Goal: Task Accomplishment & Management: Complete application form

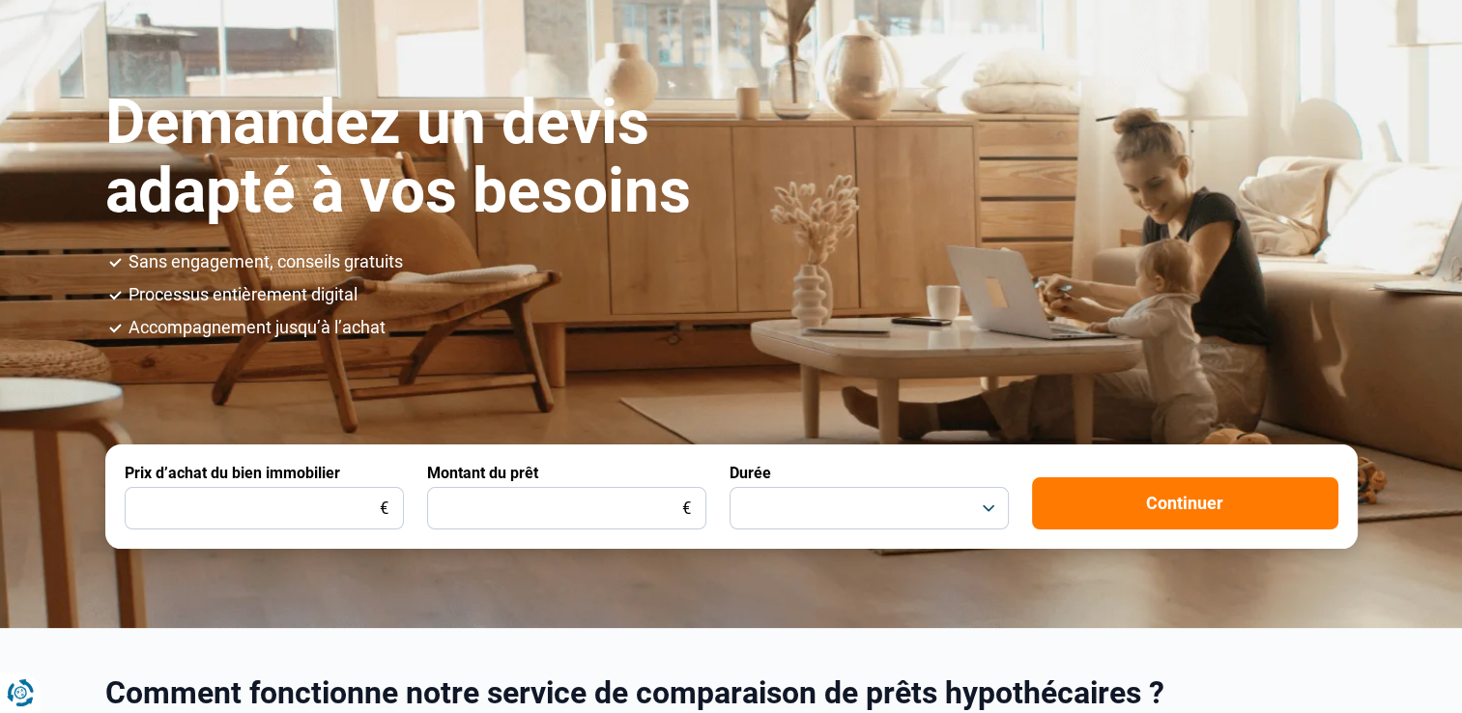
scroll to position [193, 0]
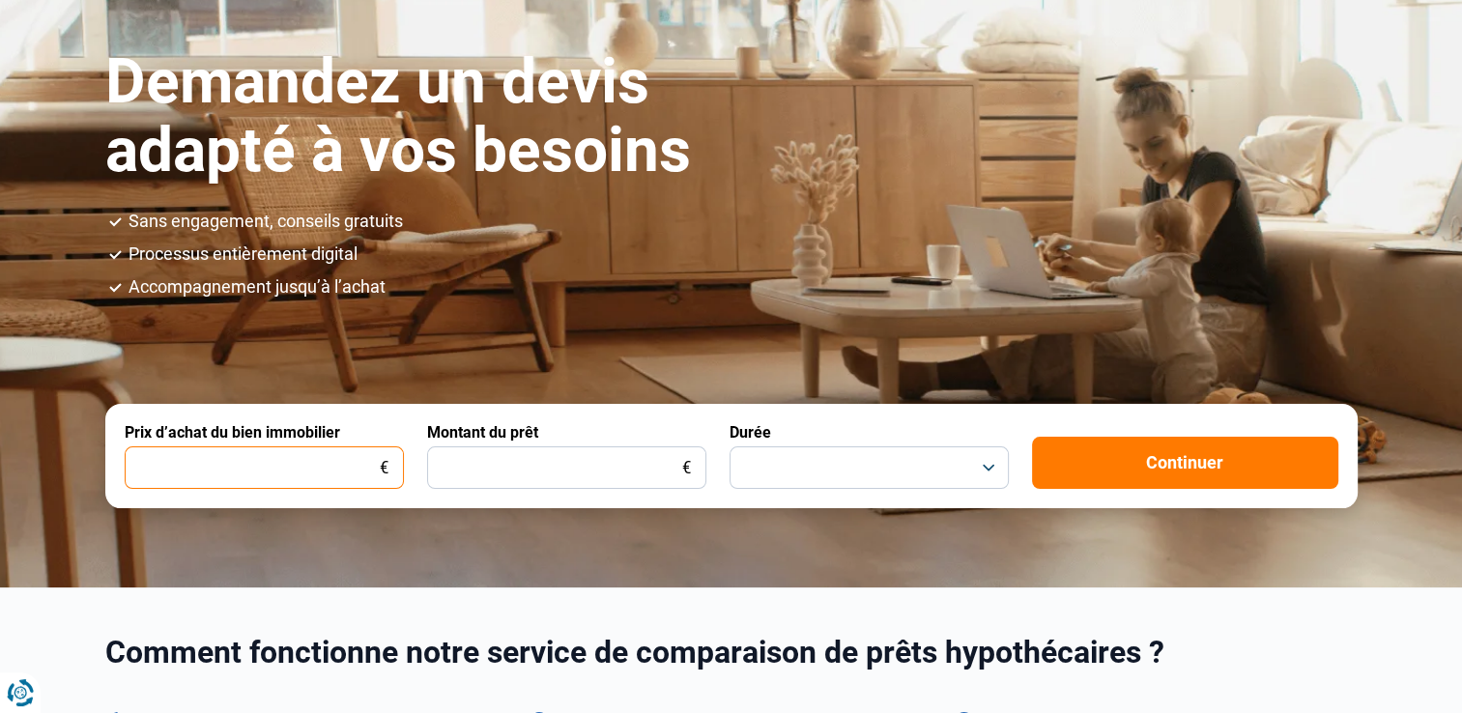
click at [360, 470] on input "Prix d’achat du bien immobilier" at bounding box center [264, 467] width 279 height 43
type input "450.000"
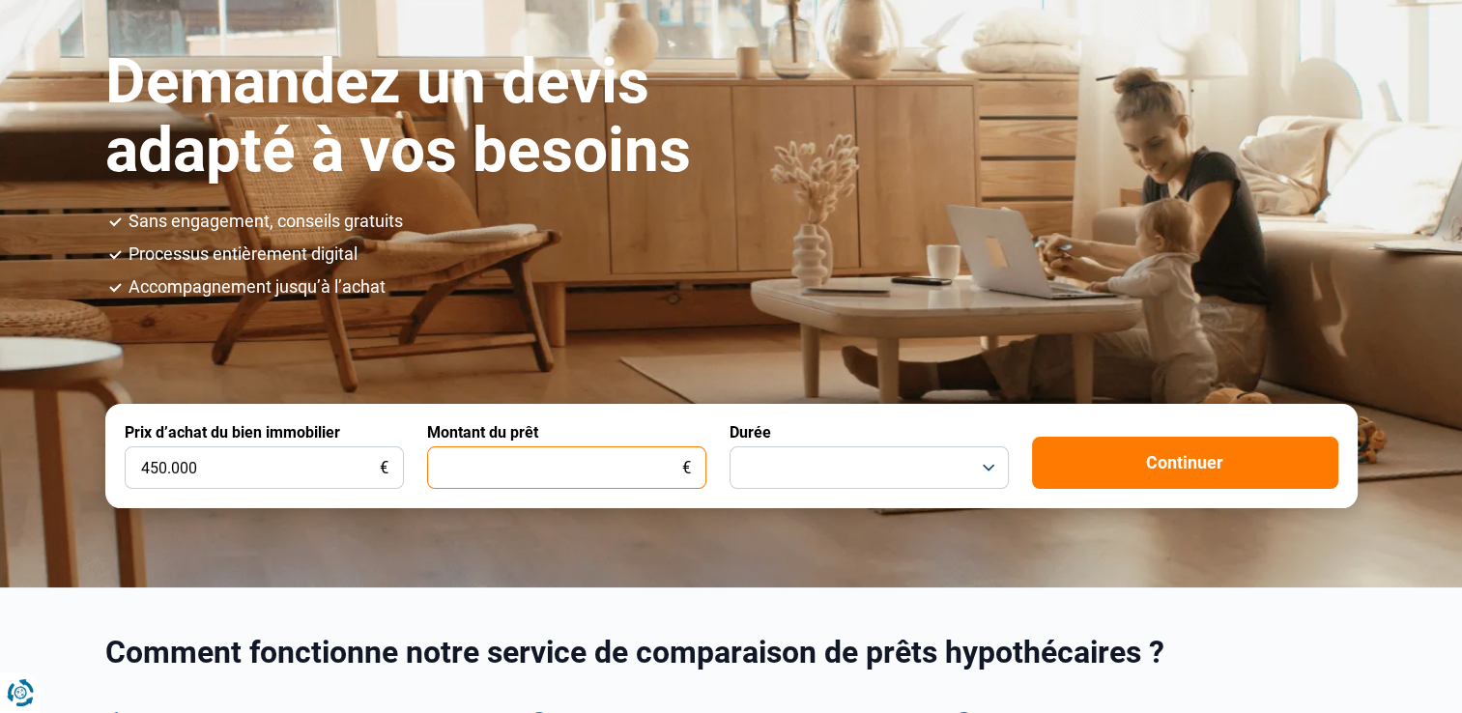
click at [610, 470] on input "Montant du prêt" at bounding box center [566, 467] width 279 height 43
type input "450.000"
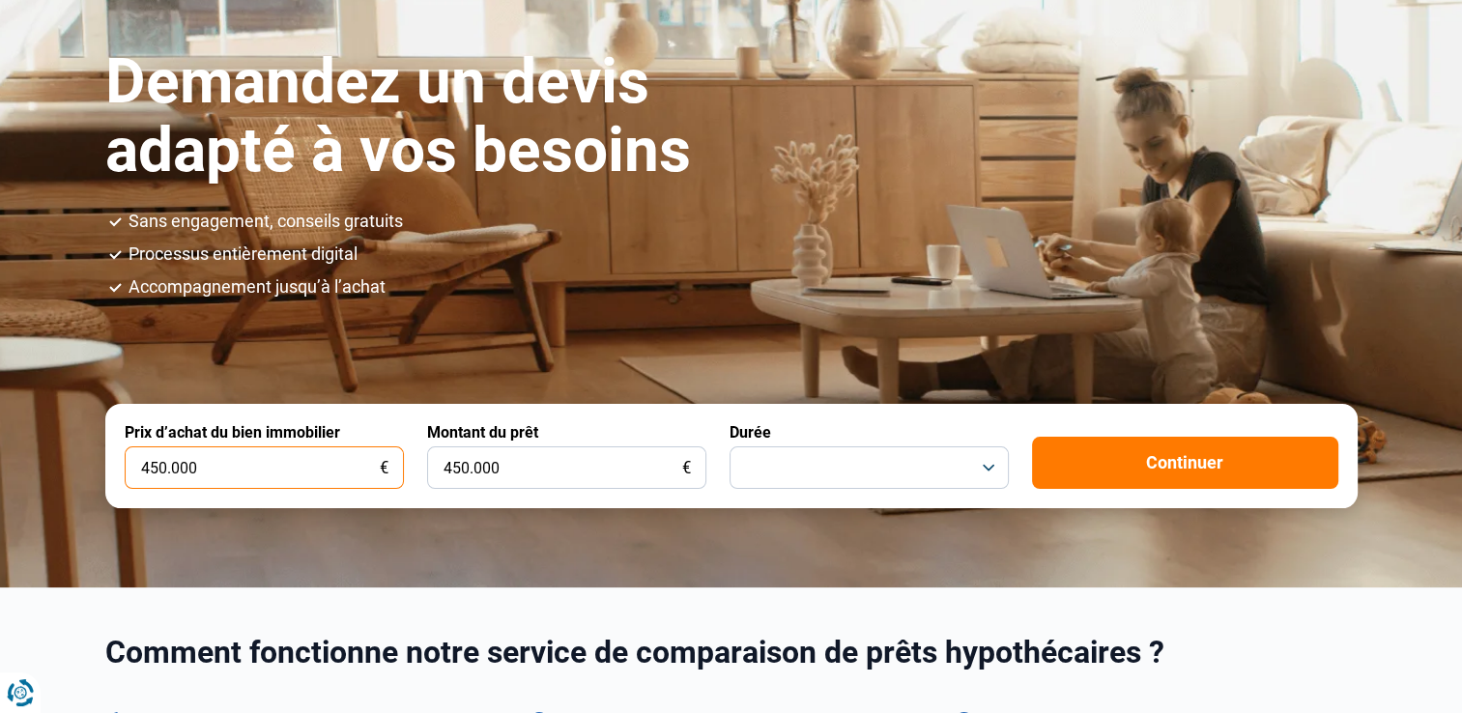
drag, startPoint x: 214, startPoint y: 470, endPoint x: 143, endPoint y: 483, distance: 71.8
click at [147, 478] on input "450.000" at bounding box center [264, 467] width 279 height 43
type input "420.000"
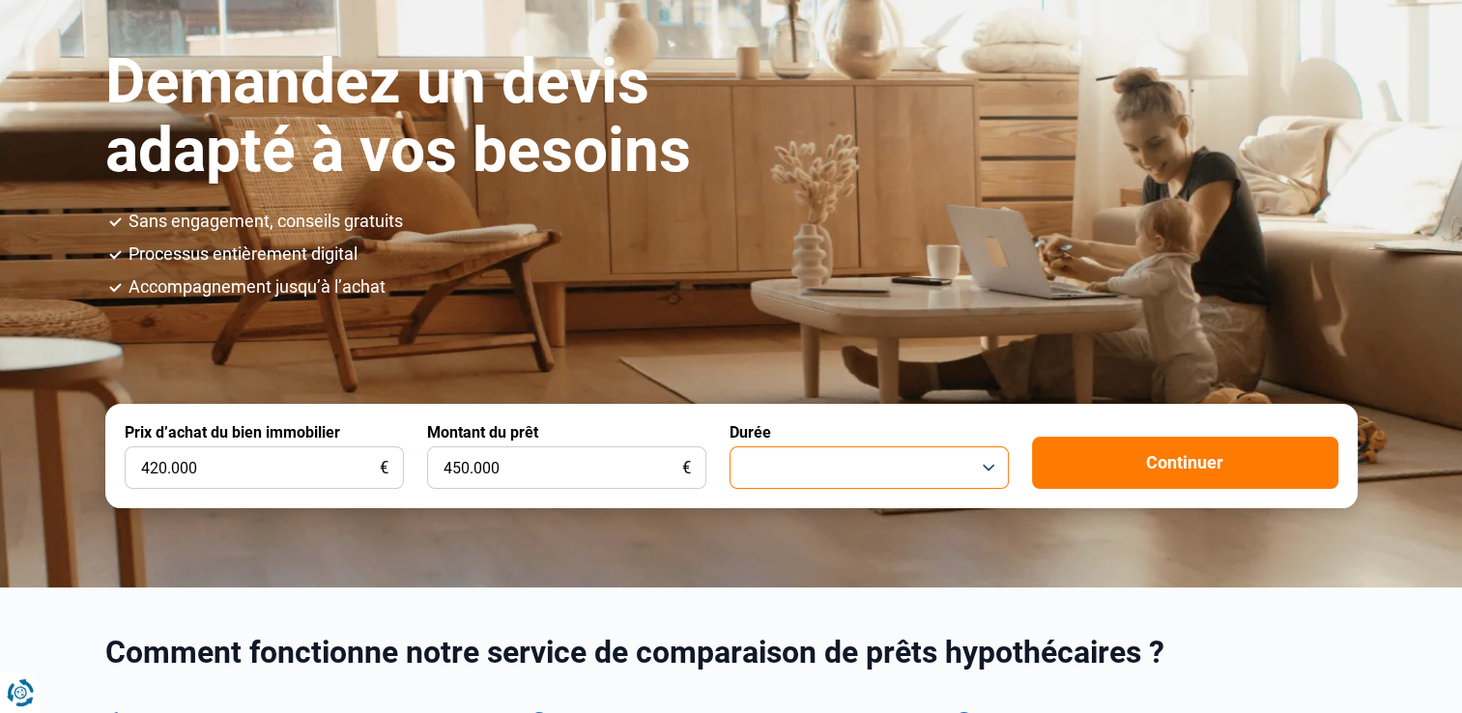
click at [781, 456] on button "button" at bounding box center [869, 467] width 279 height 43
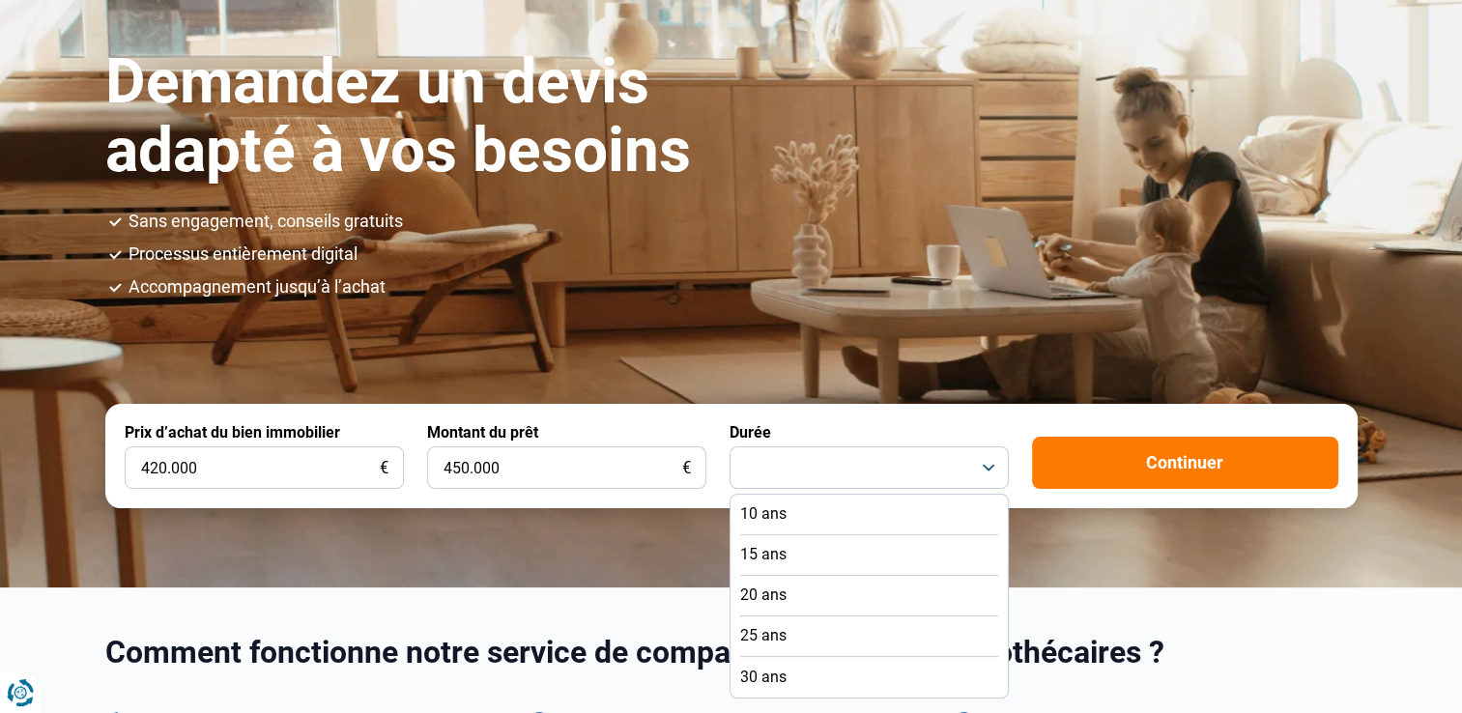
click at [797, 594] on li "20 ans" at bounding box center [869, 596] width 258 height 41
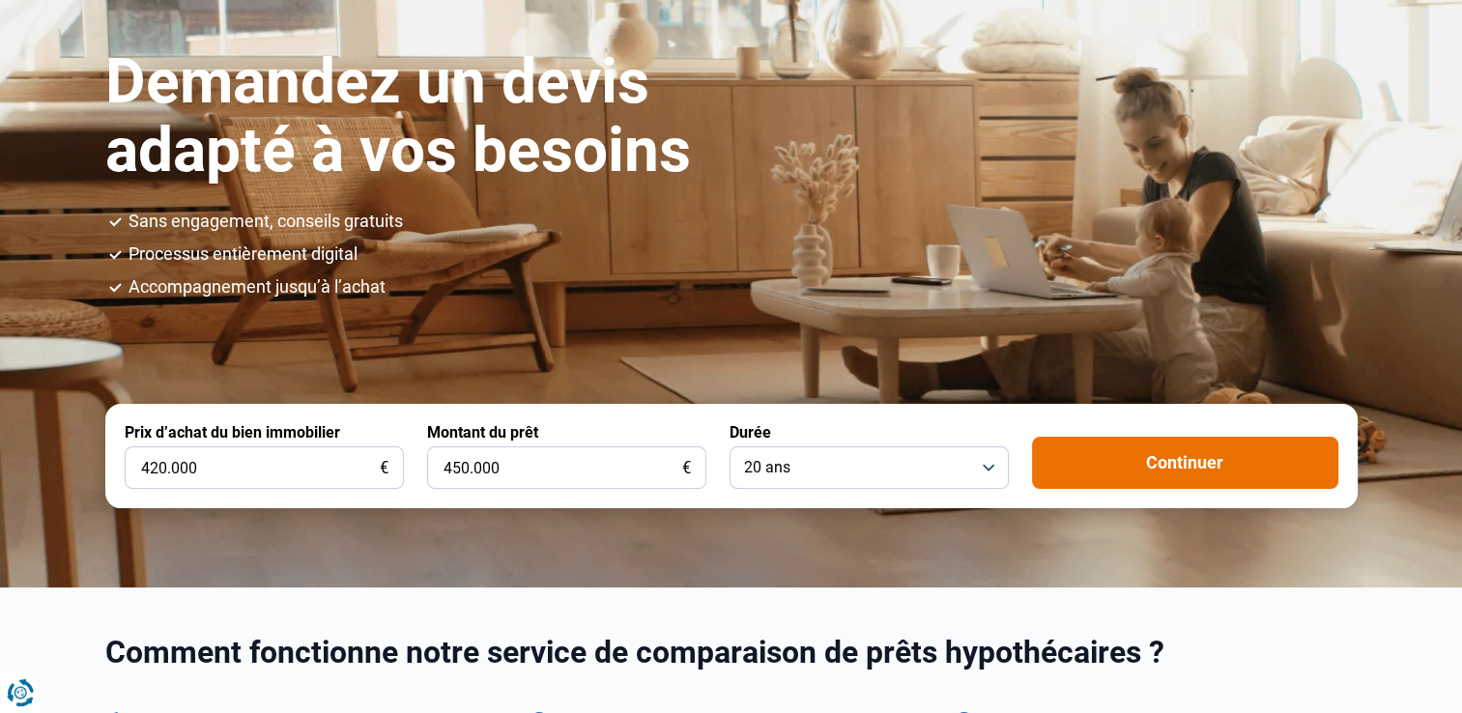
click at [1122, 460] on button "Continuer" at bounding box center [1185, 463] width 306 height 52
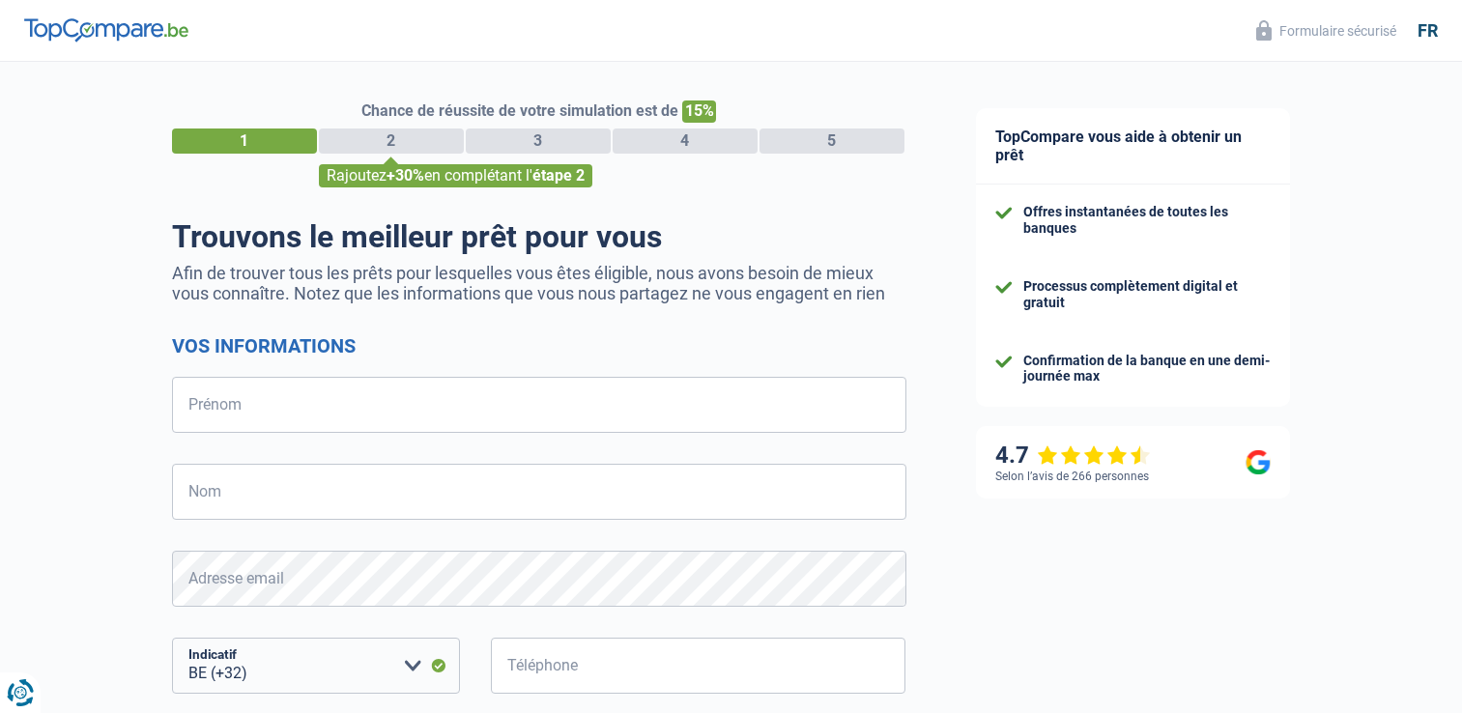
select select "32"
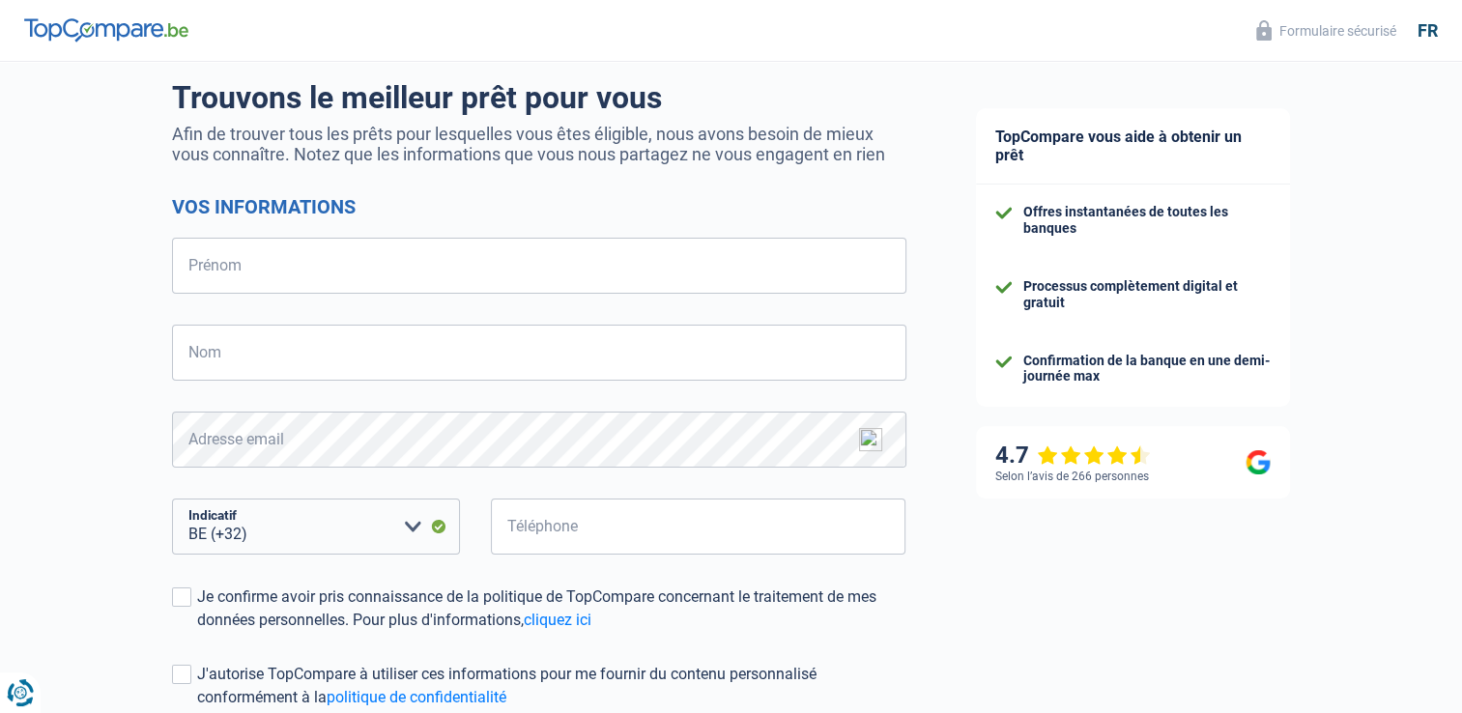
scroll to position [124, 0]
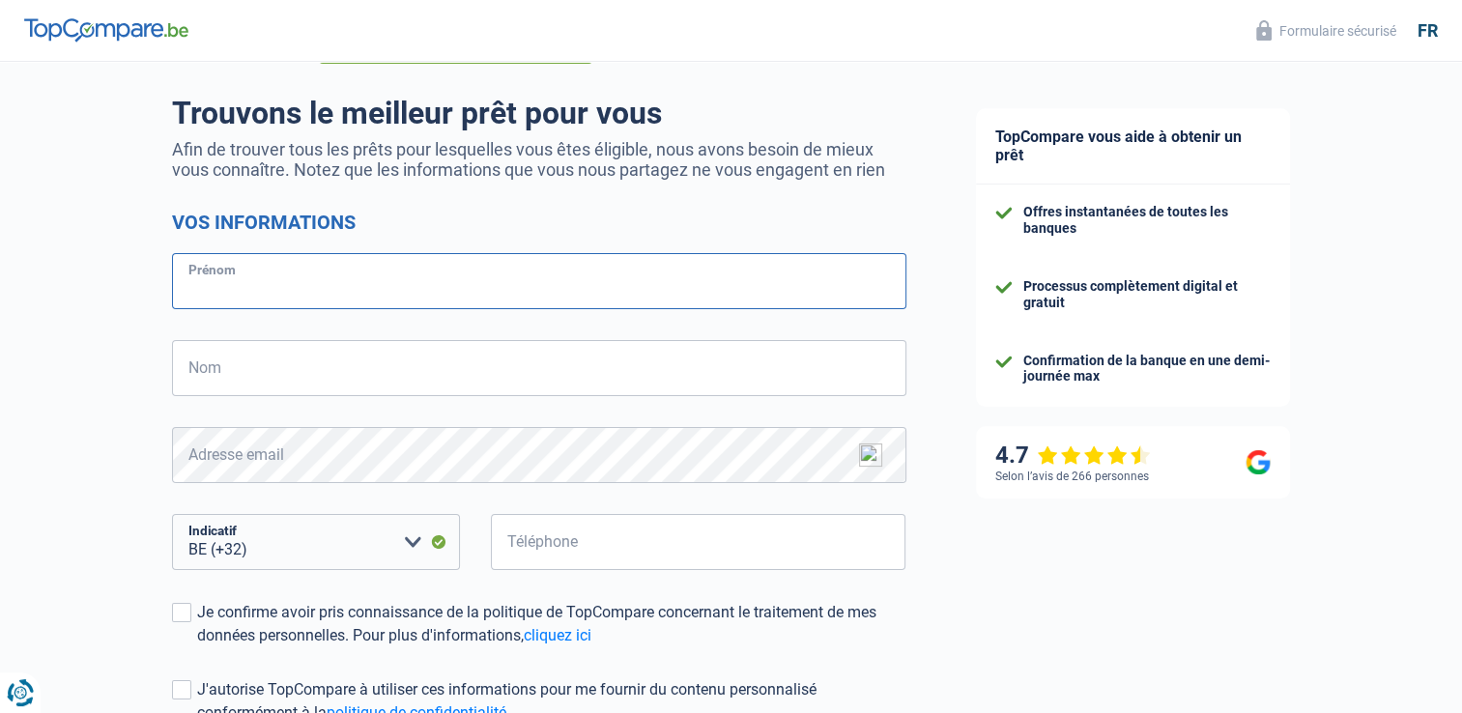
click at [349, 273] on input "Prénom" at bounding box center [539, 281] width 734 height 56
type input "dsjjj"
click at [383, 379] on input "Nom" at bounding box center [539, 368] width 734 height 56
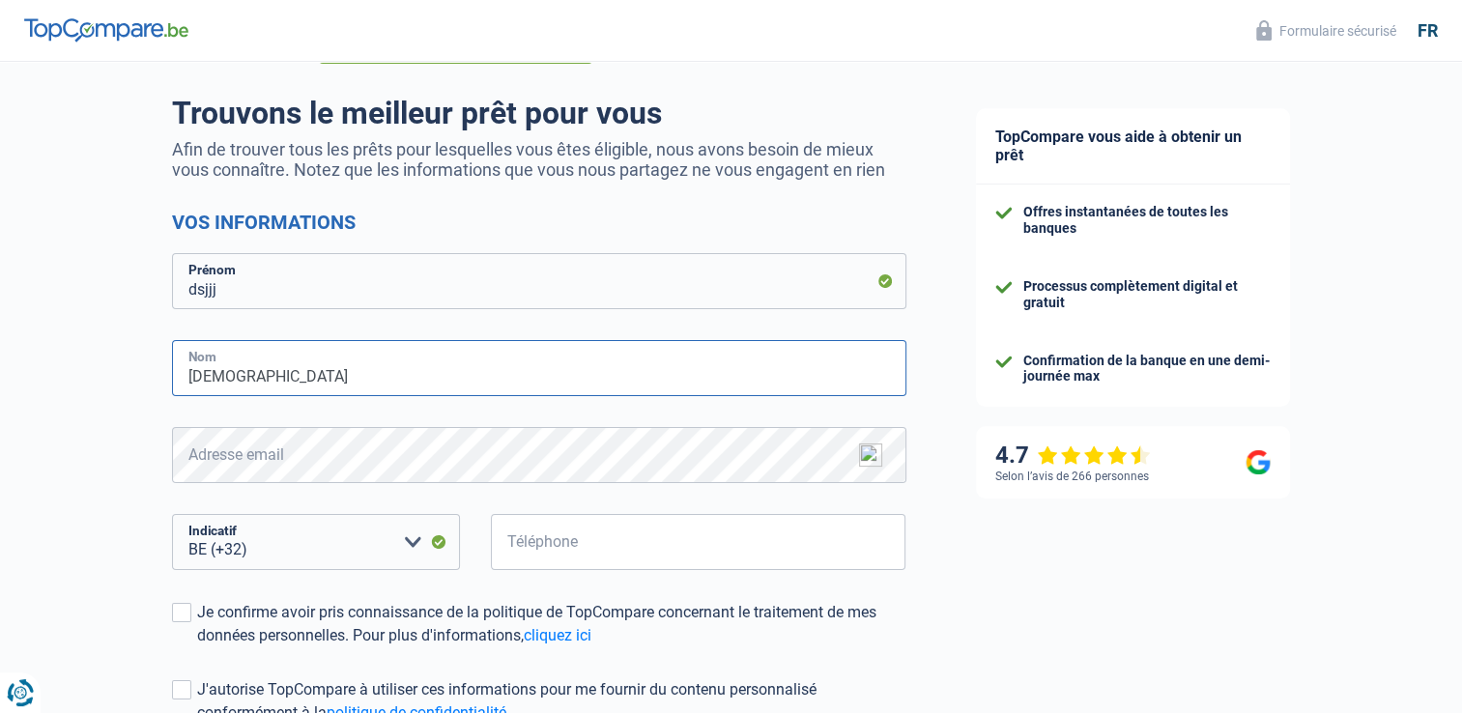
type input "[DEMOGRAPHIC_DATA]"
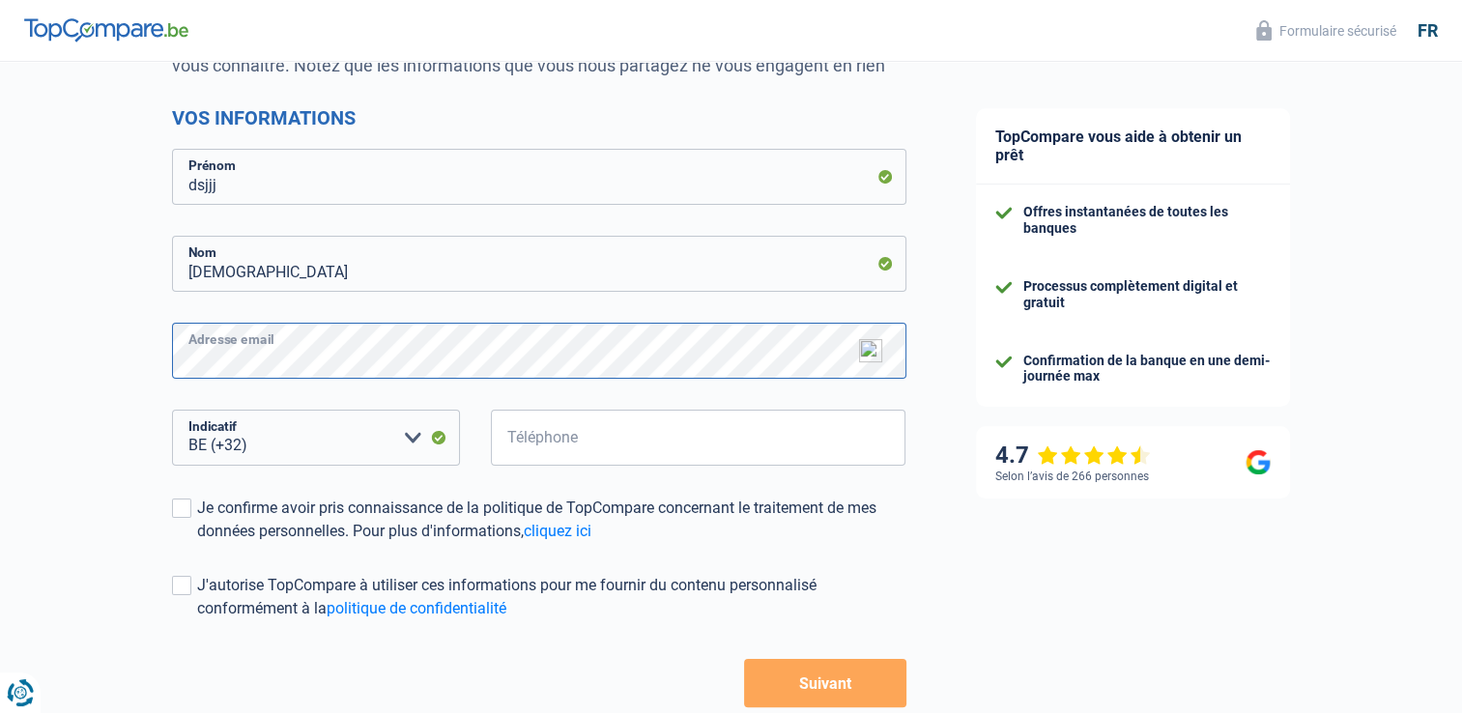
scroll to position [317, 0]
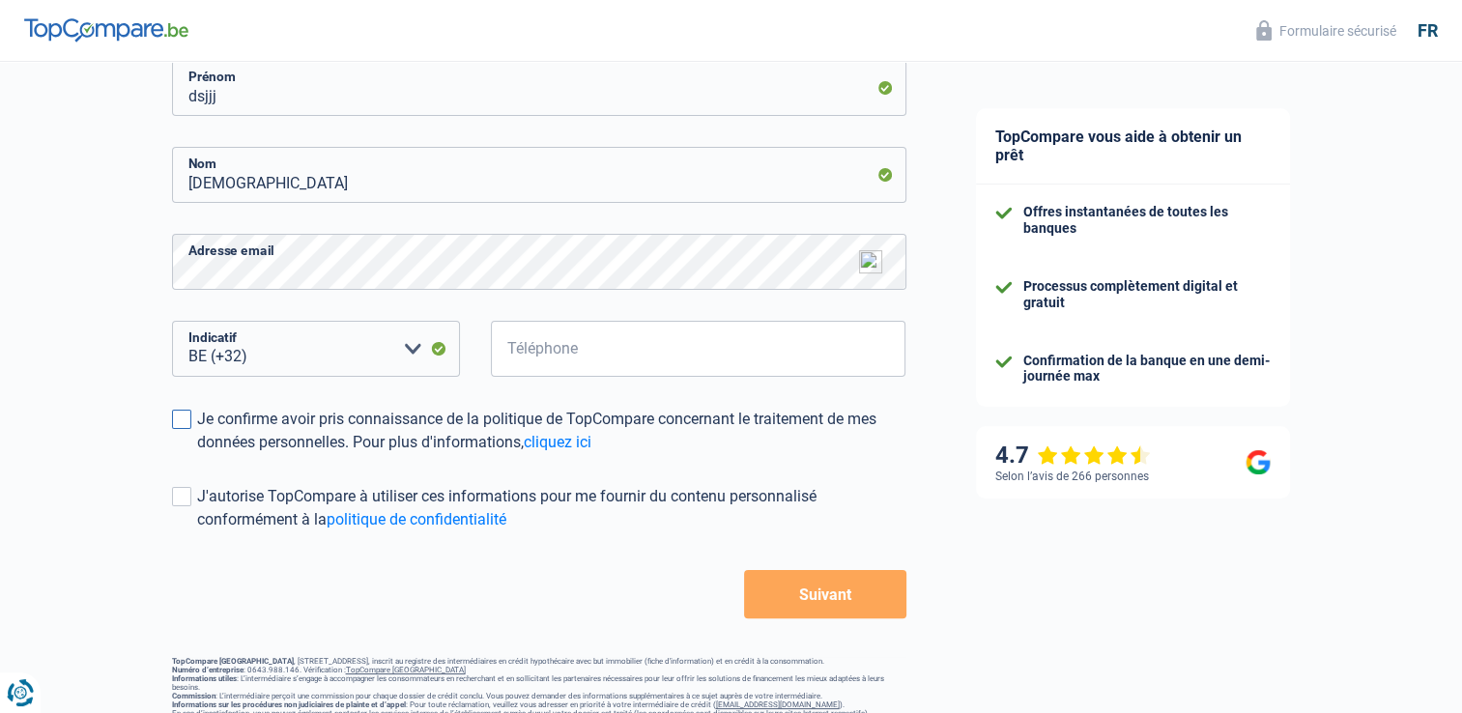
click at [197, 419] on div "Je confirme avoir pris connaissance de la politique de TopCompare concernant le…" at bounding box center [551, 431] width 709 height 46
click at [197, 454] on input "Je confirme avoir pris connaissance de la politique de TopCompare concernant le…" at bounding box center [197, 454] width 0 height 0
click at [787, 582] on button "Suivant" at bounding box center [824, 594] width 161 height 48
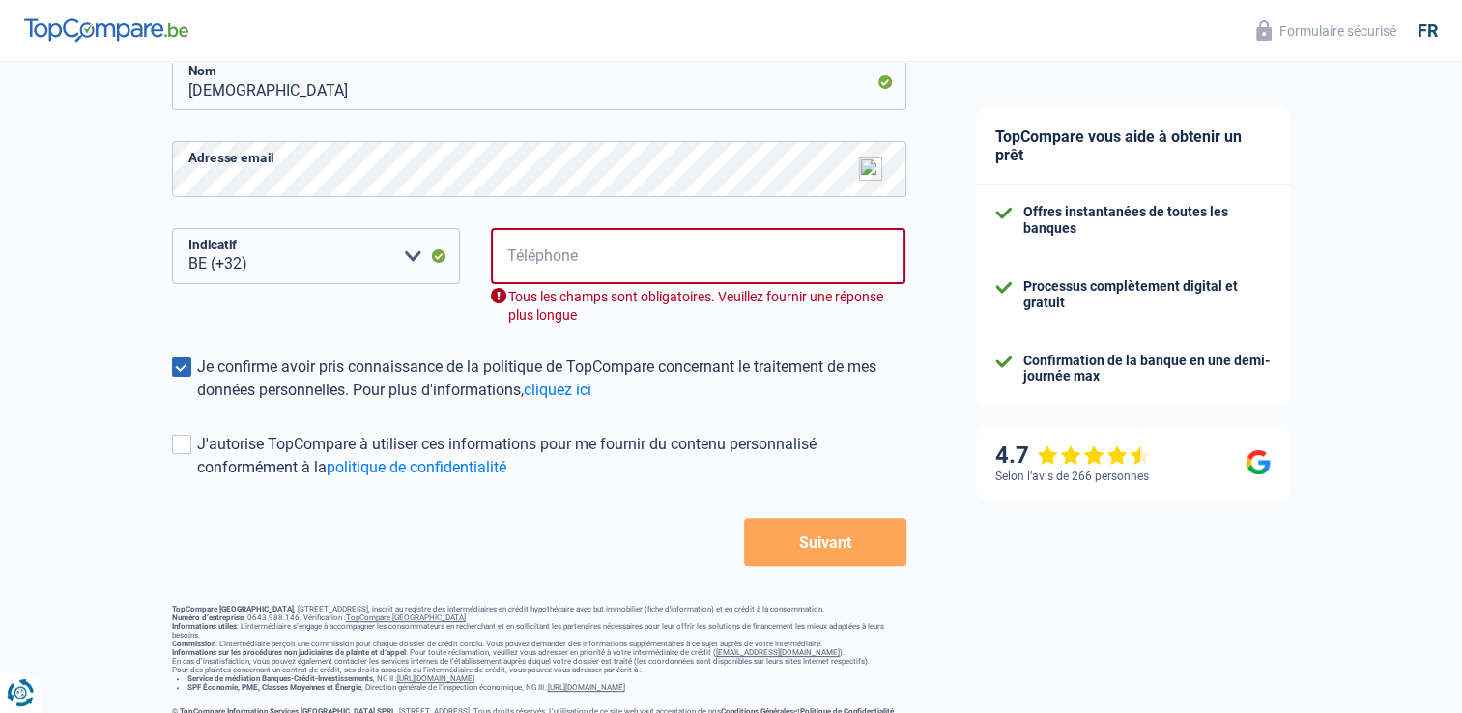
scroll to position [414, 0]
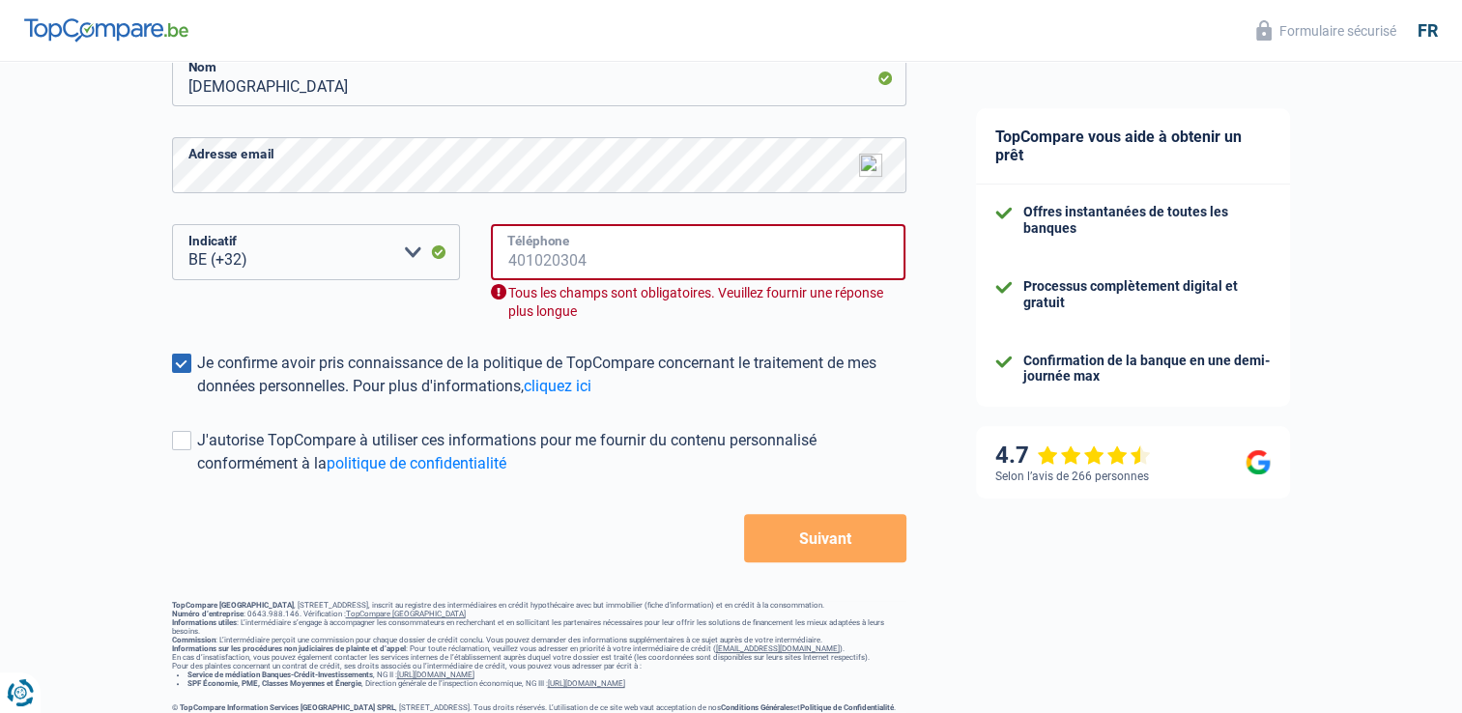
click at [596, 265] on input "Téléphone" at bounding box center [699, 252] width 416 height 56
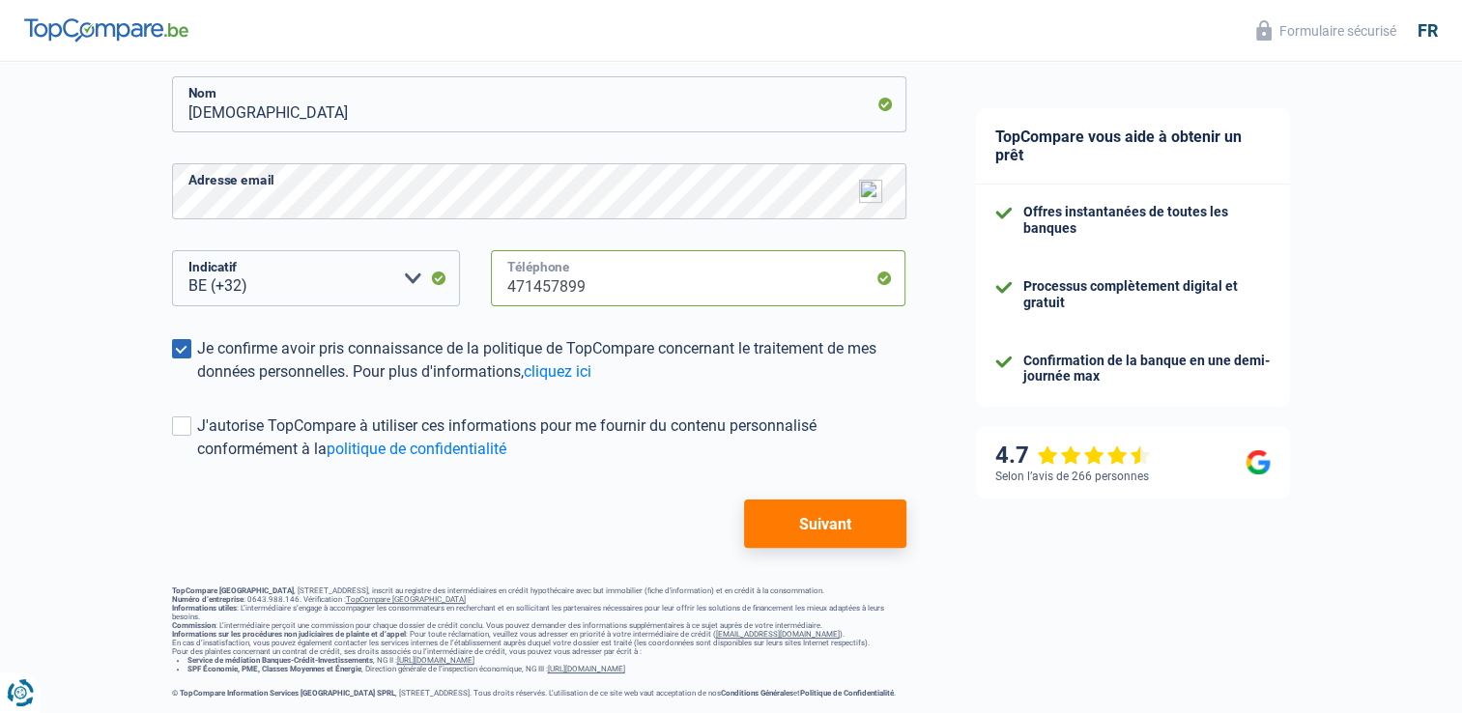
type input "471457899"
click at [802, 500] on button "Suivant" at bounding box center [824, 524] width 161 height 48
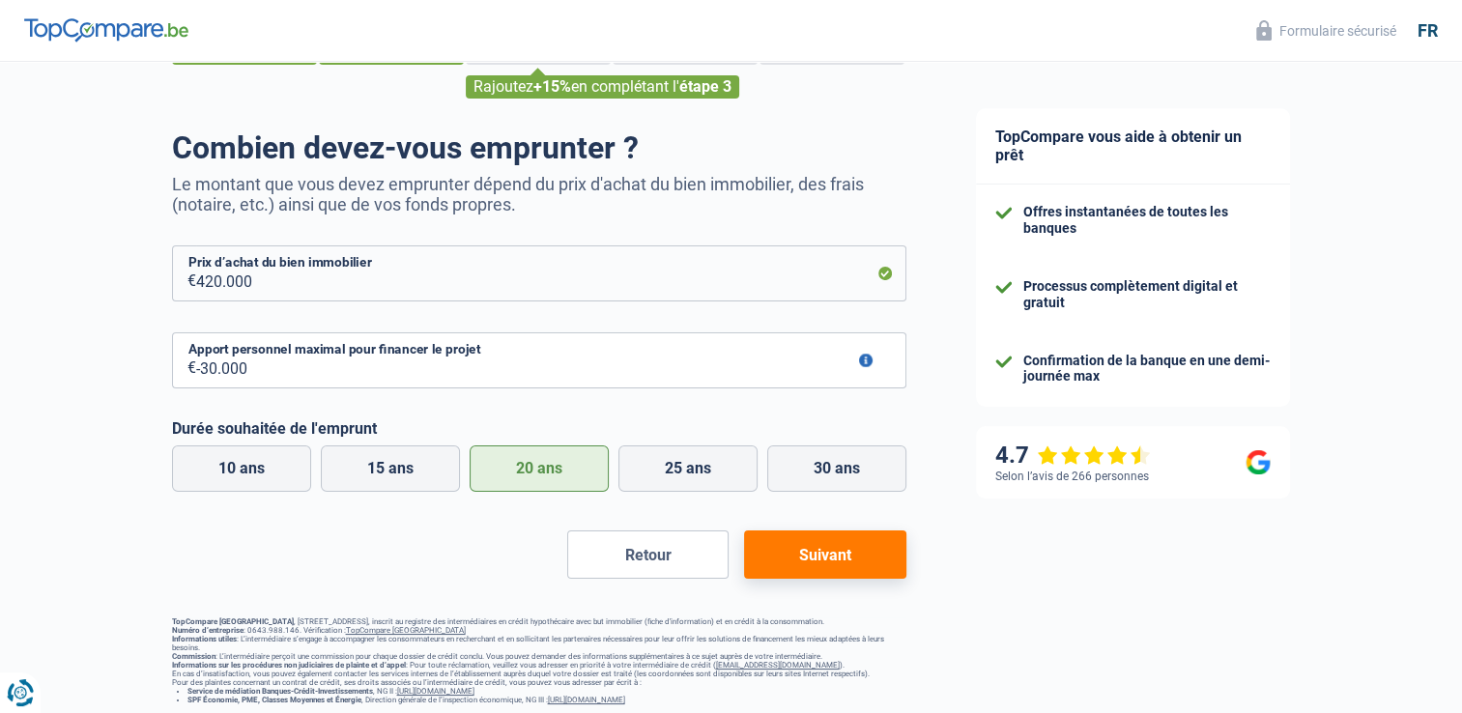
scroll to position [97, 0]
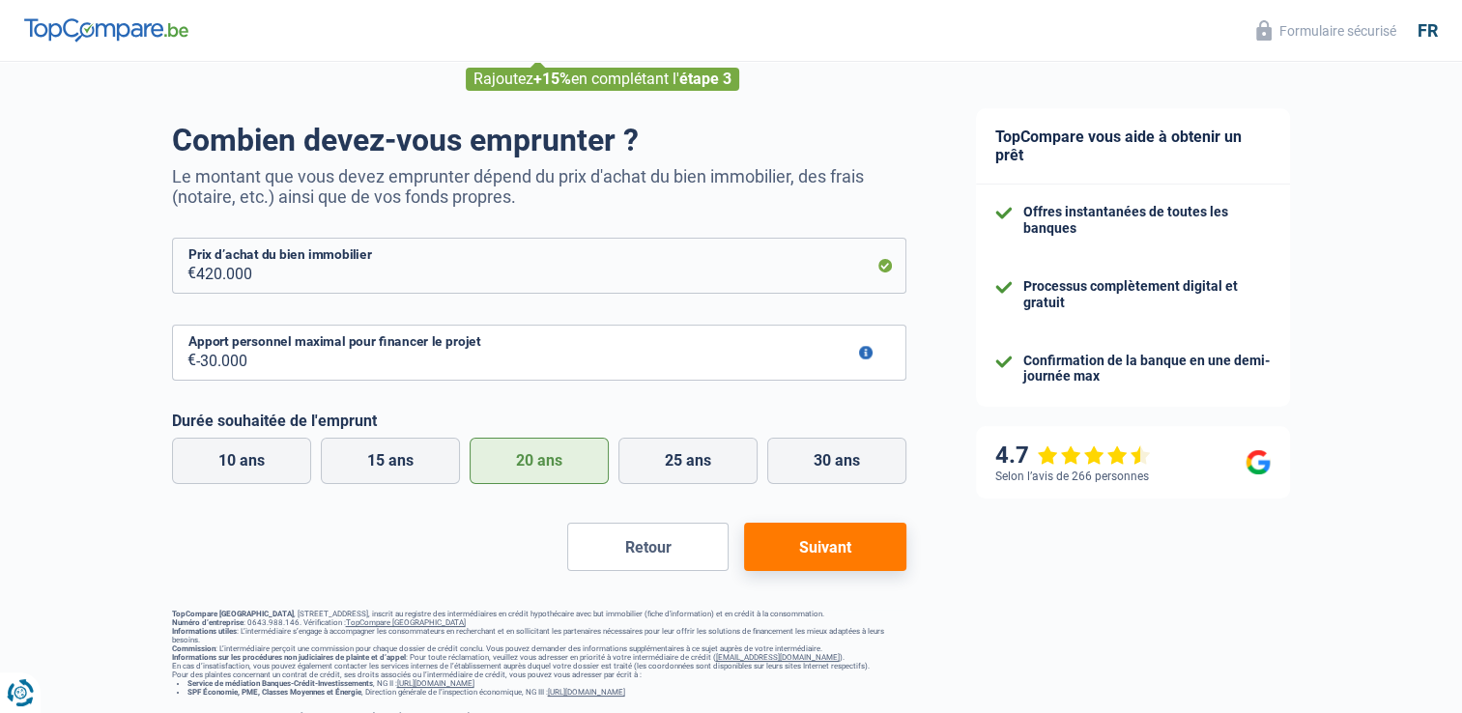
click at [821, 557] on button "Suivant" at bounding box center [824, 547] width 161 height 48
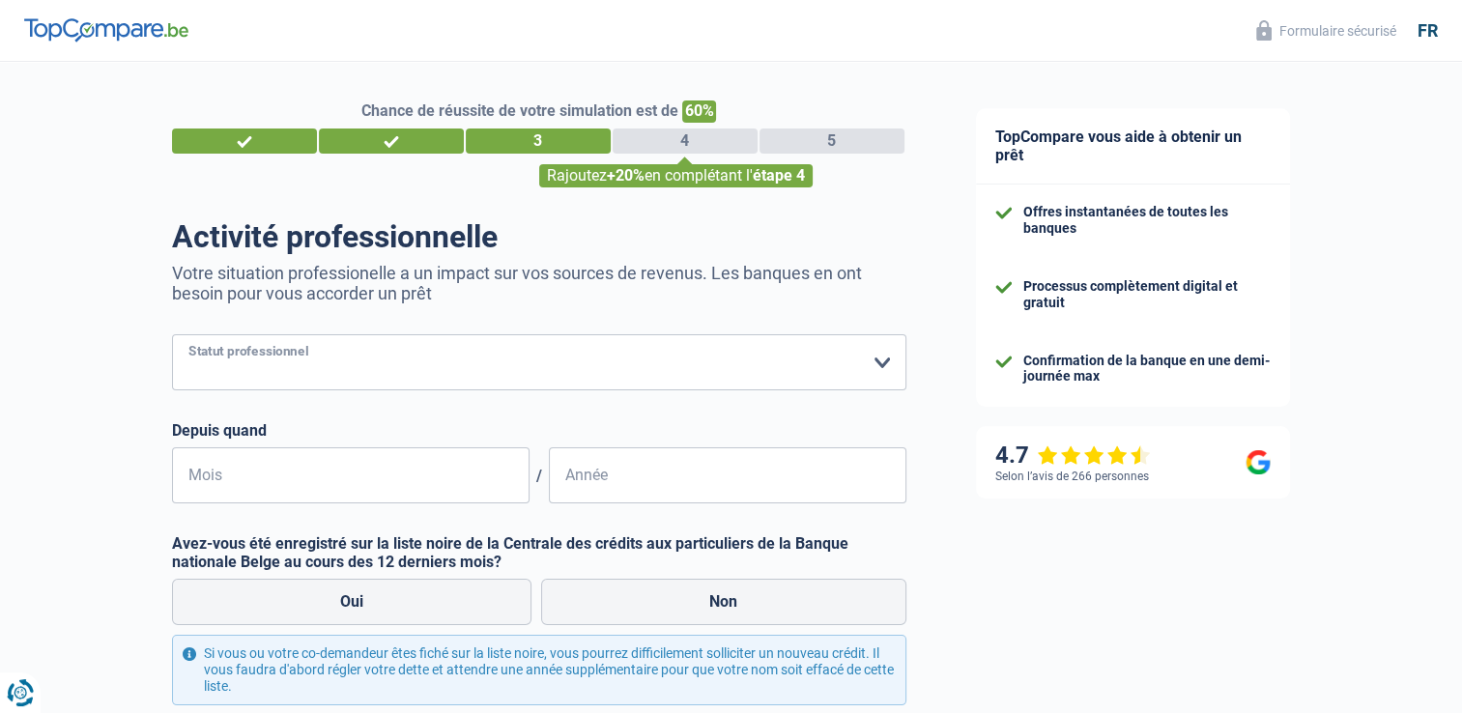
click at [537, 369] on select "Ouvrier Employé privé Employé public Invalide Indépendant Pensionné Chômeur Mut…" at bounding box center [539, 362] width 734 height 56
select select "publicEmployee"
click at [172, 335] on select "Ouvrier Employé privé Employé public Invalide Indépendant Pensionné Chômeur Mut…" at bounding box center [539, 362] width 734 height 56
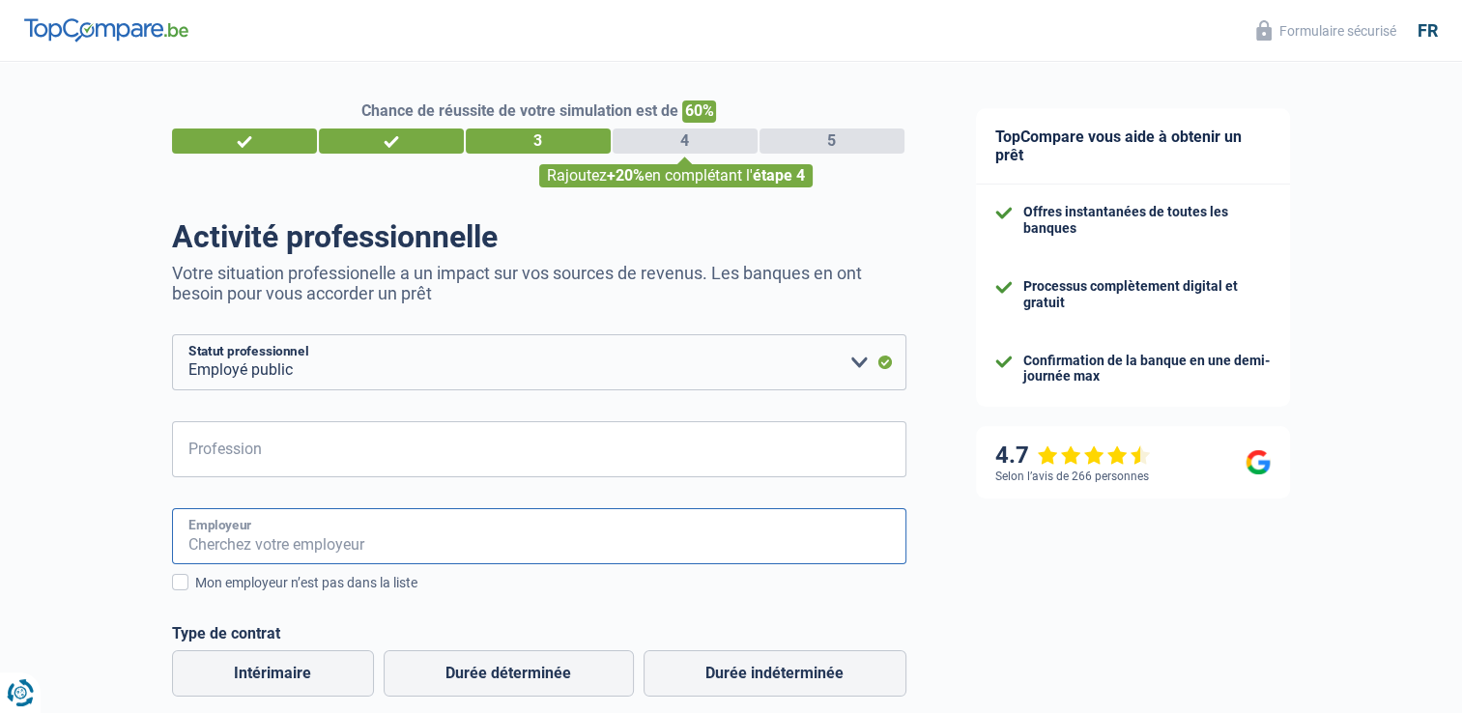
click at [464, 530] on input "Employeur" at bounding box center [539, 536] width 734 height 56
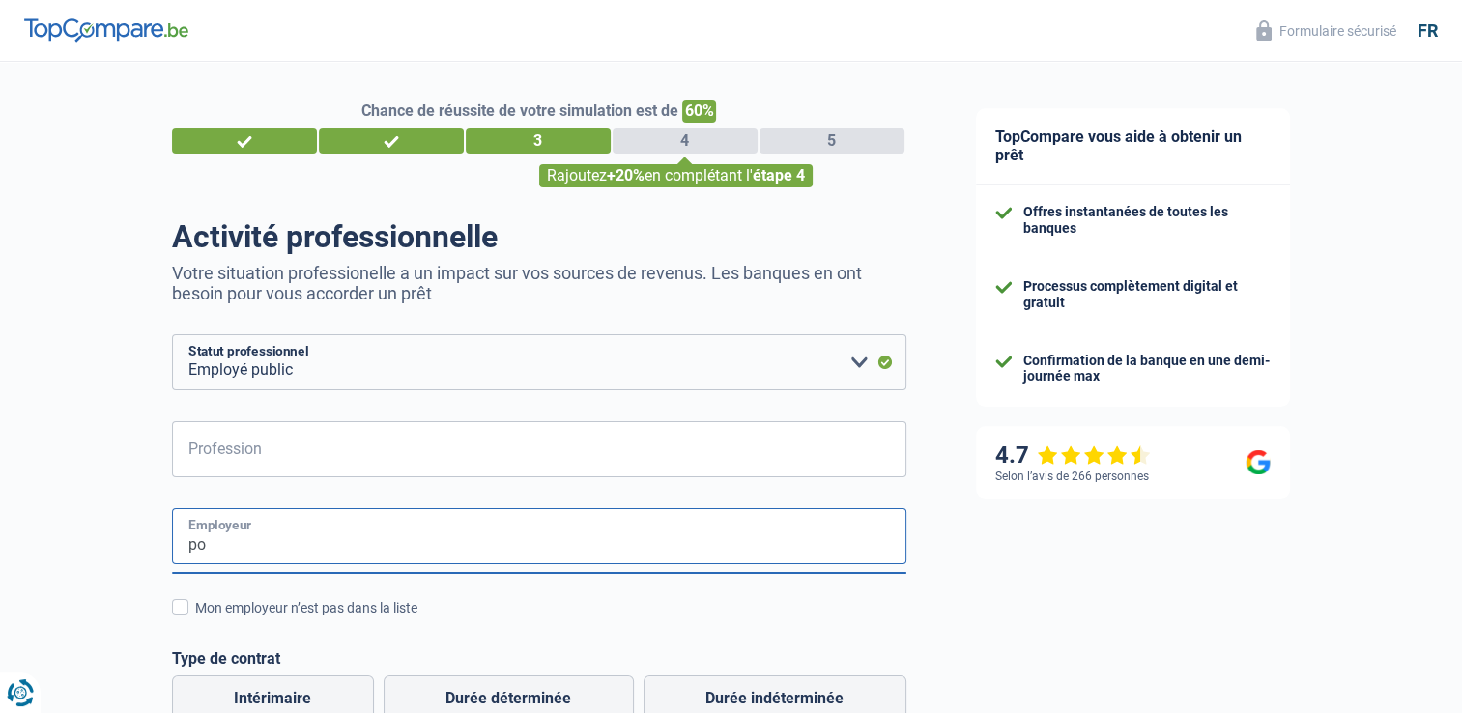
type input "p"
click at [240, 616] on div "Mon employeur n’est pas dans la liste" at bounding box center [550, 608] width 711 height 20
click at [195, 619] on input "Mon employeur n’est pas dans la liste" at bounding box center [195, 619] width 0 height 0
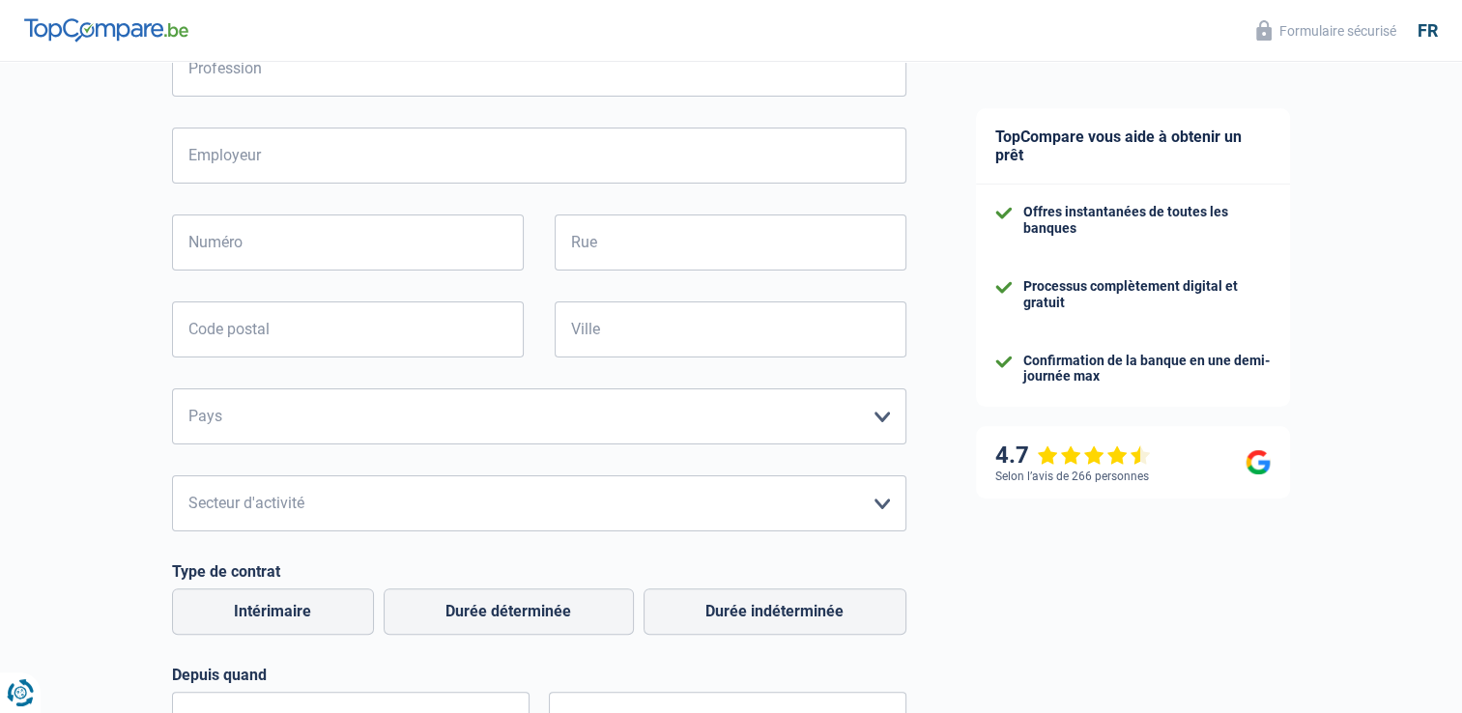
scroll to position [387, 0]
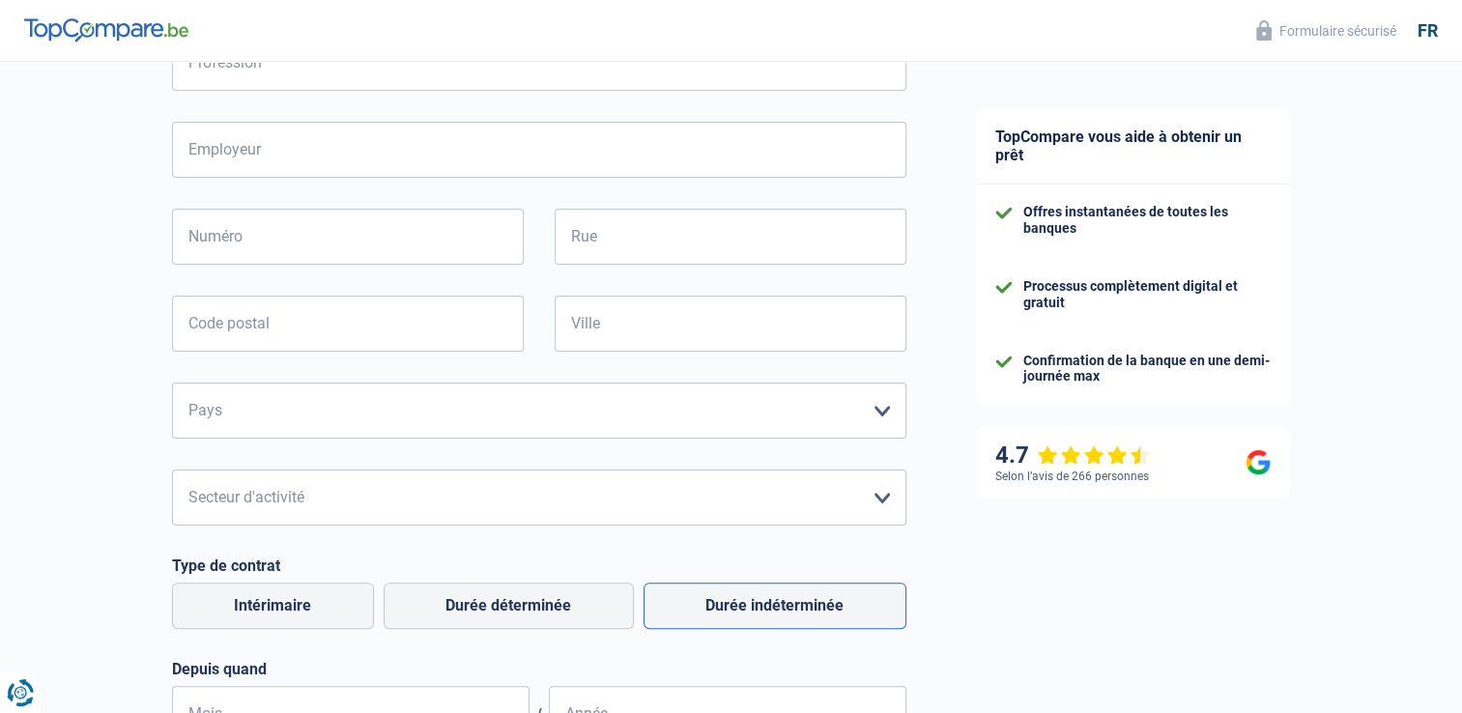
click at [757, 613] on label "Durée indéterminée" at bounding box center [775, 606] width 263 height 46
click at [757, 613] on input "Durée indéterminée" at bounding box center [775, 606] width 263 height 46
radio input "true"
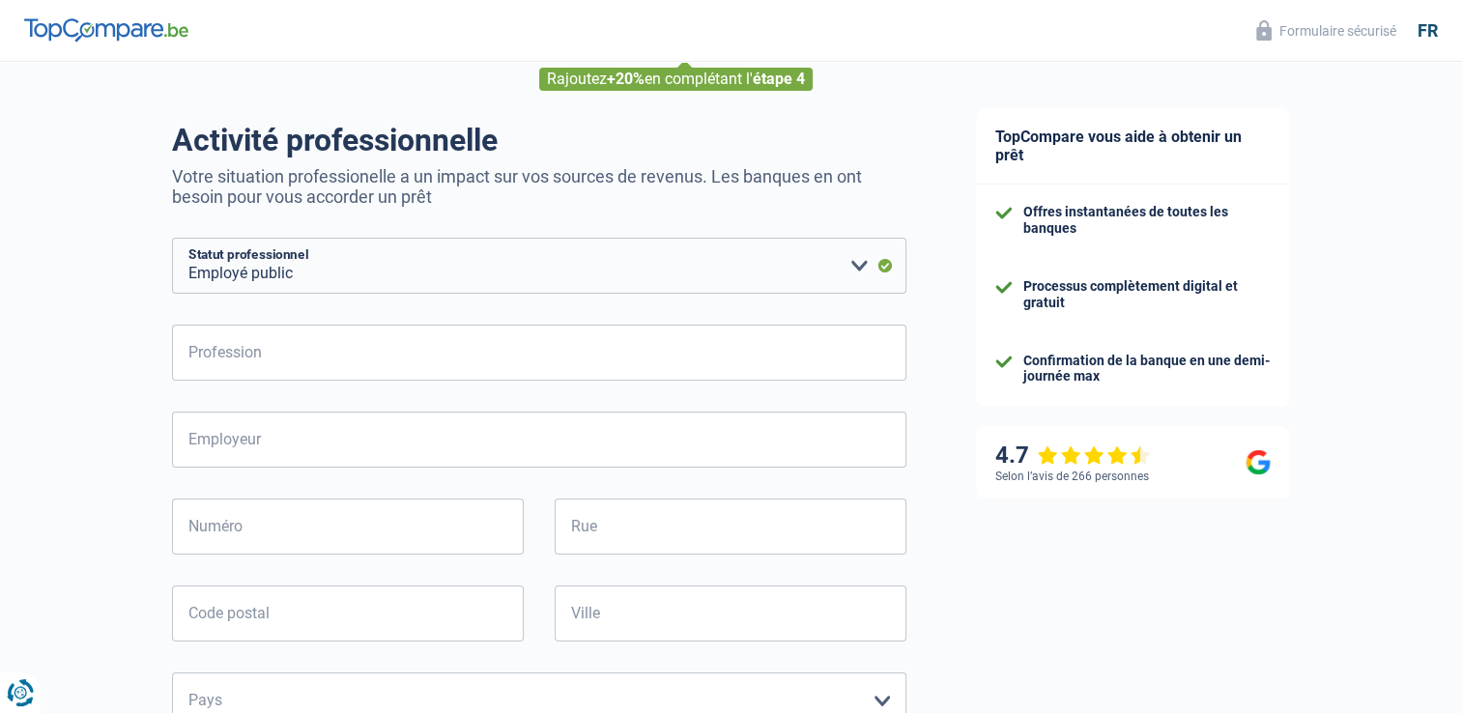
scroll to position [97, 0]
click at [497, 360] on input "Profession" at bounding box center [539, 353] width 734 height 56
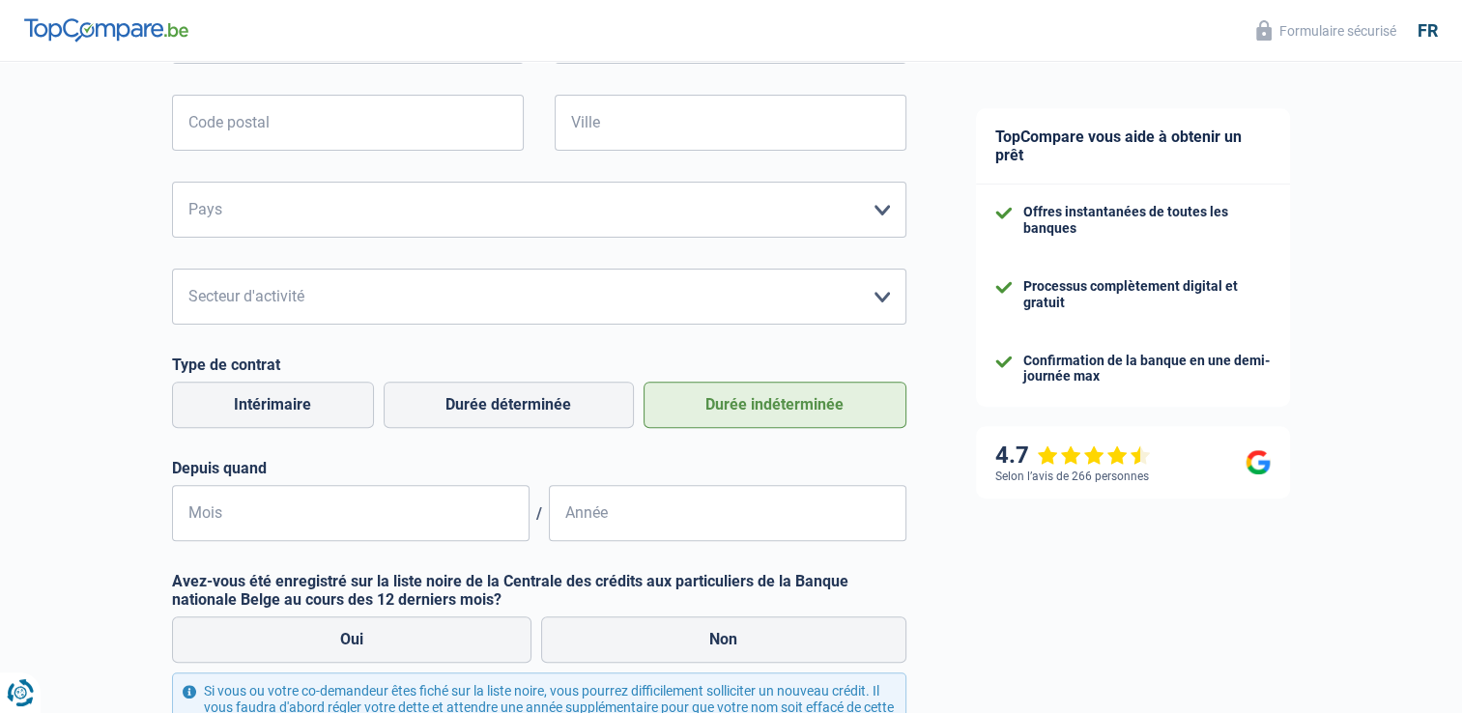
scroll to position [676, 0]
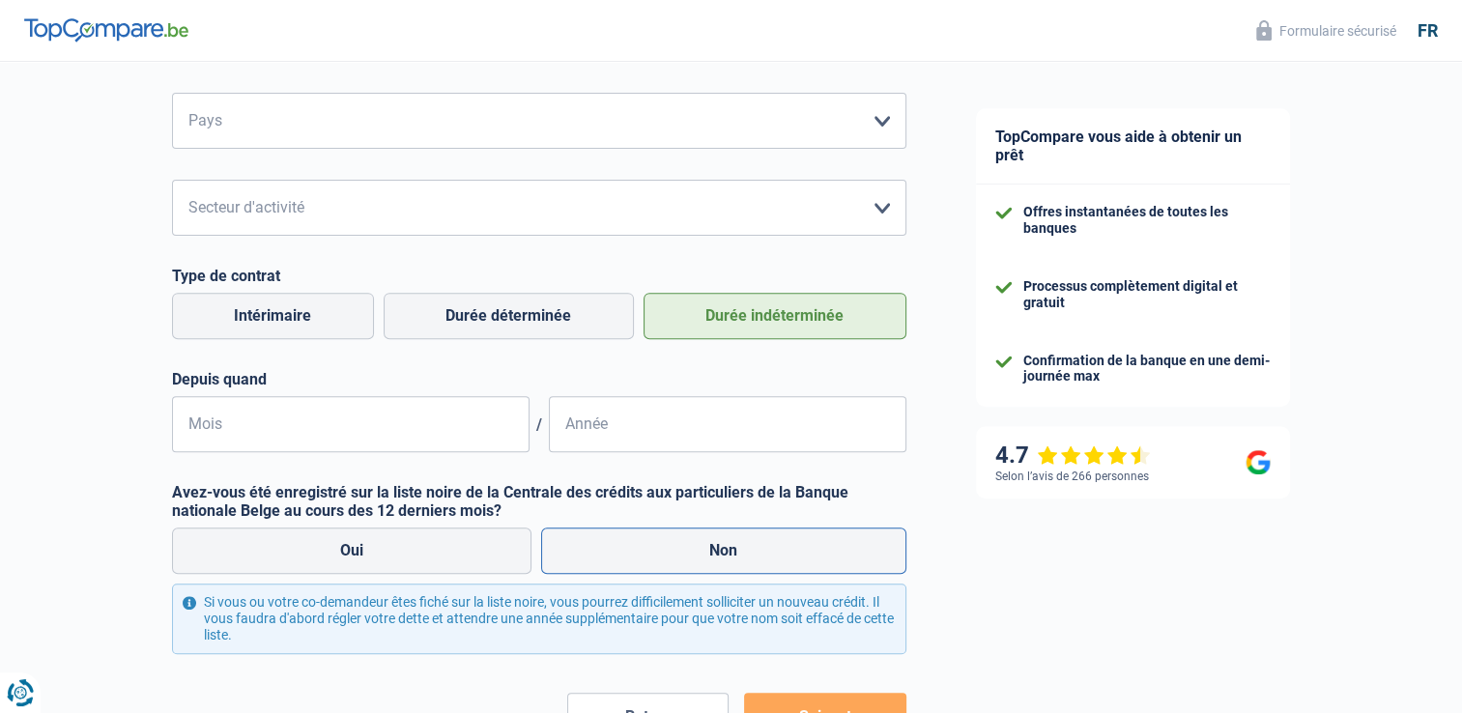
click at [688, 543] on label "Non" at bounding box center [723, 551] width 365 height 46
click at [688, 543] on input "Non" at bounding box center [723, 551] width 365 height 46
radio input "true"
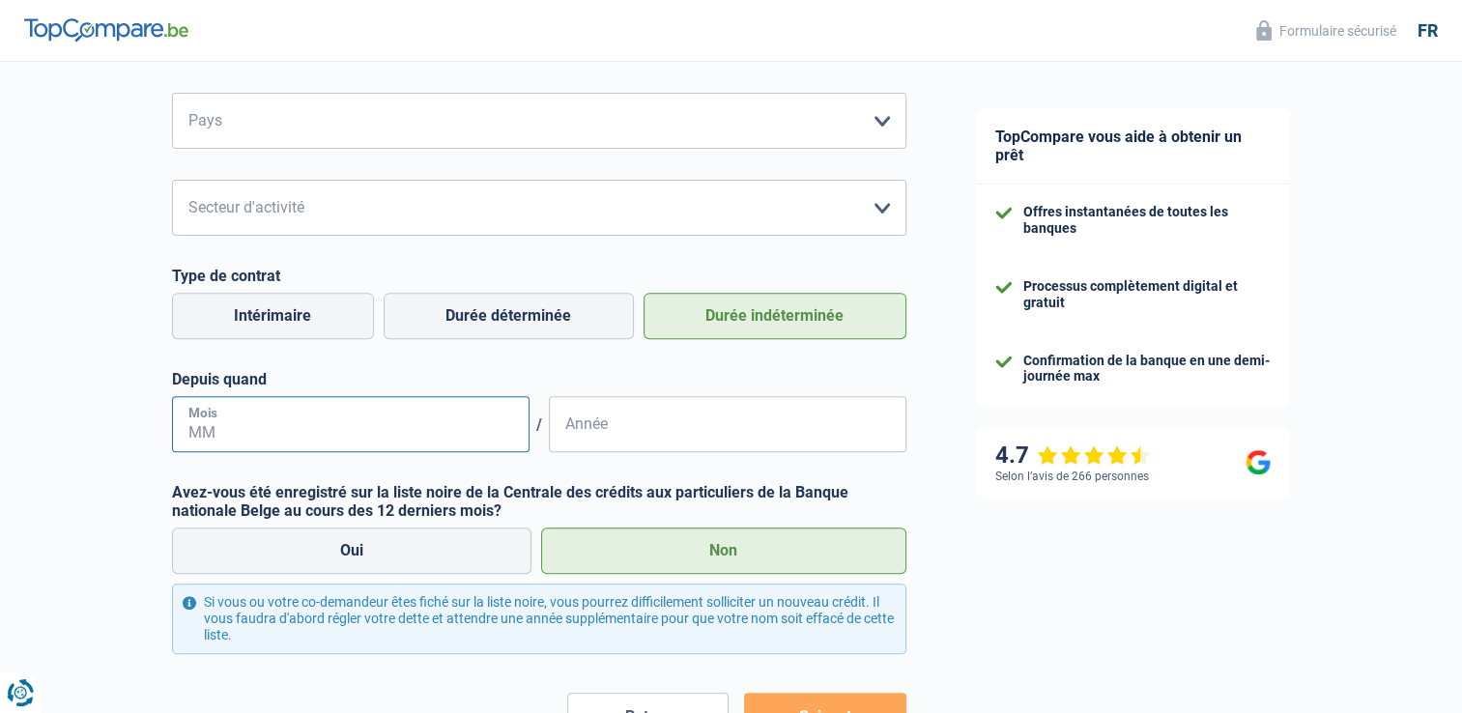
click at [486, 429] on input "Mois" at bounding box center [351, 424] width 358 height 56
type input "01"
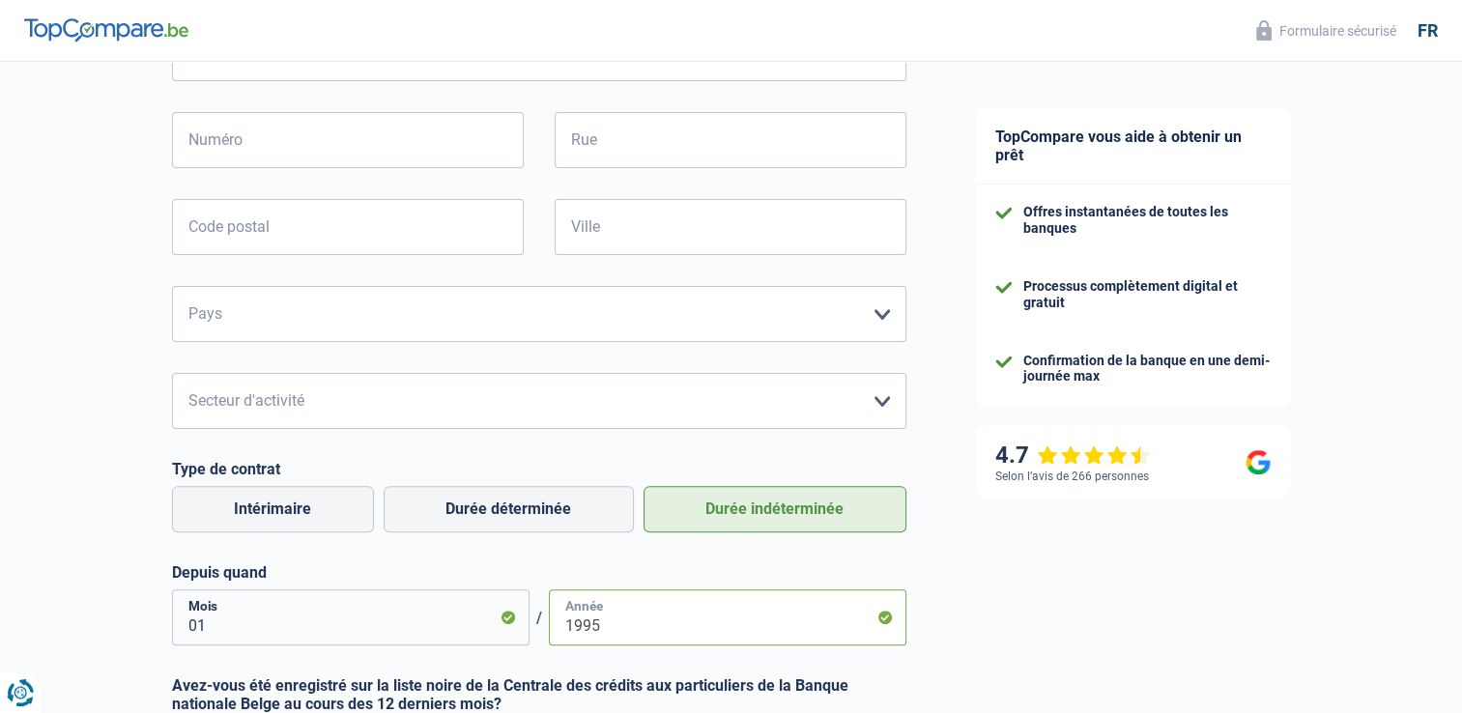
scroll to position [387, 0]
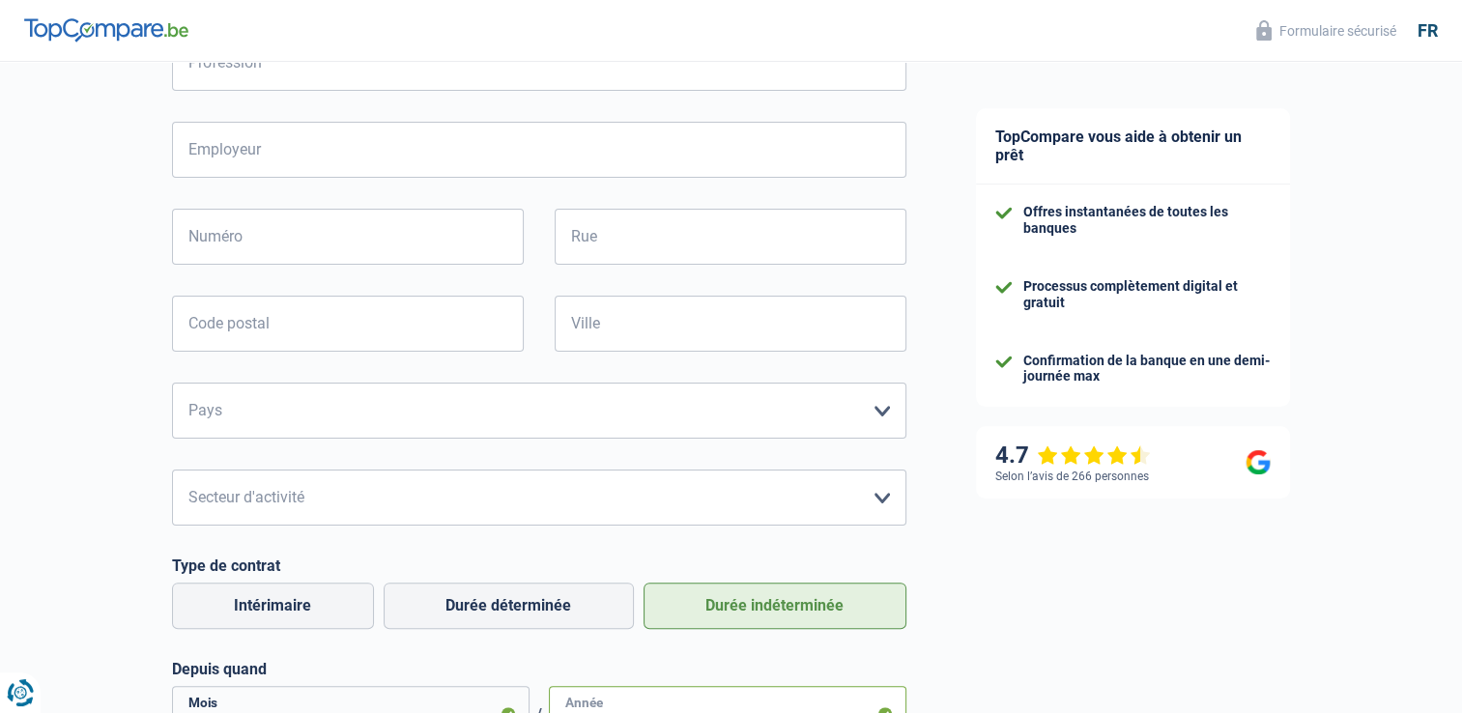
type input "1995"
click at [656, 501] on select "Agriculture/Pêche Industrie Horeca Courier/Fitness/Taxi Construction Banques/As…" at bounding box center [539, 498] width 734 height 56
select select "otherInstitutions"
click at [172, 471] on select "Agriculture/Pêche Industrie Horeca Courier/Fitness/Taxi Construction Banques/As…" at bounding box center [539, 498] width 734 height 56
click at [513, 485] on select "Agriculture/Pêche Industrie Horeca Courier/Fitness/Taxi Construction Banques/As…" at bounding box center [539, 498] width 734 height 56
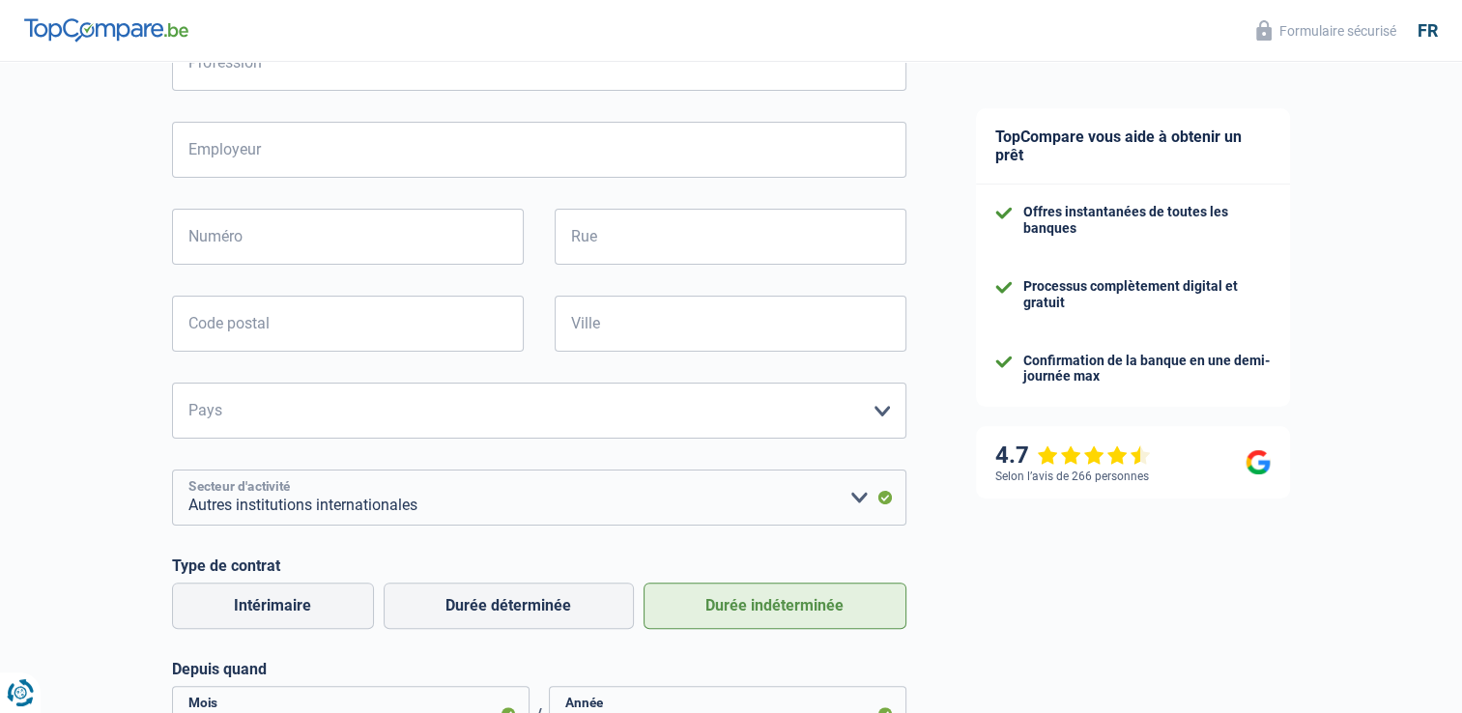
click at [530, 510] on select "Agriculture/Pêche Industrie Horeca Courier/Fitness/Taxi Construction Banques/As…" at bounding box center [539, 498] width 734 height 56
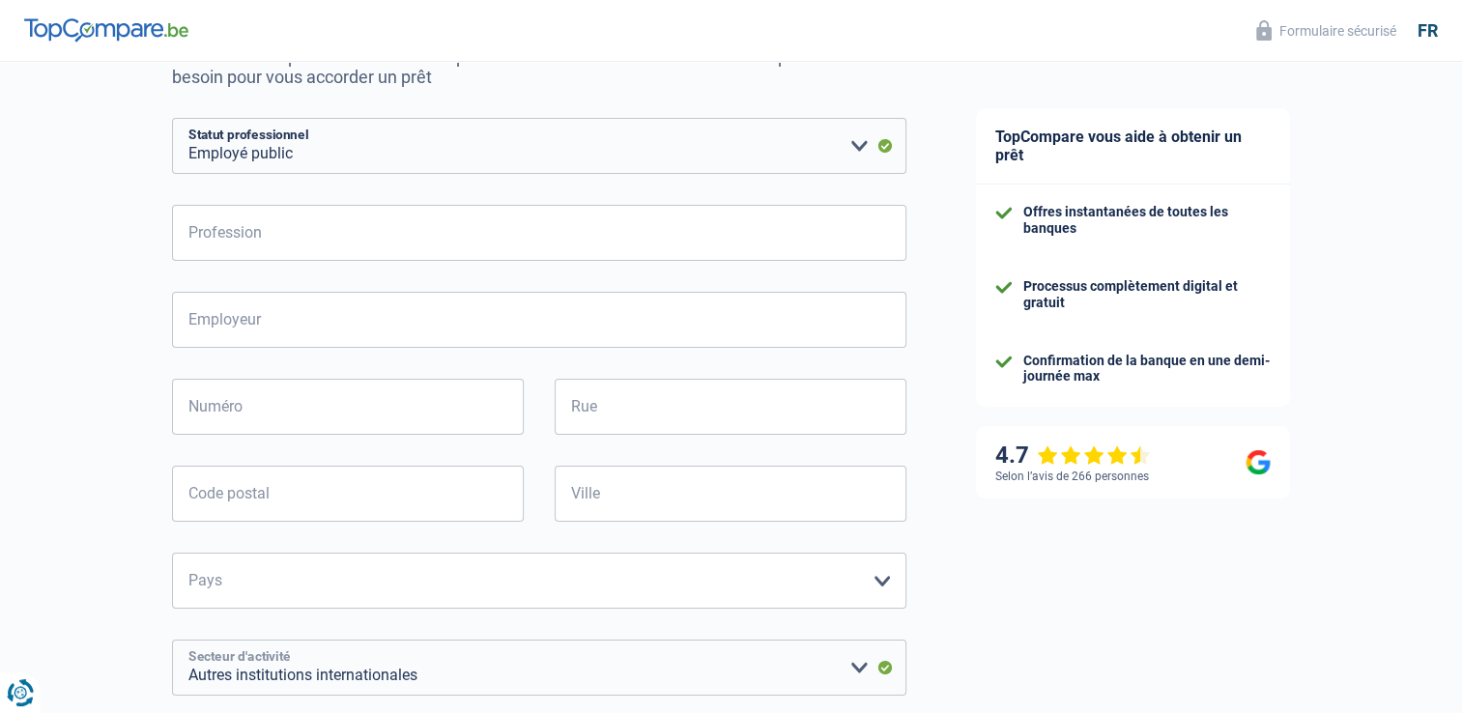
scroll to position [193, 0]
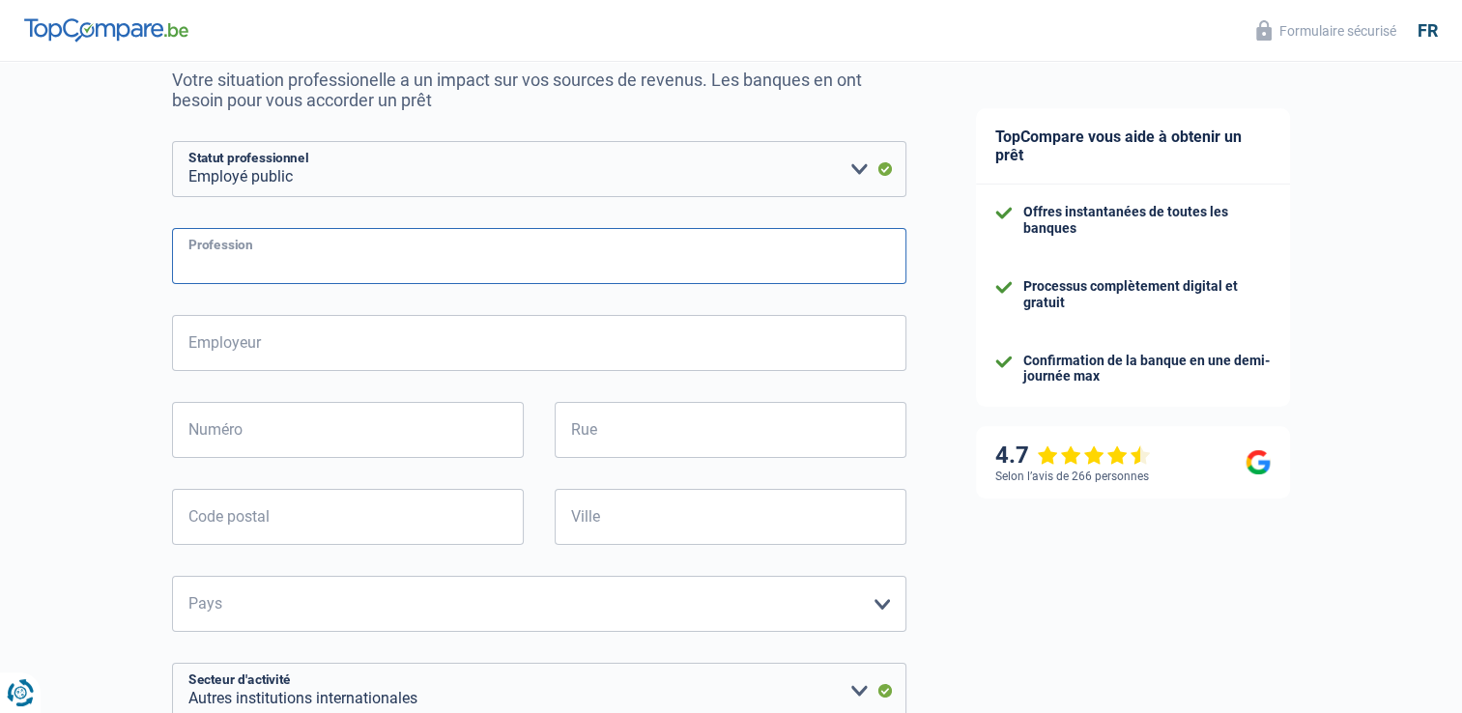
click at [271, 270] on input "Profession" at bounding box center [539, 256] width 734 height 56
click at [394, 181] on select "Ouvrier Employé privé Employé public Invalide Indépendant Pensionné Chômeur Mut…" at bounding box center [539, 169] width 734 height 56
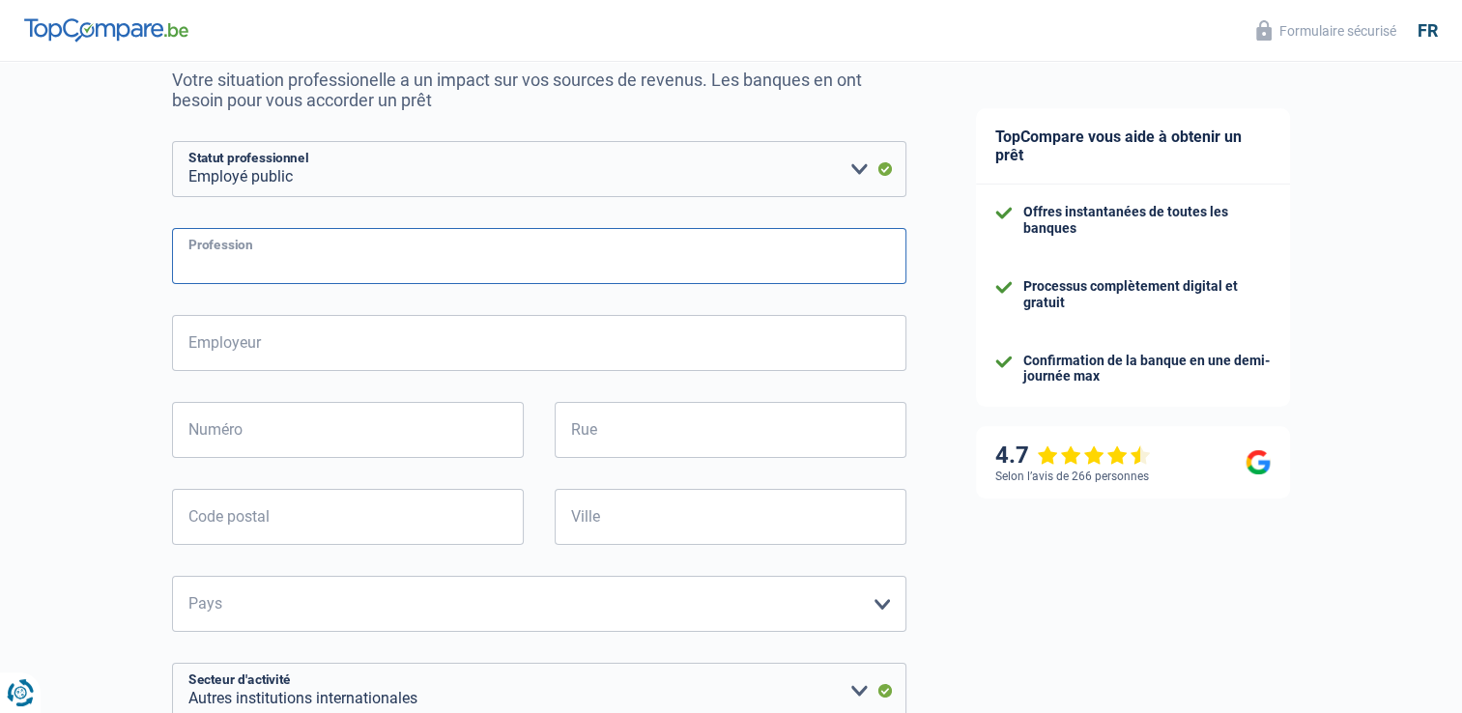
click at [362, 253] on input "Profession" at bounding box center [539, 256] width 734 height 56
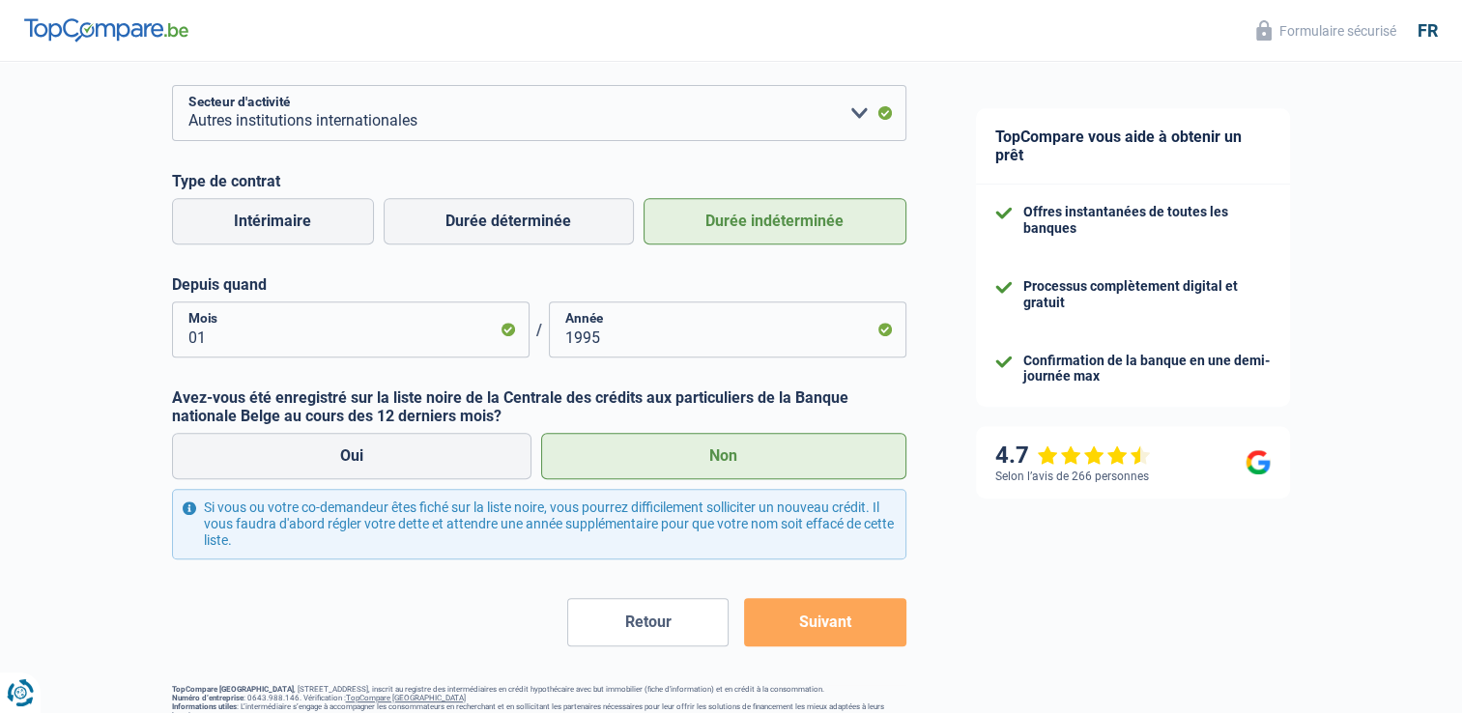
scroll to position [773, 0]
click at [813, 621] on button "Suivant" at bounding box center [824, 620] width 161 height 48
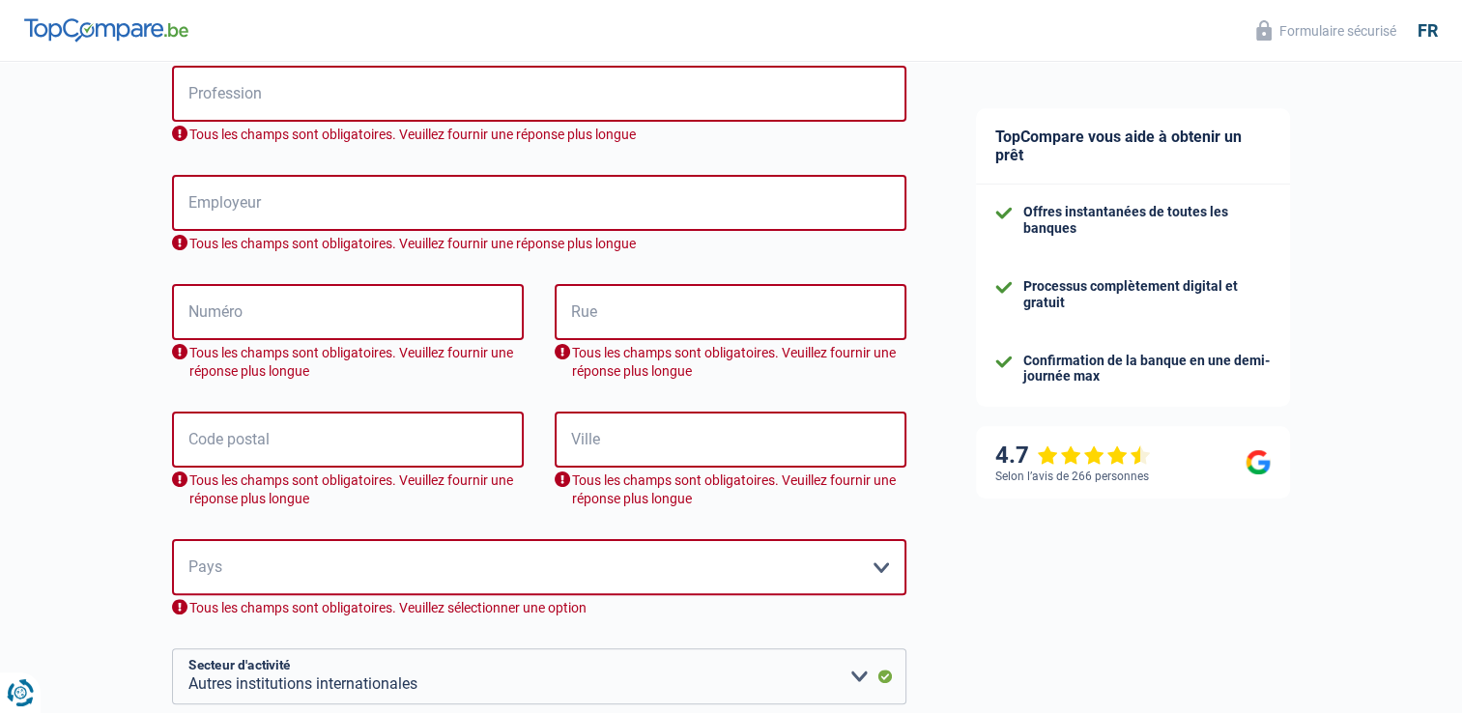
scroll to position [162, 0]
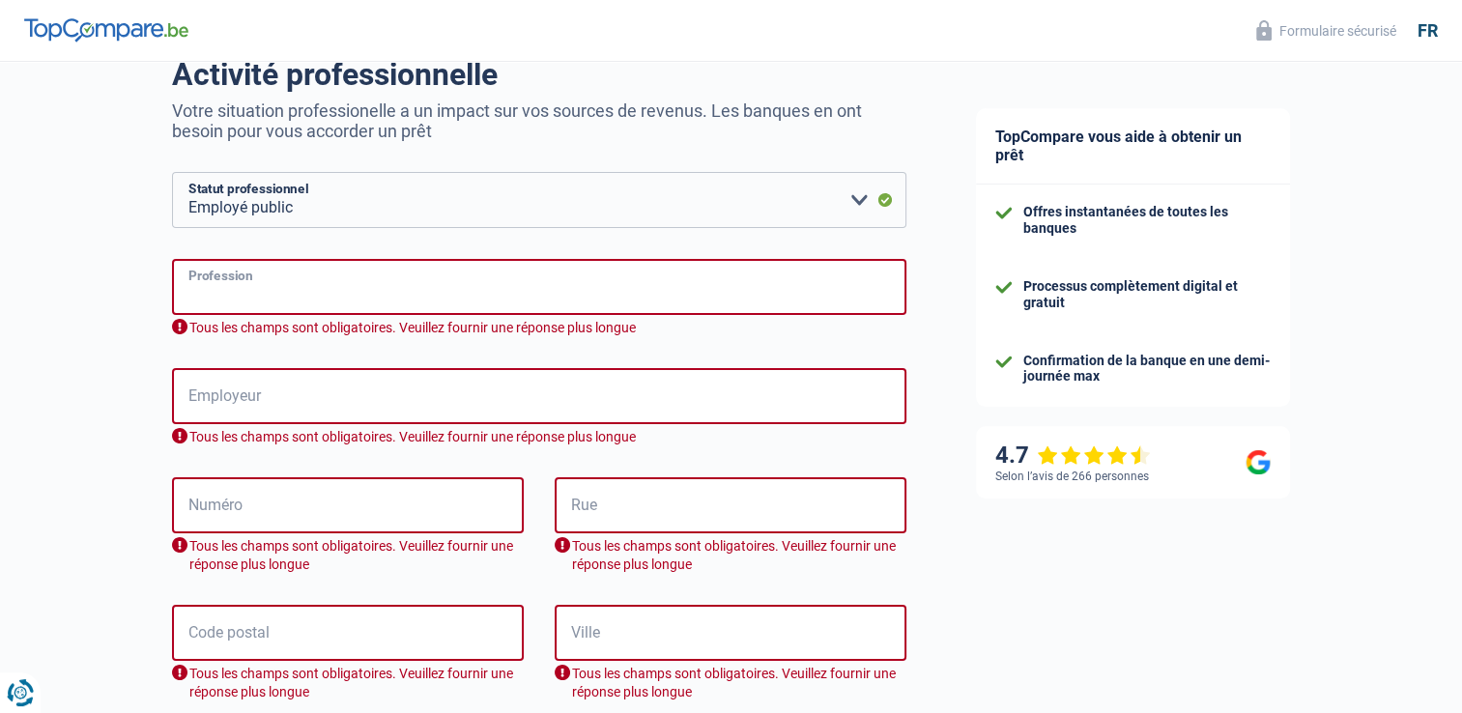
click at [293, 284] on input "Profession" at bounding box center [539, 287] width 734 height 56
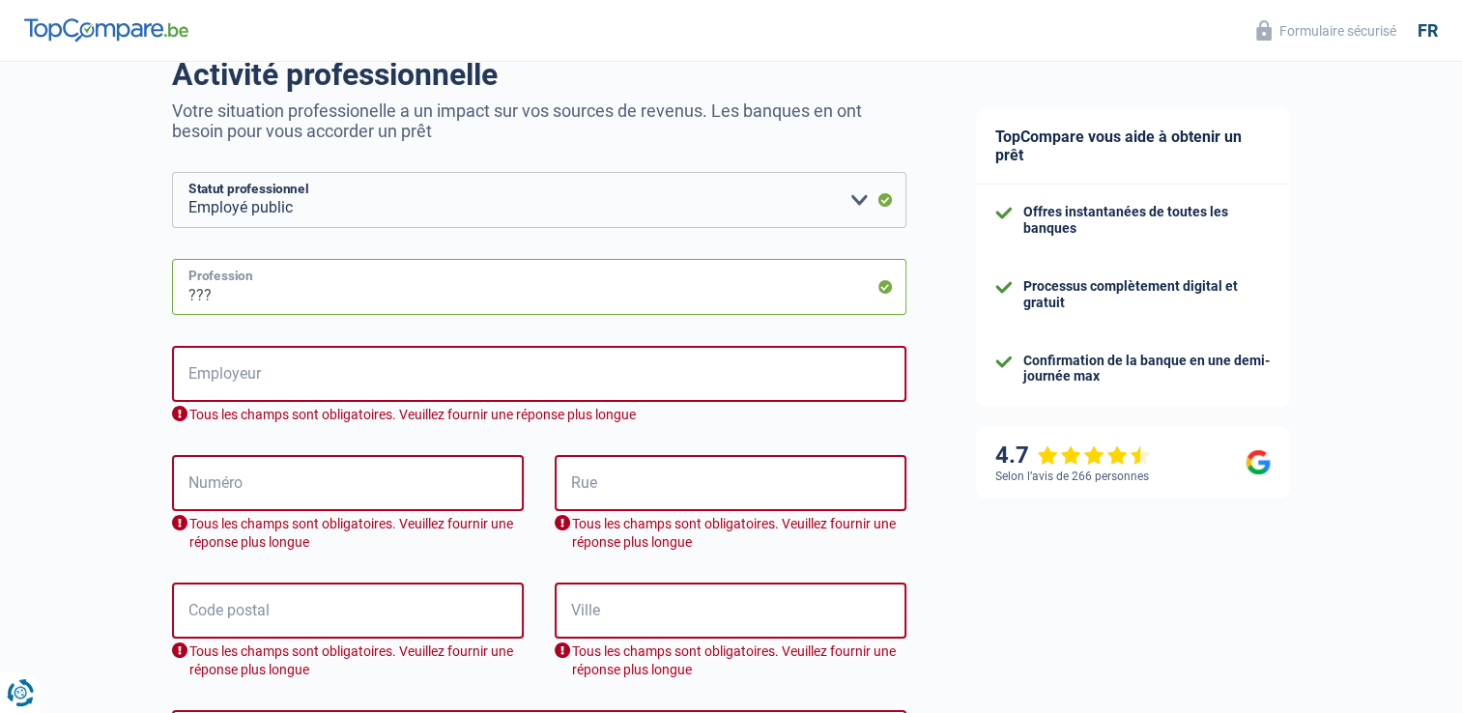
type input "???"
click at [341, 370] on input "Employeur" at bounding box center [539, 374] width 734 height 56
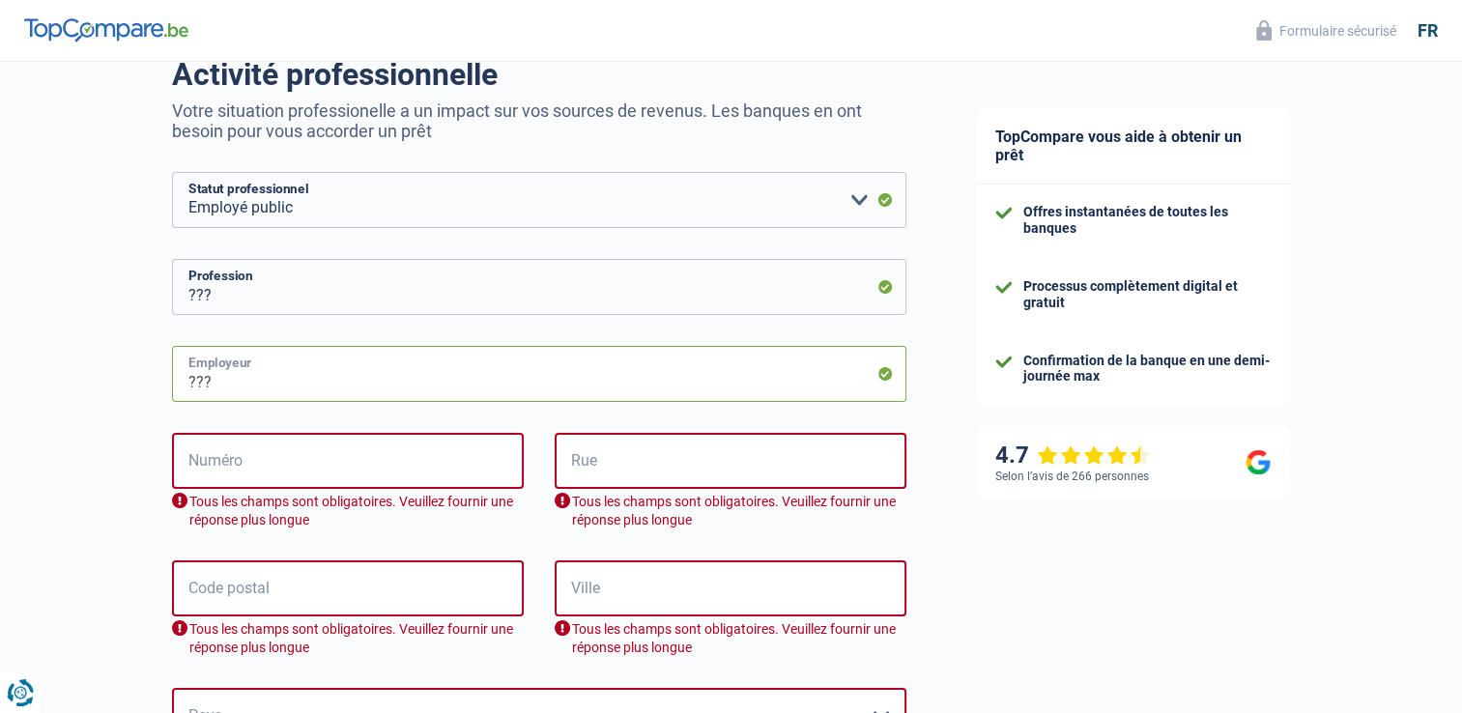
type input "???"
click at [186, 454] on input "Numéro" at bounding box center [348, 461] width 352 height 56
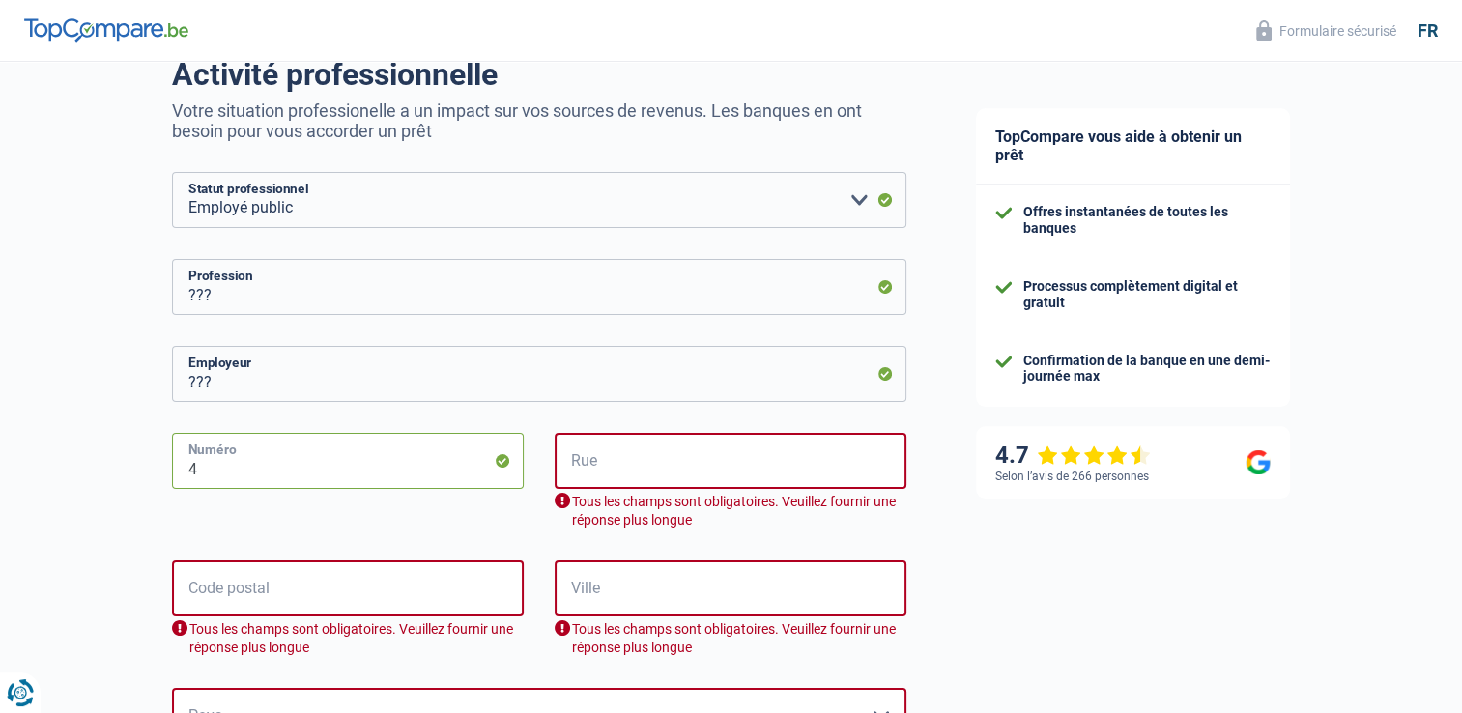
type input "4"
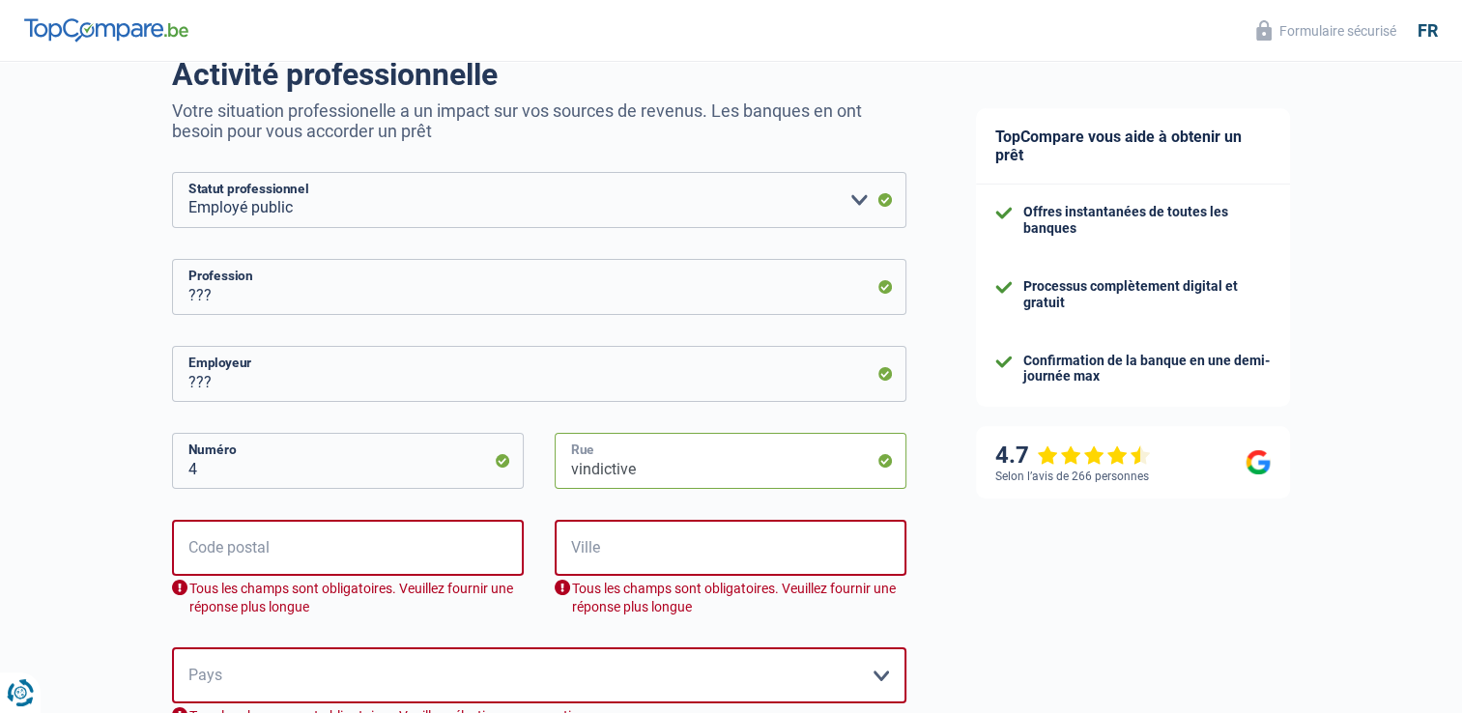
type input "vindictive"
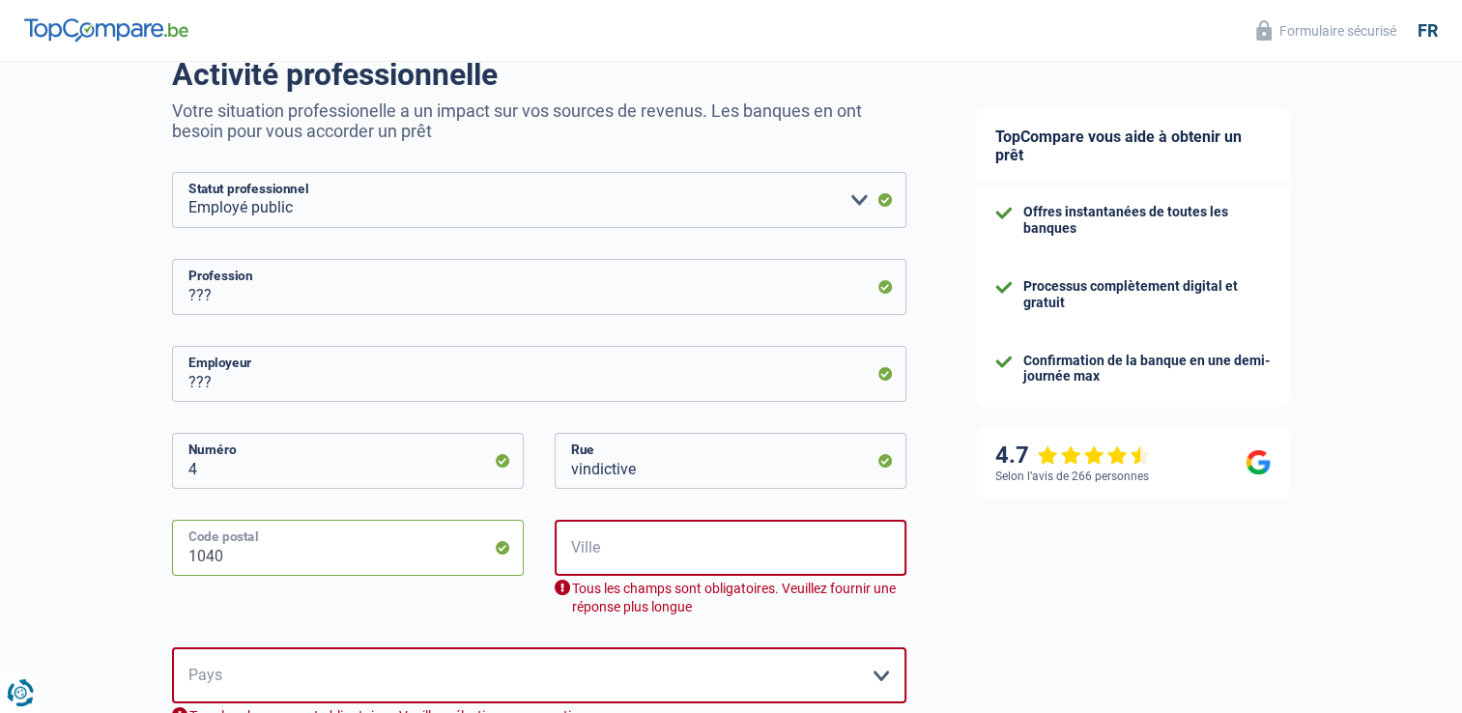
type input "1040"
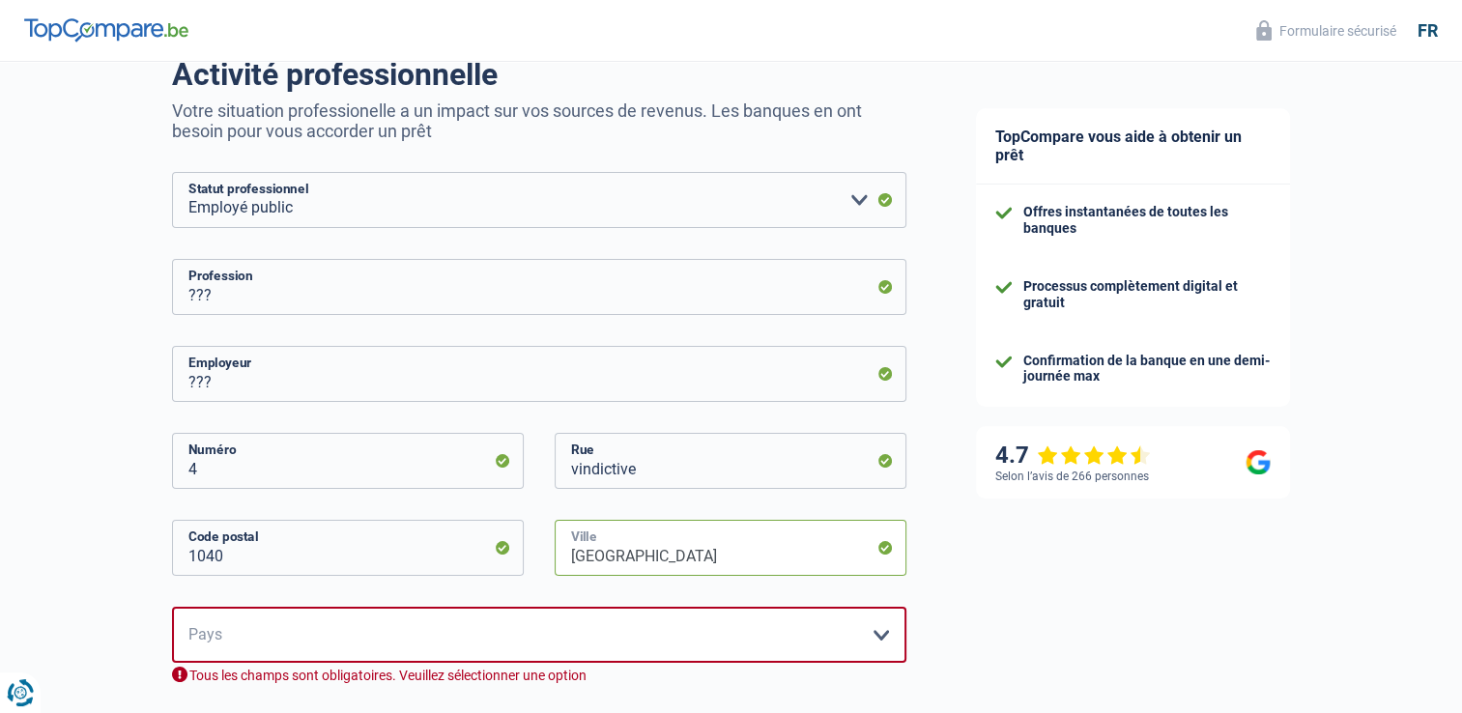
type input "[GEOGRAPHIC_DATA]"
select select "BE"
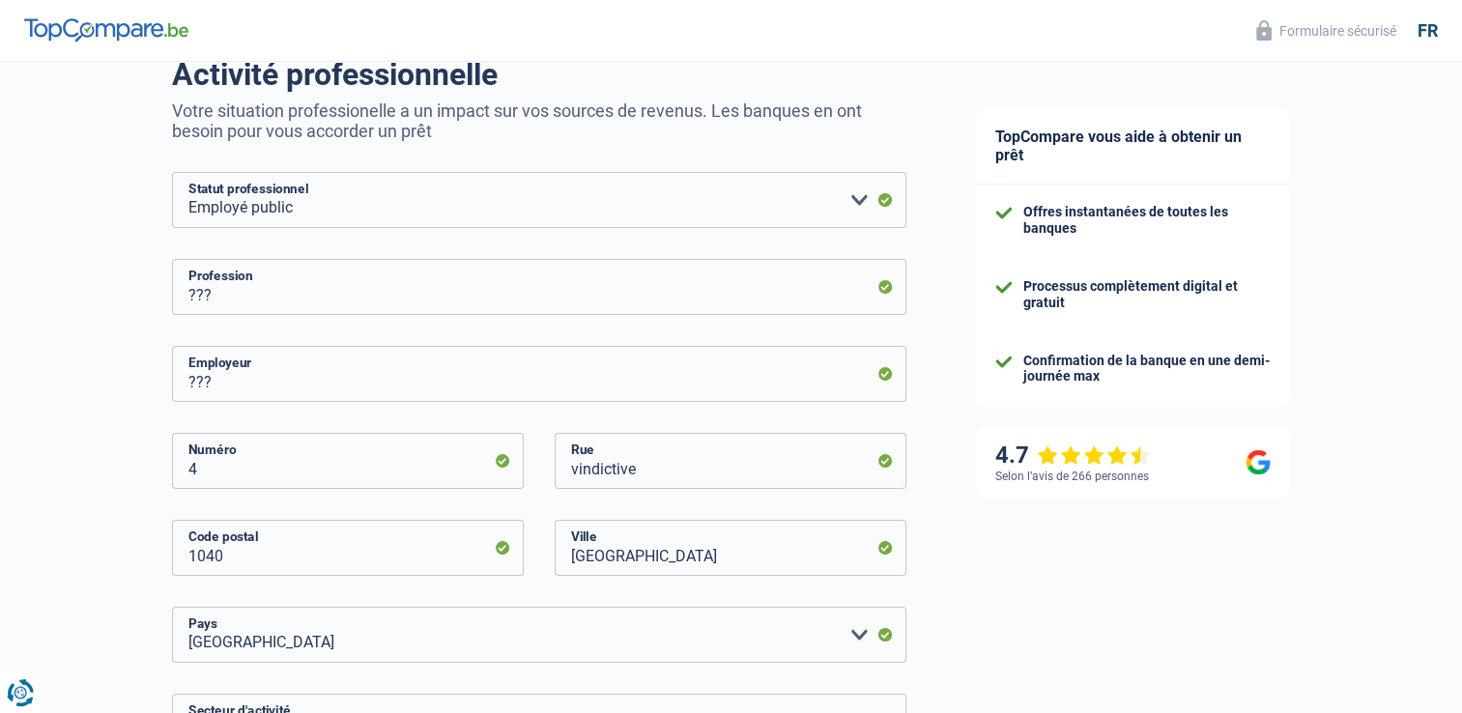
click at [120, 589] on div "Chance de réussite de votre simulation est de 60% 1 2 3 4 5 Rajoutez +20% en co…" at bounding box center [470, 652] width 941 height 1521
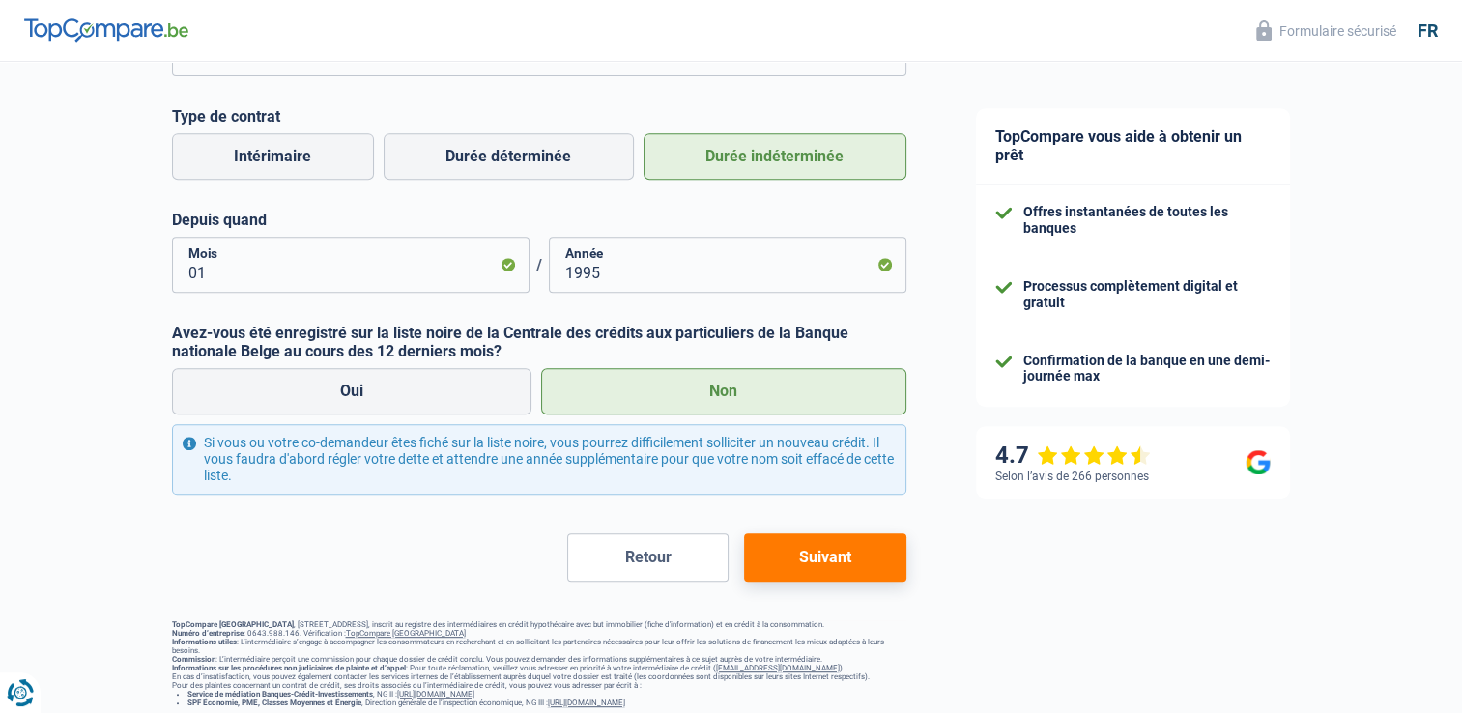
scroll to position [839, 0]
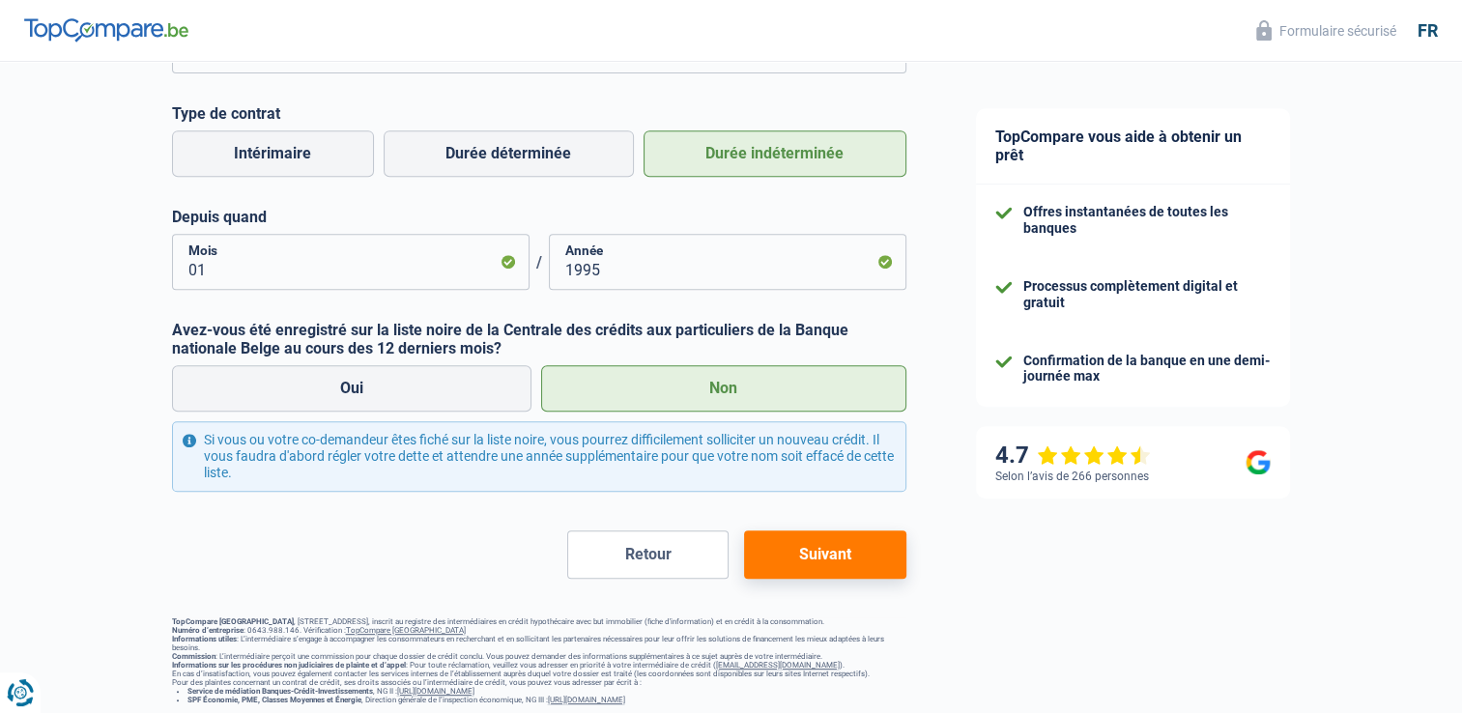
click at [825, 544] on button "Suivant" at bounding box center [824, 555] width 161 height 48
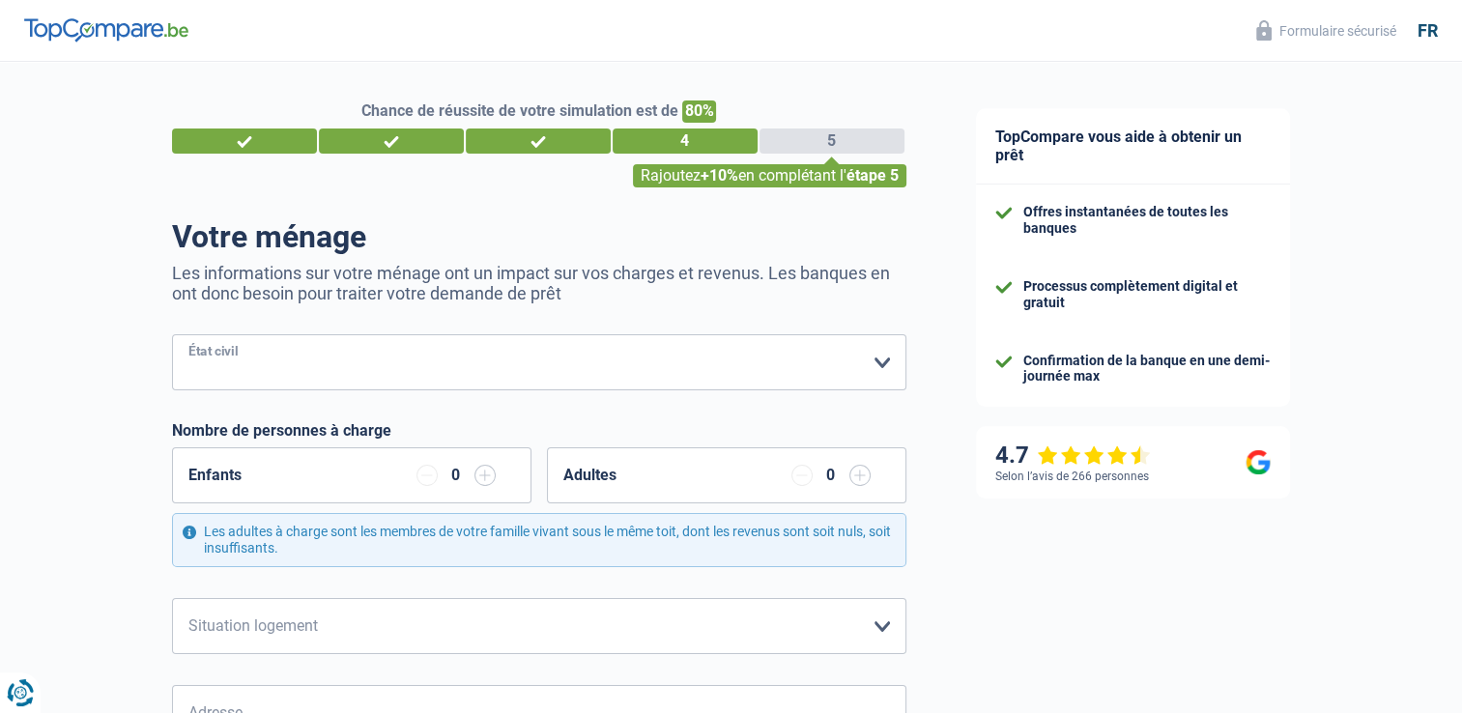
click at [428, 369] on select "[PERSON_NAME](e) Cohabitant(e) légal(e) Divorcé(e) Veuf(ve) Séparé (de fait) Ve…" at bounding box center [539, 362] width 734 height 56
select select "married"
click at [172, 335] on select "[PERSON_NAME](e) Cohabitant(e) légal(e) Divorcé(e) Veuf(ve) Séparé (de fait) Ve…" at bounding box center [539, 362] width 734 height 56
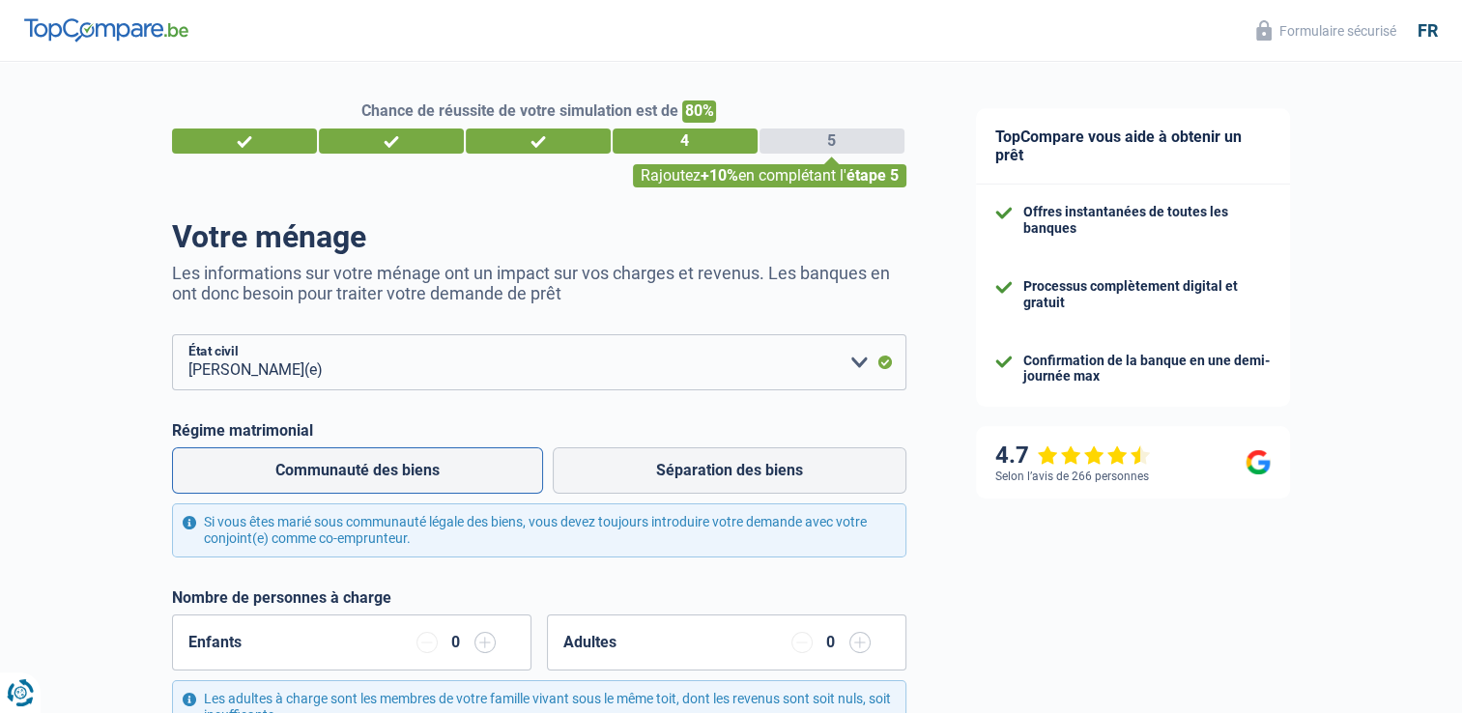
click at [445, 466] on label "Communauté des biens" at bounding box center [357, 470] width 371 height 46
click at [445, 466] on input "Communauté des biens" at bounding box center [357, 470] width 371 height 46
radio input "true"
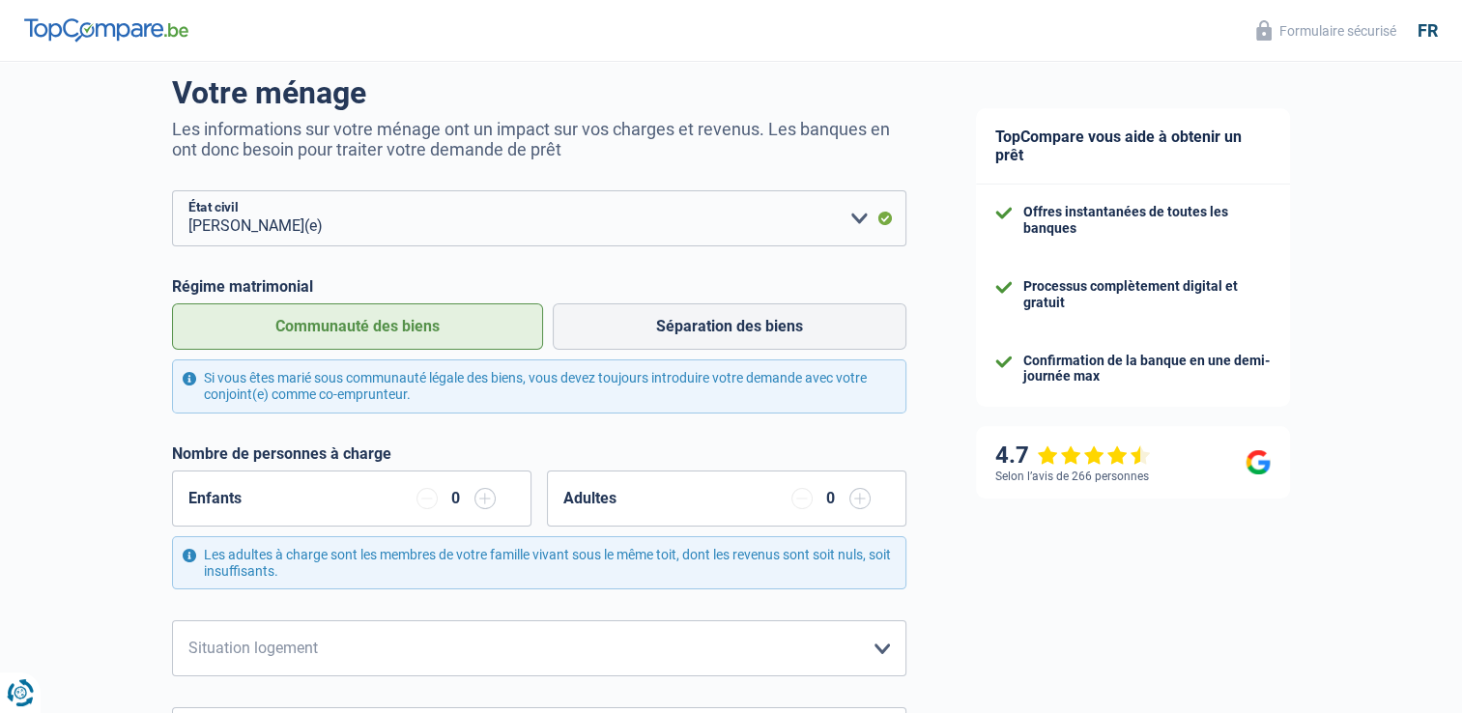
scroll to position [193, 0]
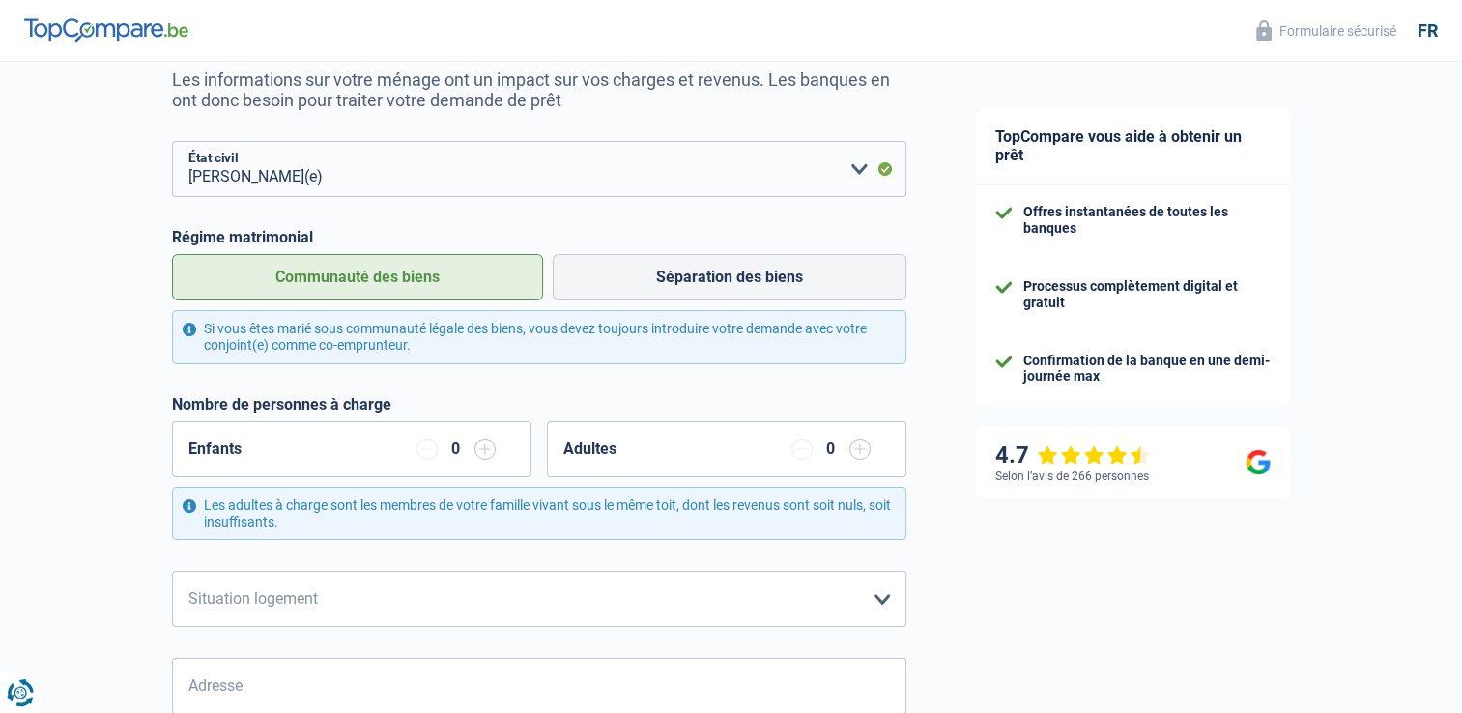
click at [488, 445] on input "button" at bounding box center [485, 449] width 21 height 21
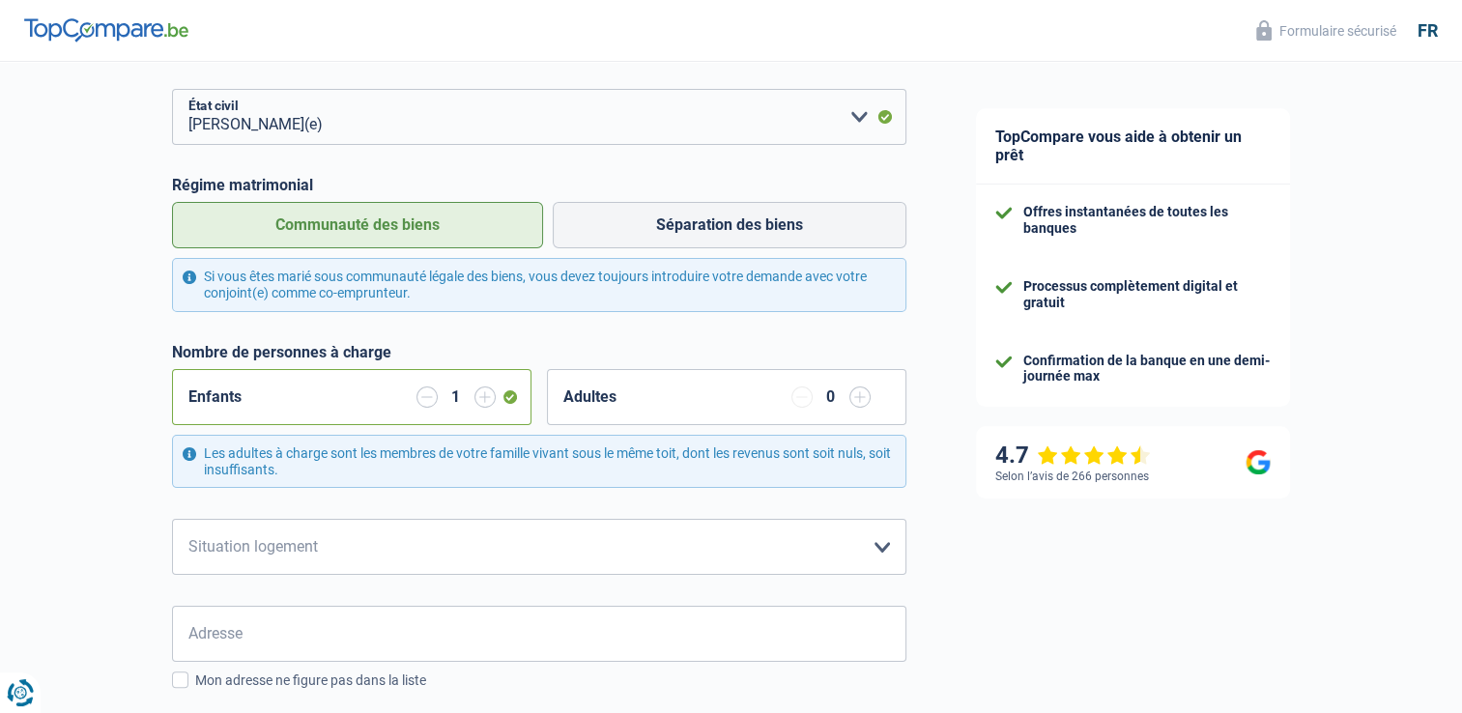
scroll to position [290, 0]
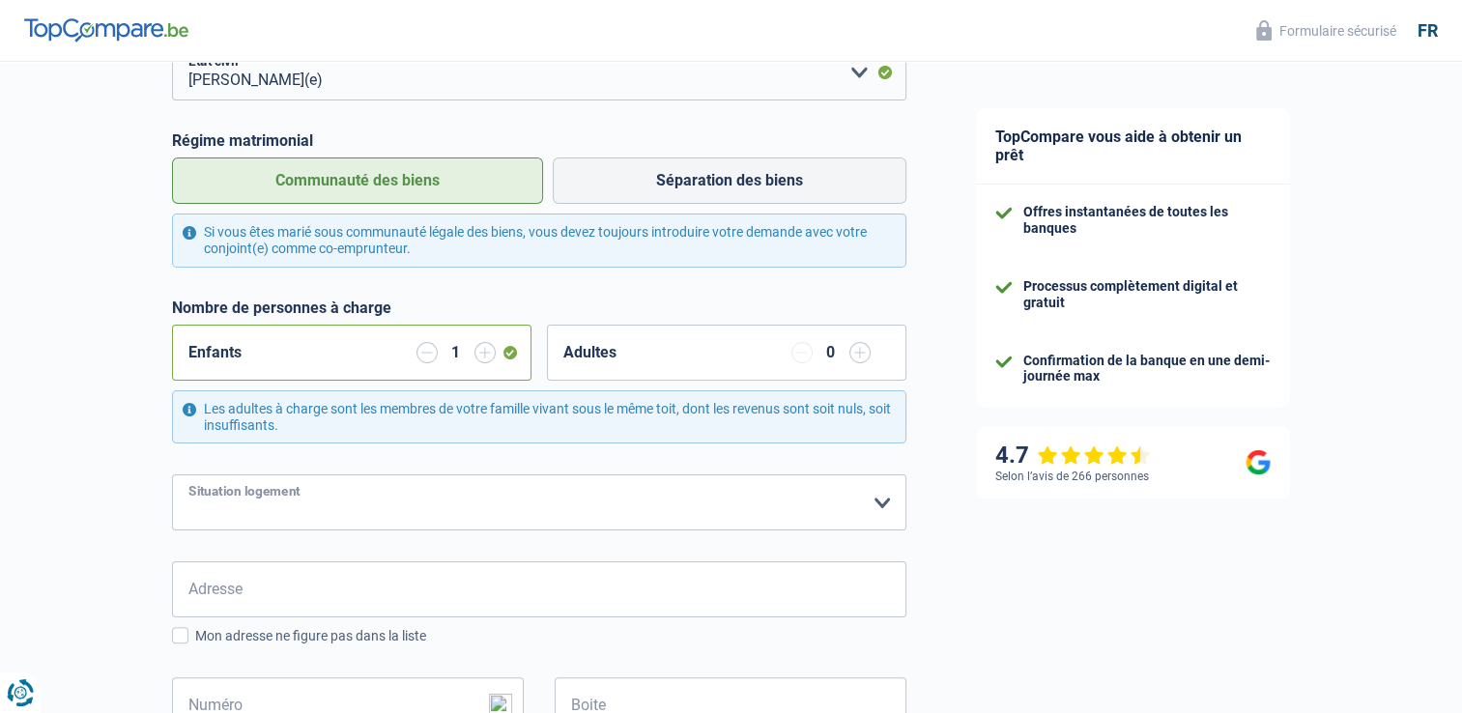
click at [457, 503] on select "Locataire Propriétaire avec prêt hypothécaire Propriétaire sans prêt hypothécai…" at bounding box center [539, 503] width 734 height 56
select select "ownerWithMortgage"
click at [172, 475] on select "Locataire Propriétaire avec prêt hypothécaire Propriétaire sans prêt hypothécai…" at bounding box center [539, 503] width 734 height 56
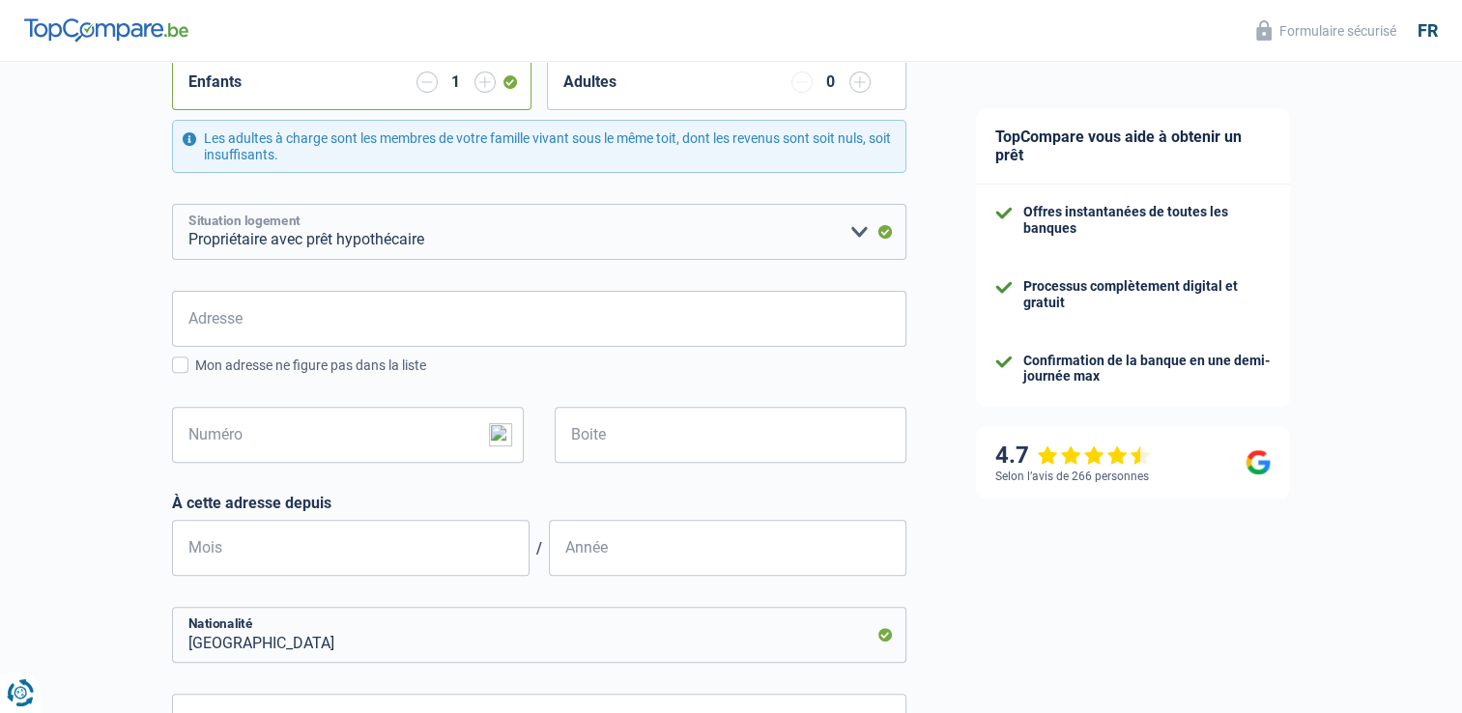
scroll to position [580, 0]
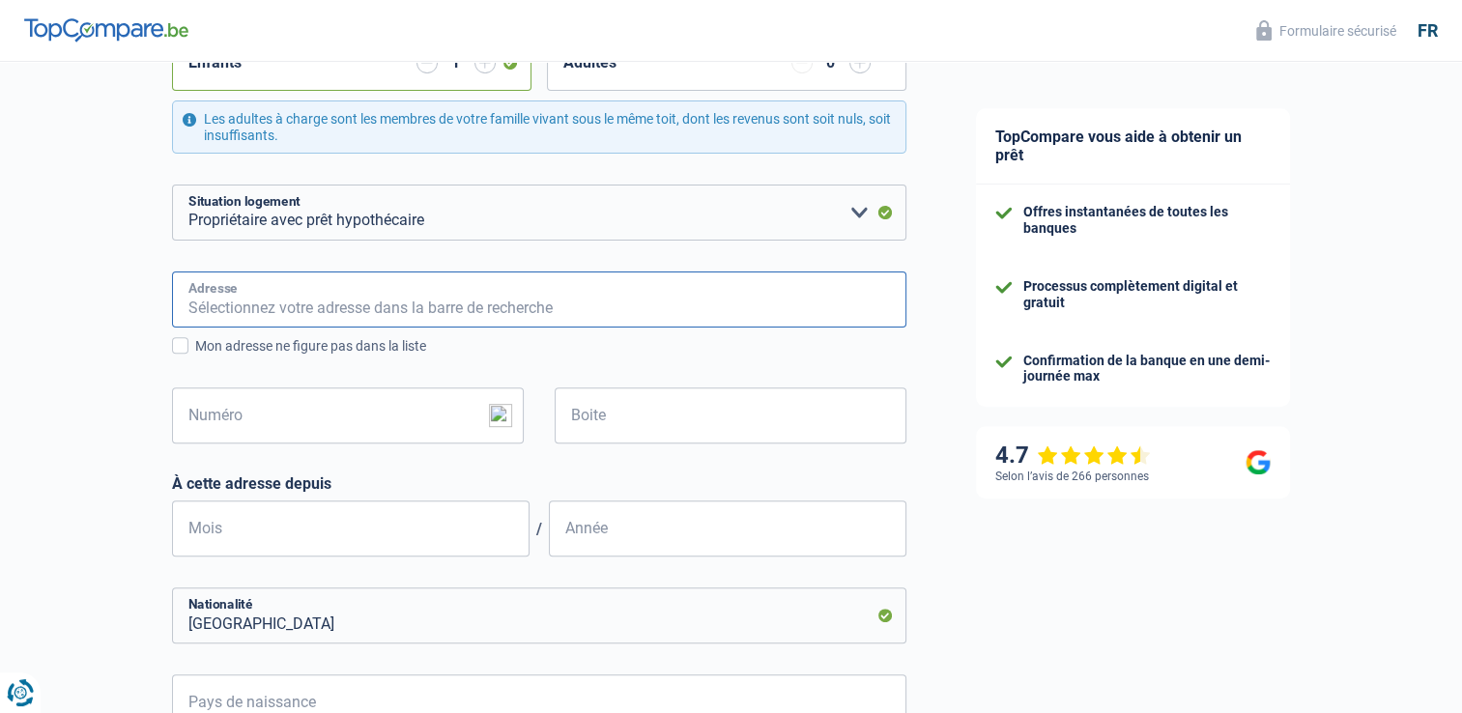
click at [450, 311] on input "Adresse" at bounding box center [539, 300] width 734 height 56
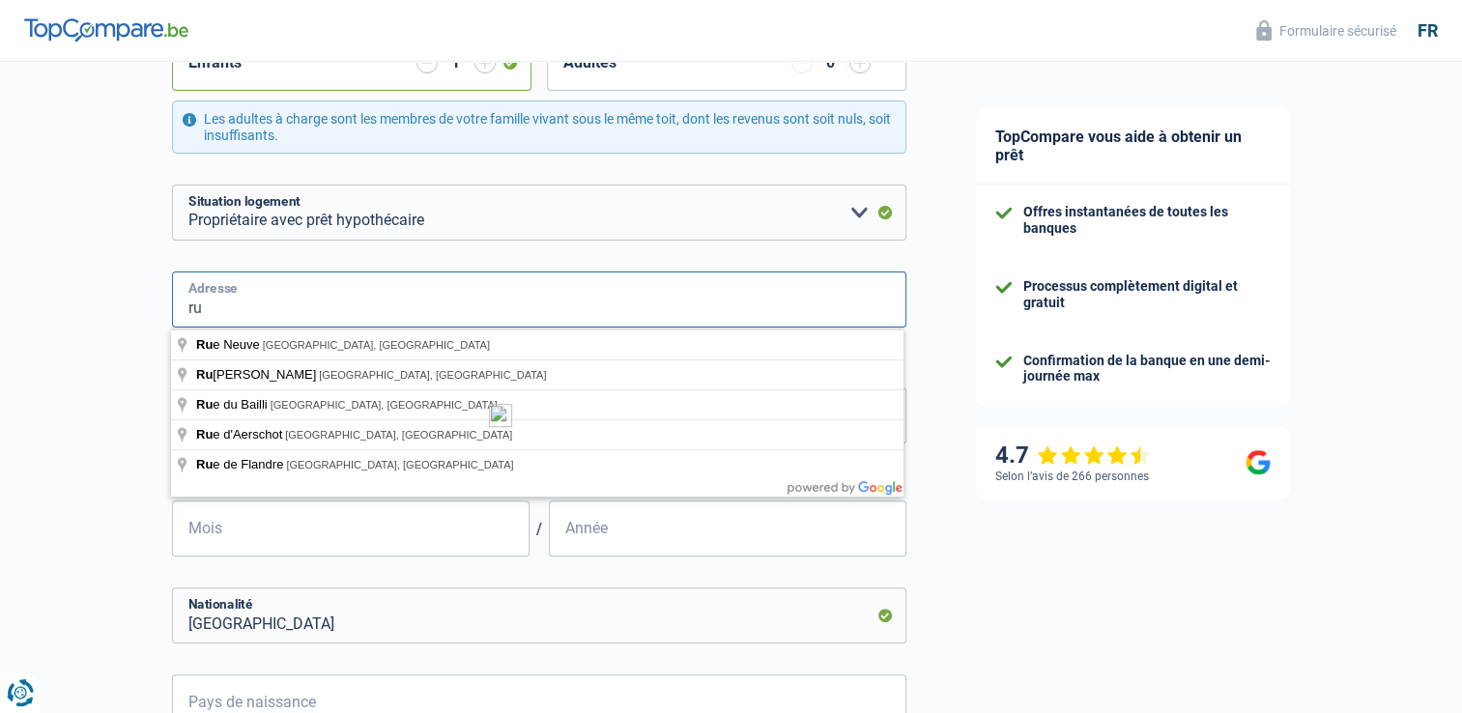
type input "r"
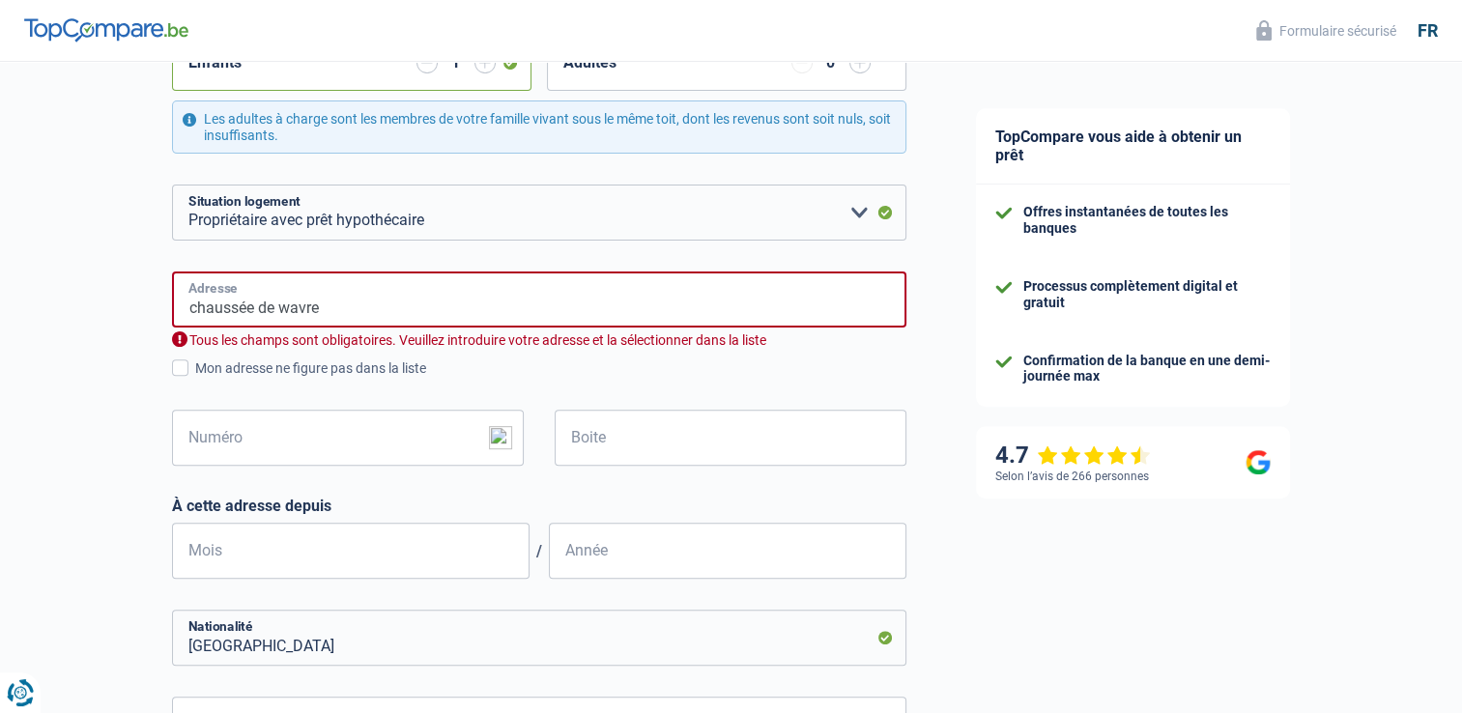
click at [434, 311] on input "chaussée de wavre" at bounding box center [539, 300] width 734 height 56
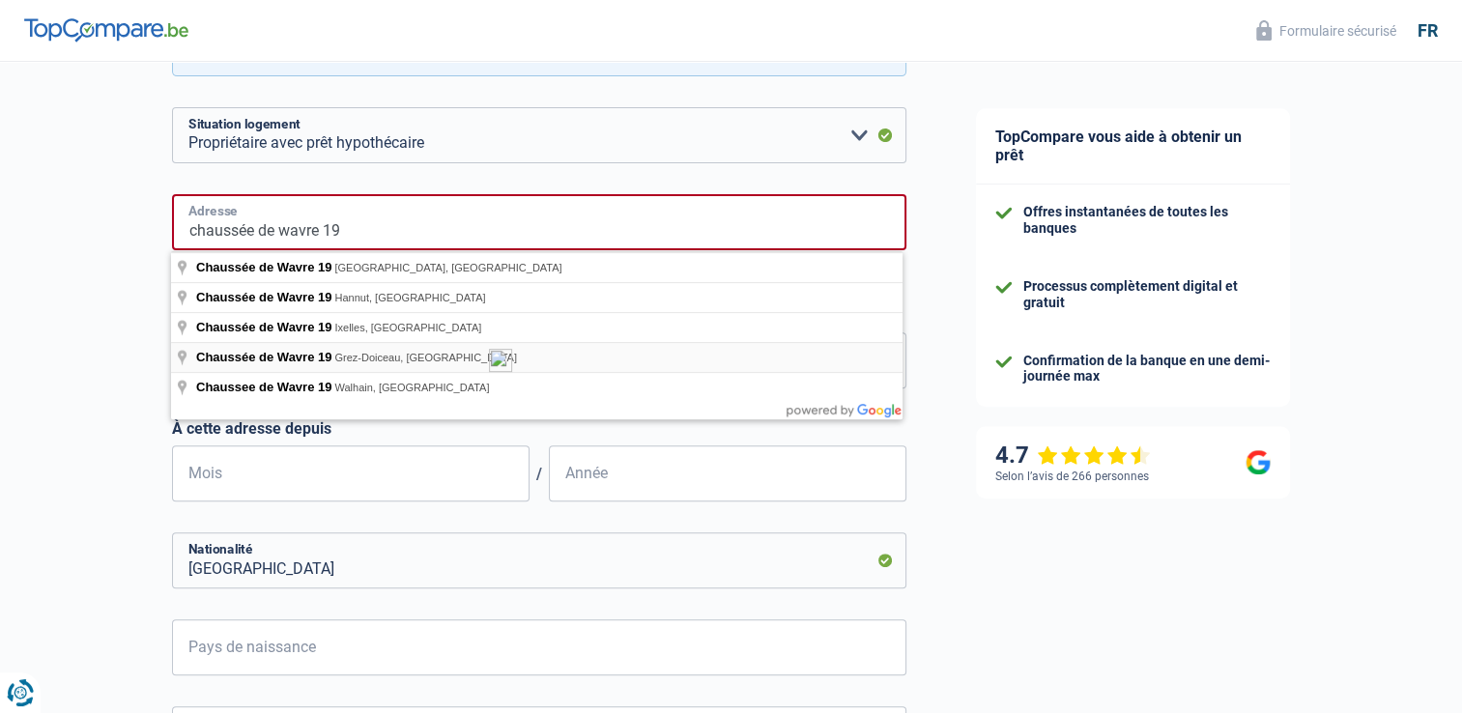
scroll to position [773, 0]
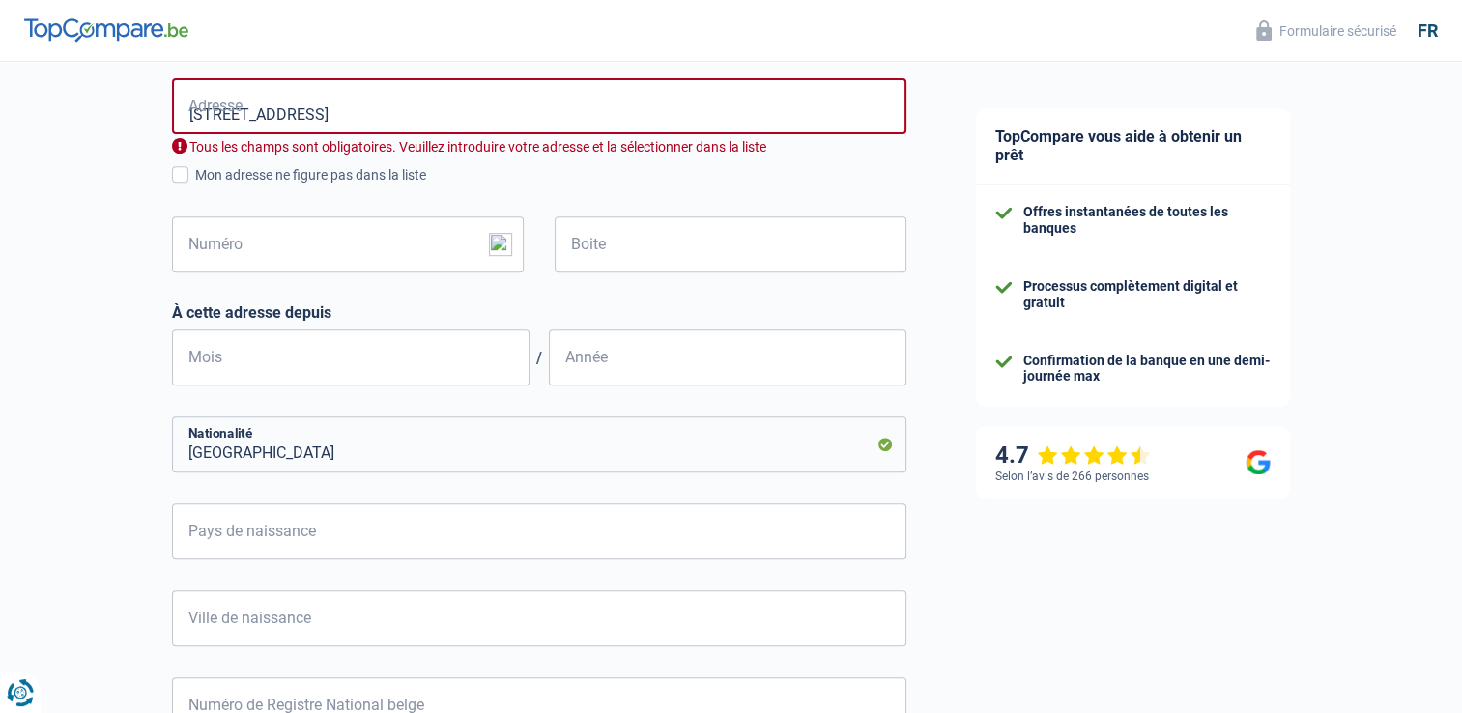
type input "Chaussée de Wavre, 1370, [GEOGRAPHIC_DATA], BE"
type input "19"
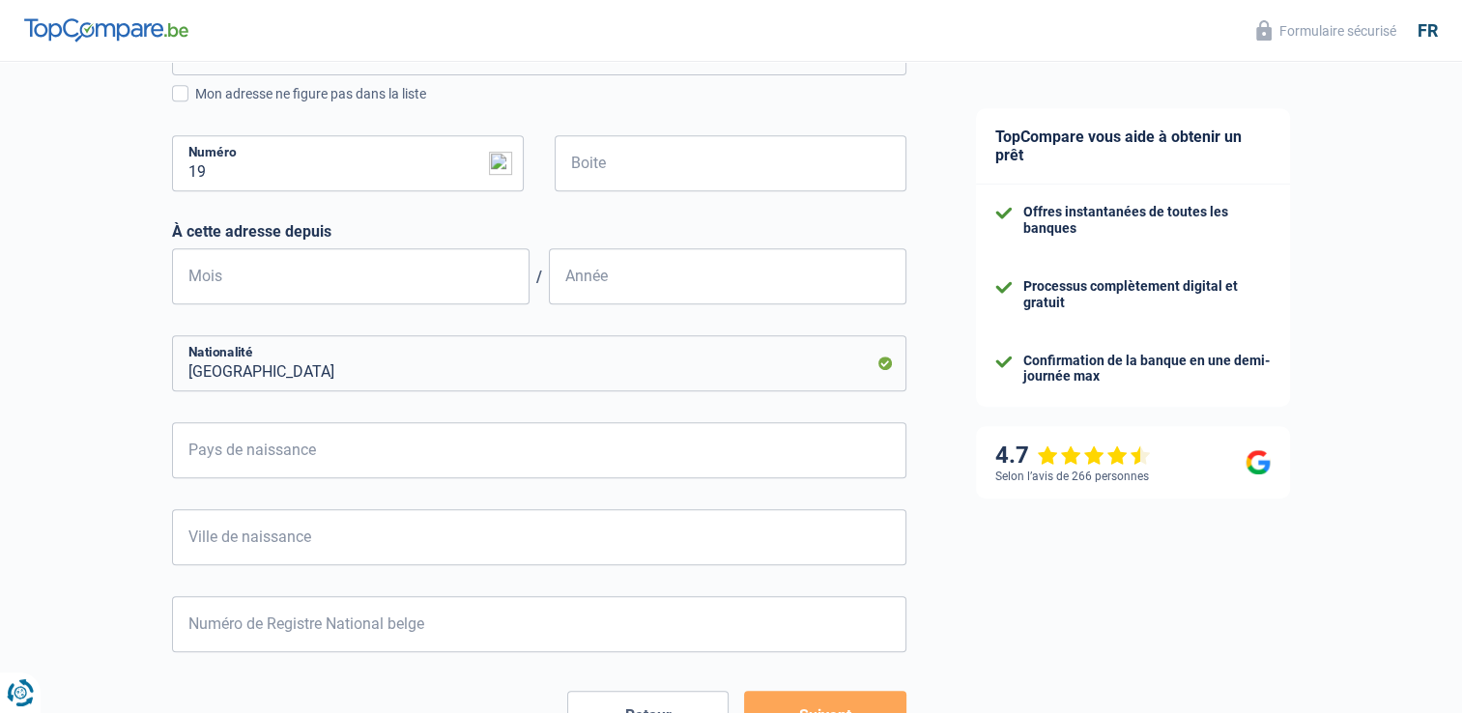
scroll to position [870, 0]
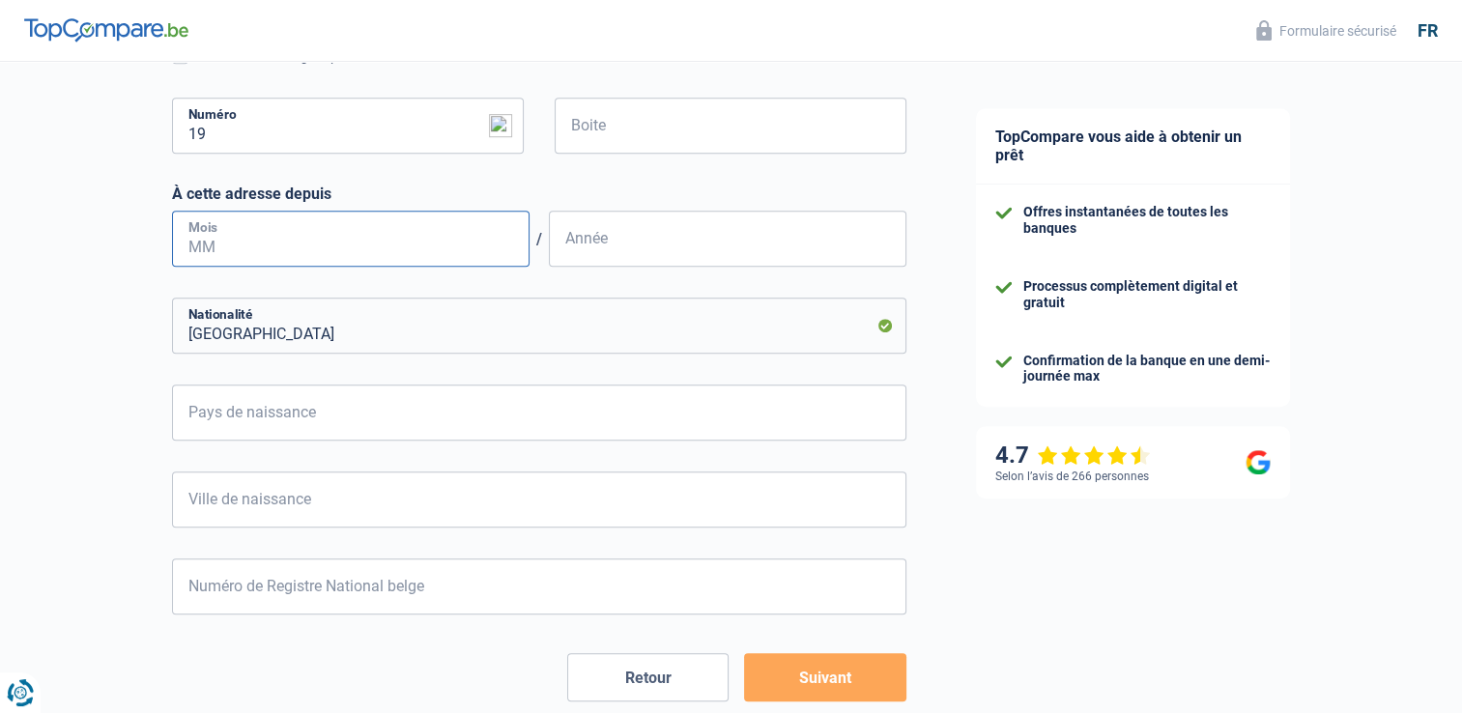
click at [407, 242] on input "Mois" at bounding box center [351, 239] width 358 height 56
type input "04"
type input "1998"
click at [282, 419] on input "Pays de naissance" at bounding box center [539, 413] width 734 height 56
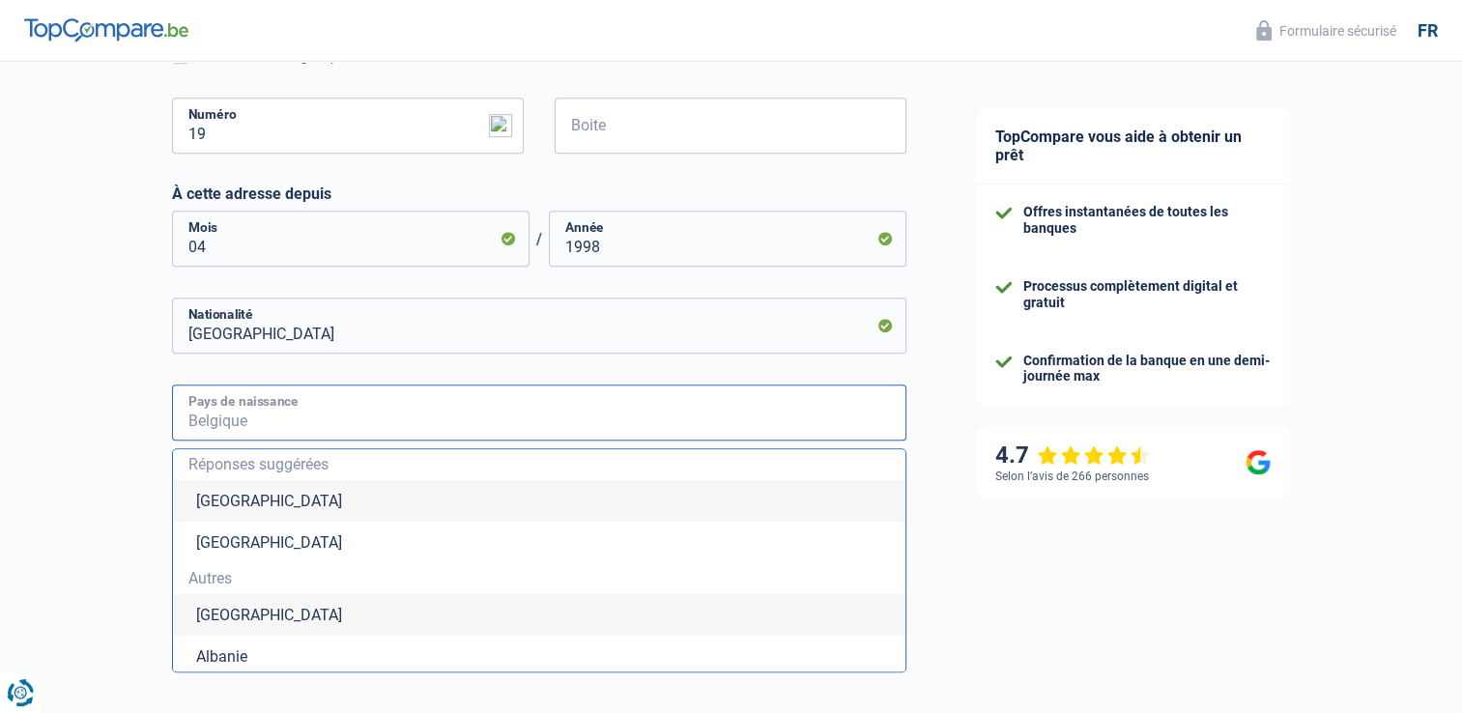
type input "[GEOGRAPHIC_DATA]"
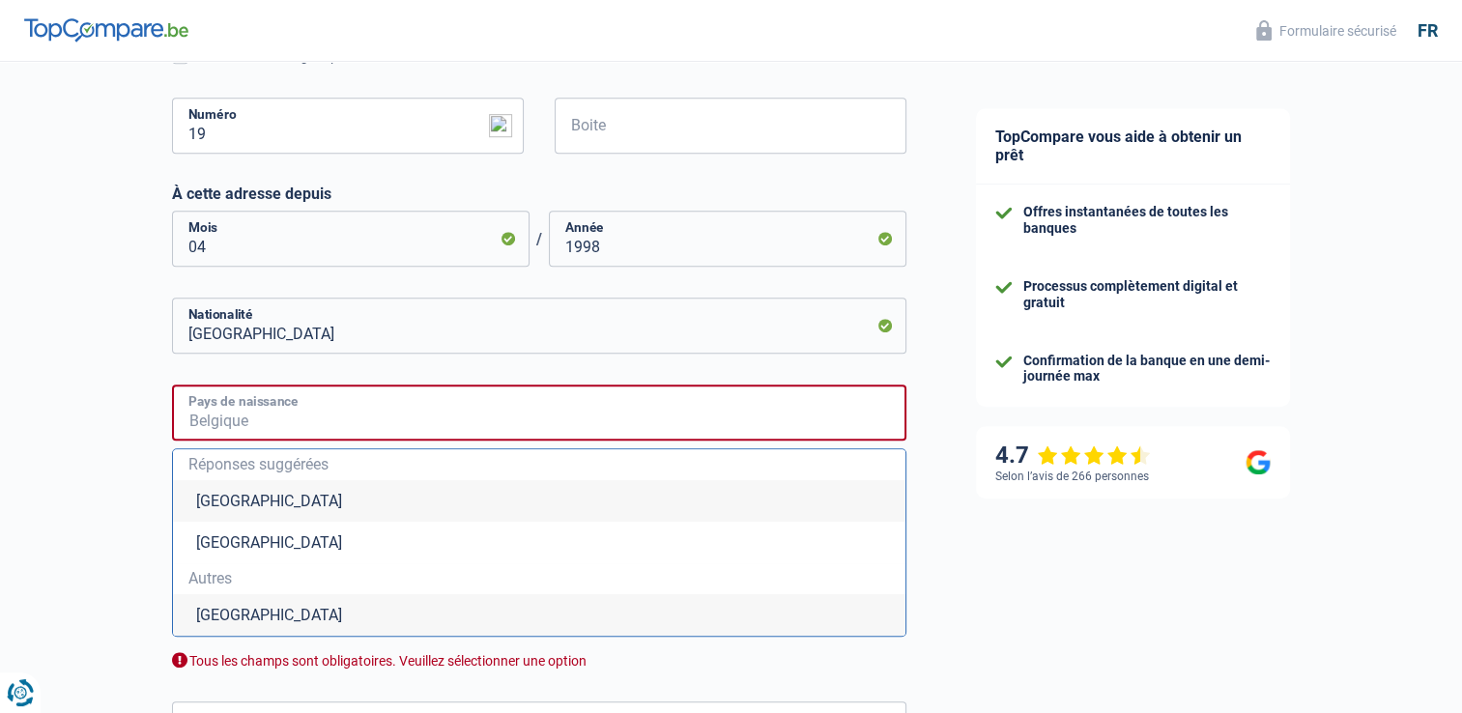
type input "[GEOGRAPHIC_DATA]"
click at [282, 485] on li "[GEOGRAPHIC_DATA]" at bounding box center [539, 501] width 733 height 42
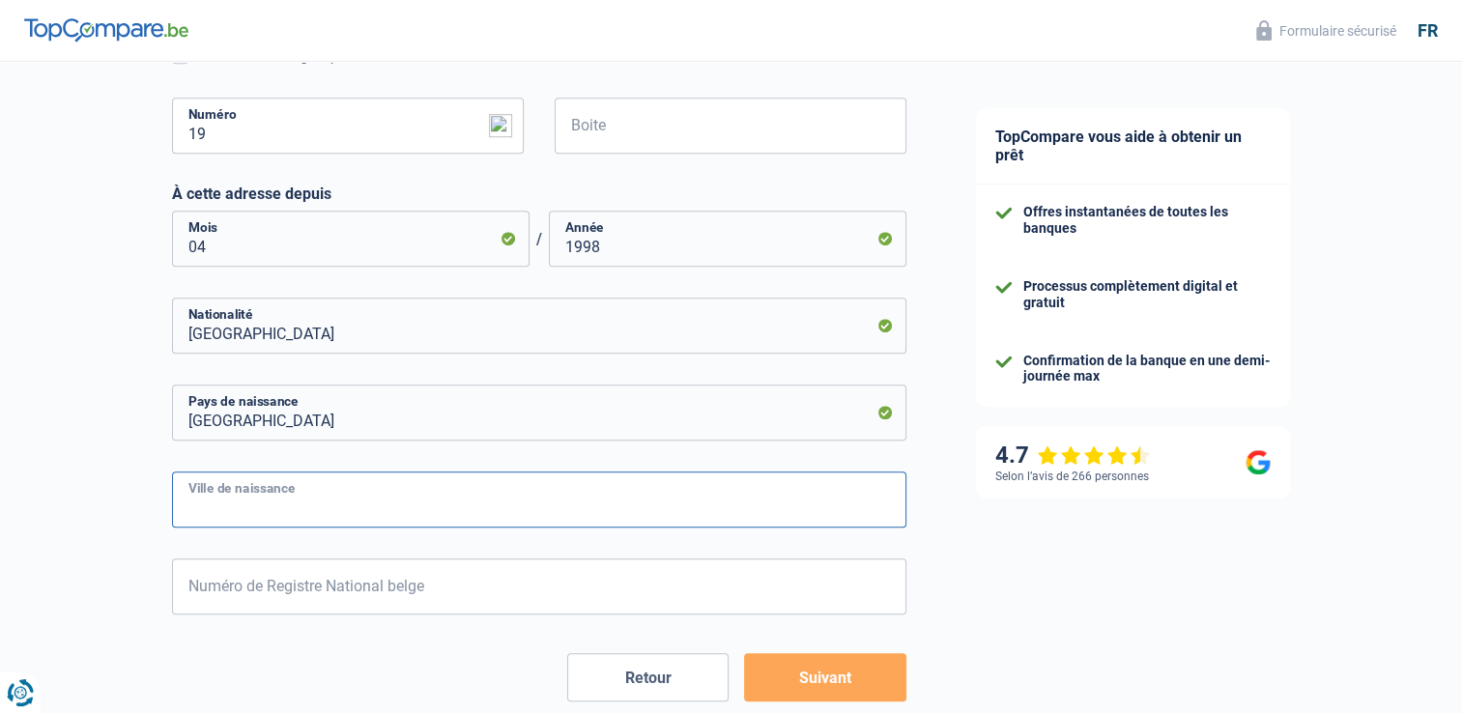
click at [315, 503] on input "Ville de naissance" at bounding box center [539, 500] width 734 height 56
type input "ett"
click at [302, 512] on input "ett" at bounding box center [539, 500] width 734 height 56
type input "ixell"
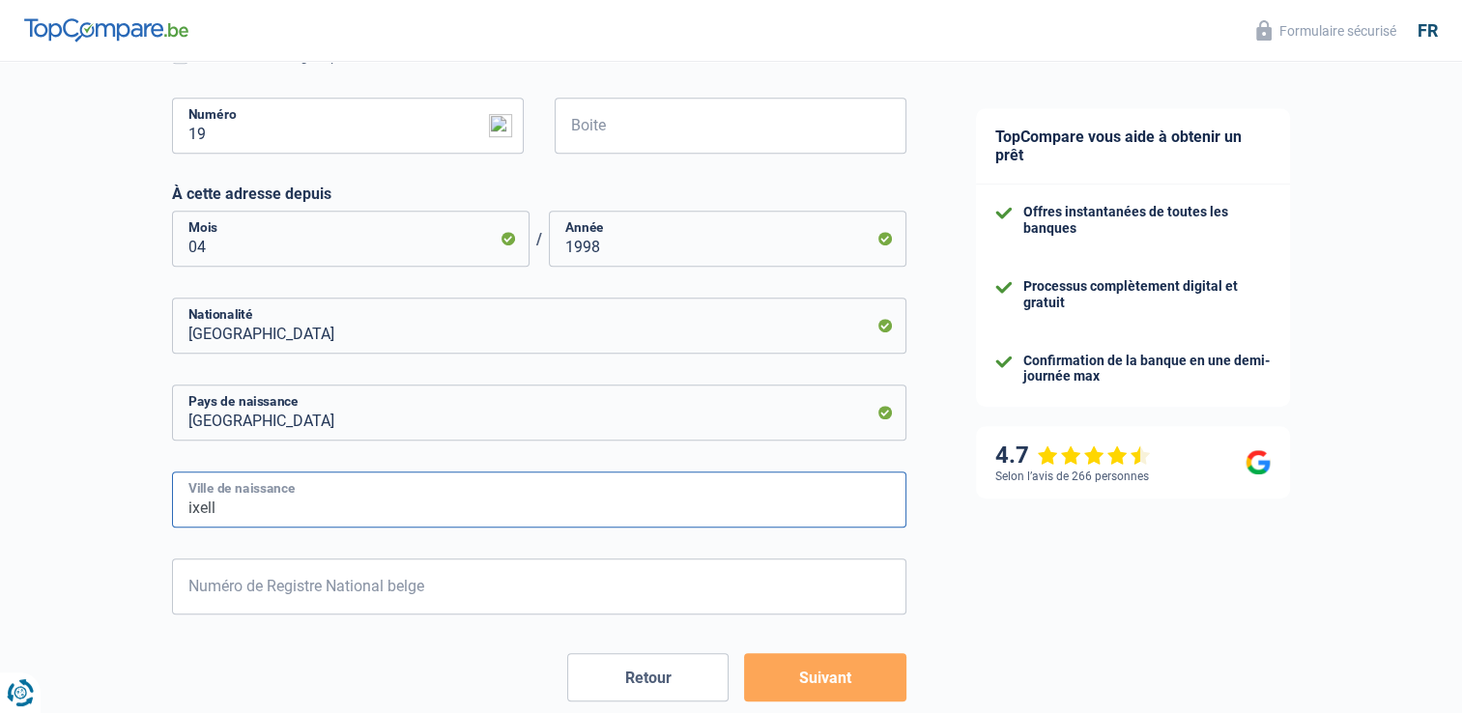
click at [271, 501] on input "ixell" at bounding box center [539, 500] width 734 height 56
type input "I"
type input "[GEOGRAPHIC_DATA]"
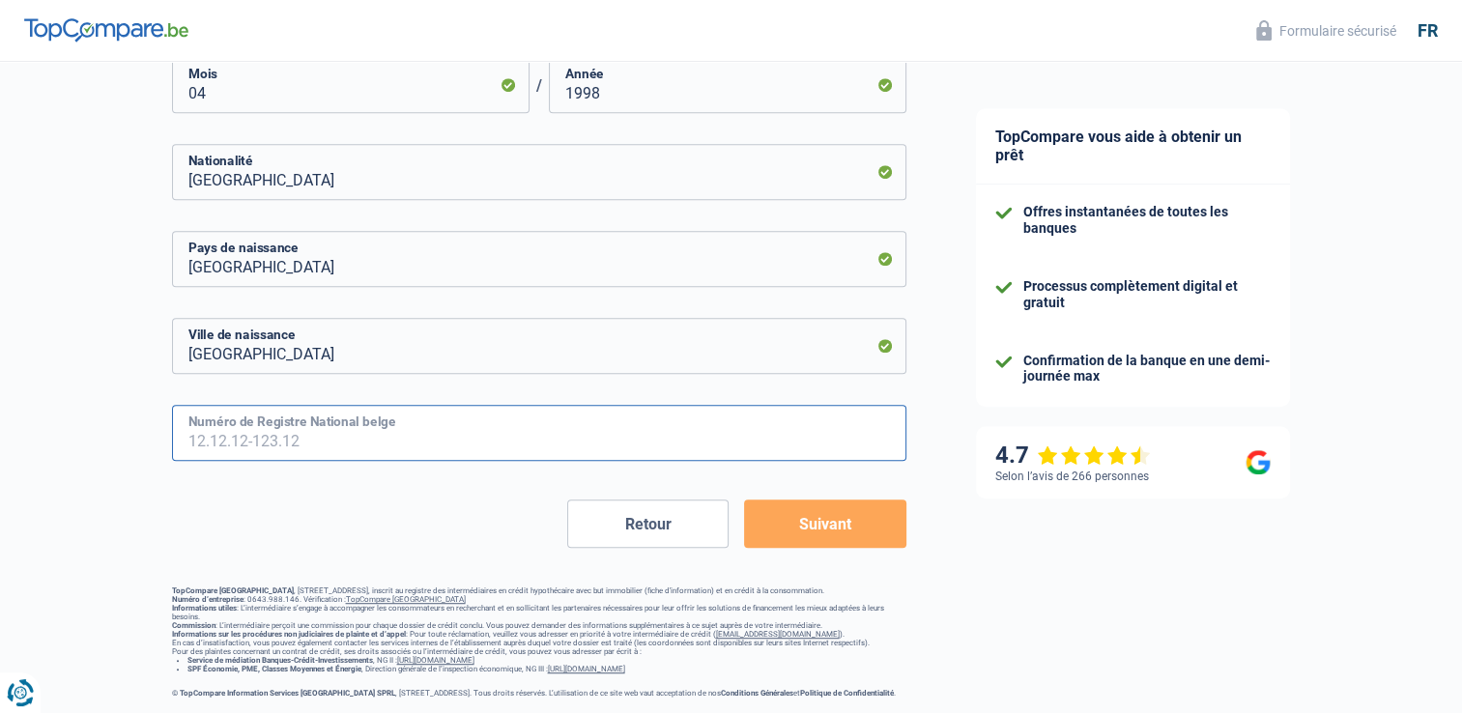
scroll to position [1049, 0]
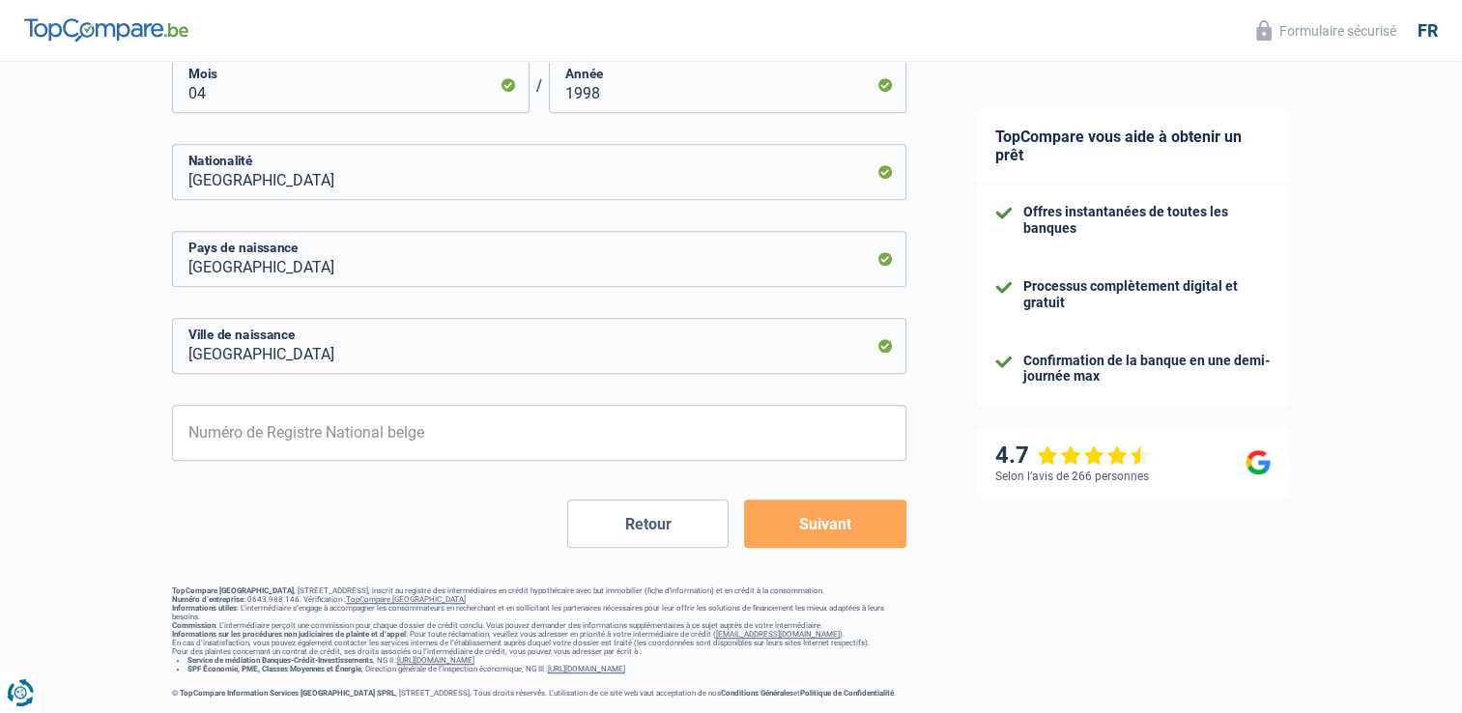
click at [838, 520] on button "Suivant" at bounding box center [824, 524] width 161 height 48
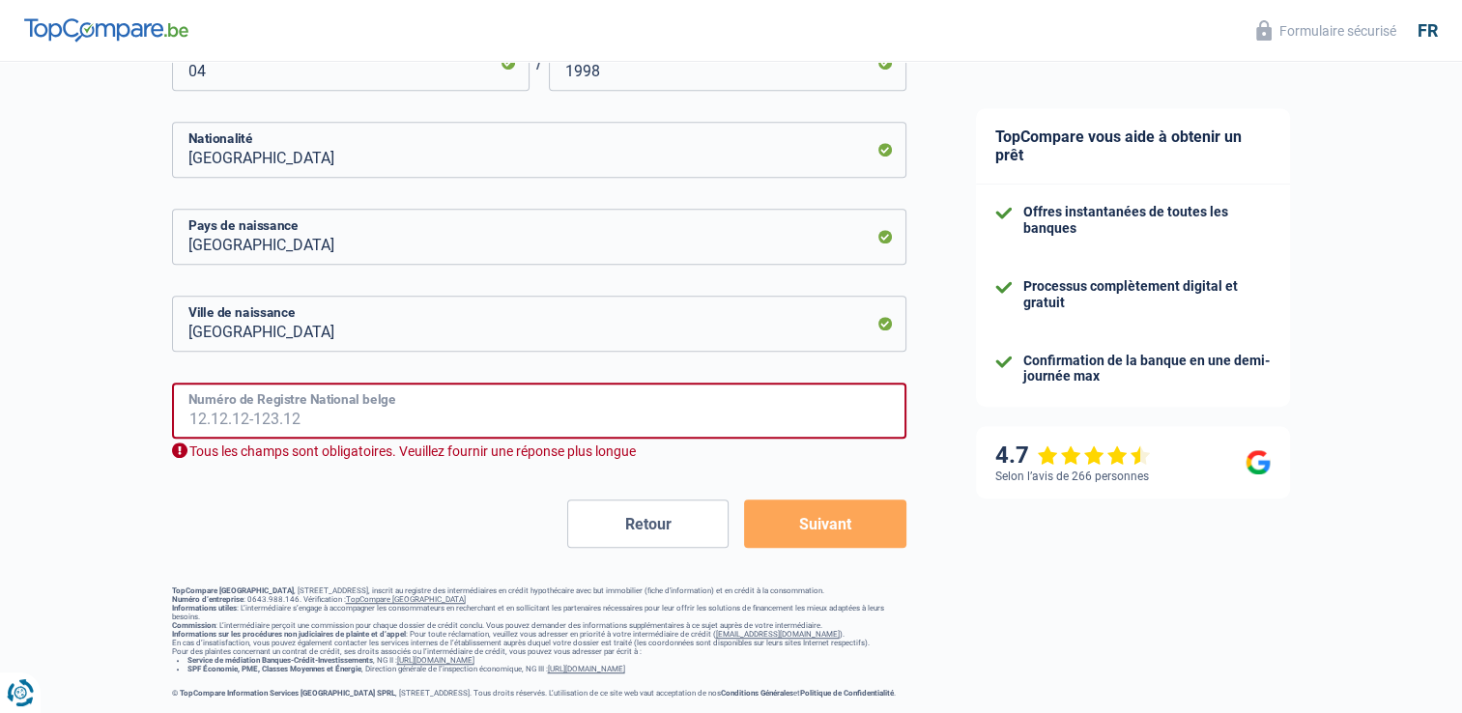
click at [320, 416] on input "Numéro de Registre National belge" at bounding box center [539, 411] width 734 height 56
type input "0"
drag, startPoint x: 295, startPoint y: 416, endPoint x: 254, endPoint y: 408, distance: 41.3
click at [254, 408] on input "72.06.02-247.56" at bounding box center [539, 411] width 734 height 56
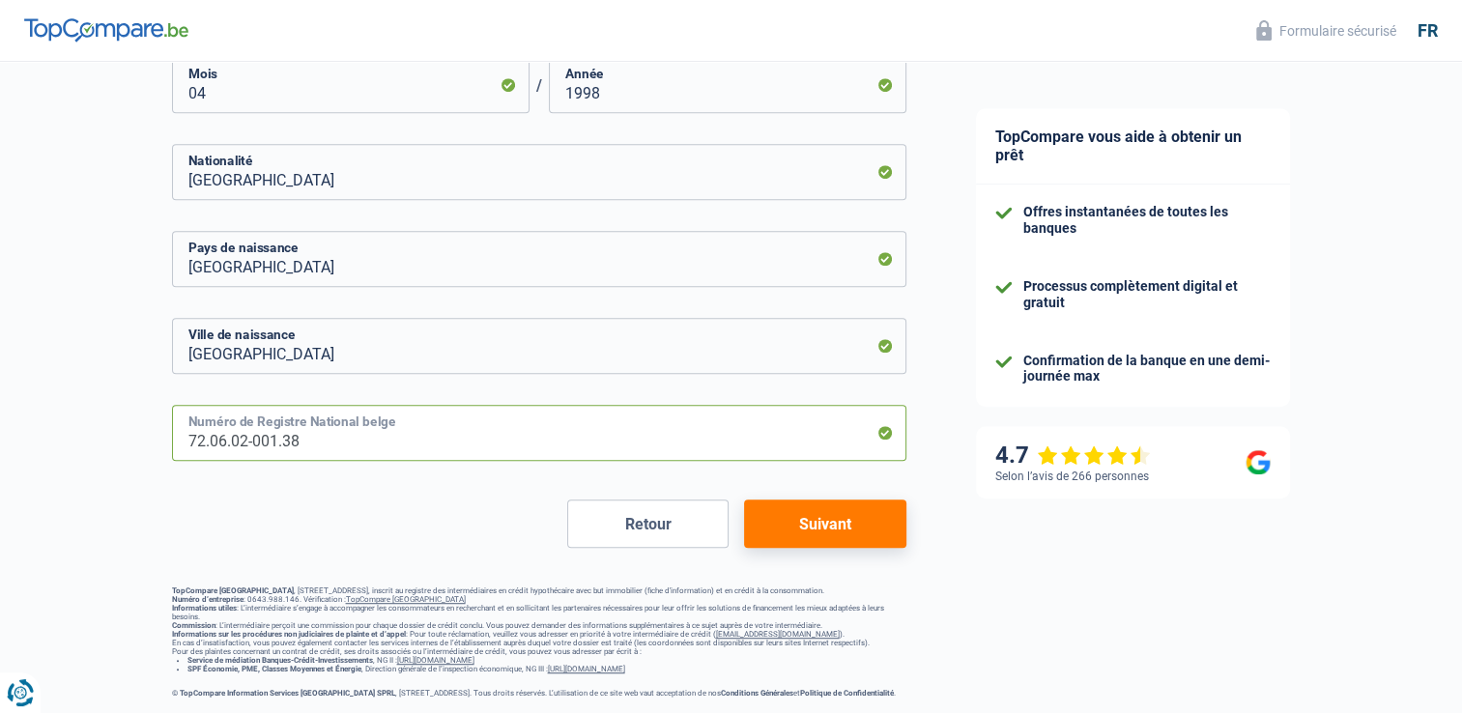
type input "72.06.02-001.38"
click at [827, 500] on button "Suivant" at bounding box center [824, 524] width 161 height 48
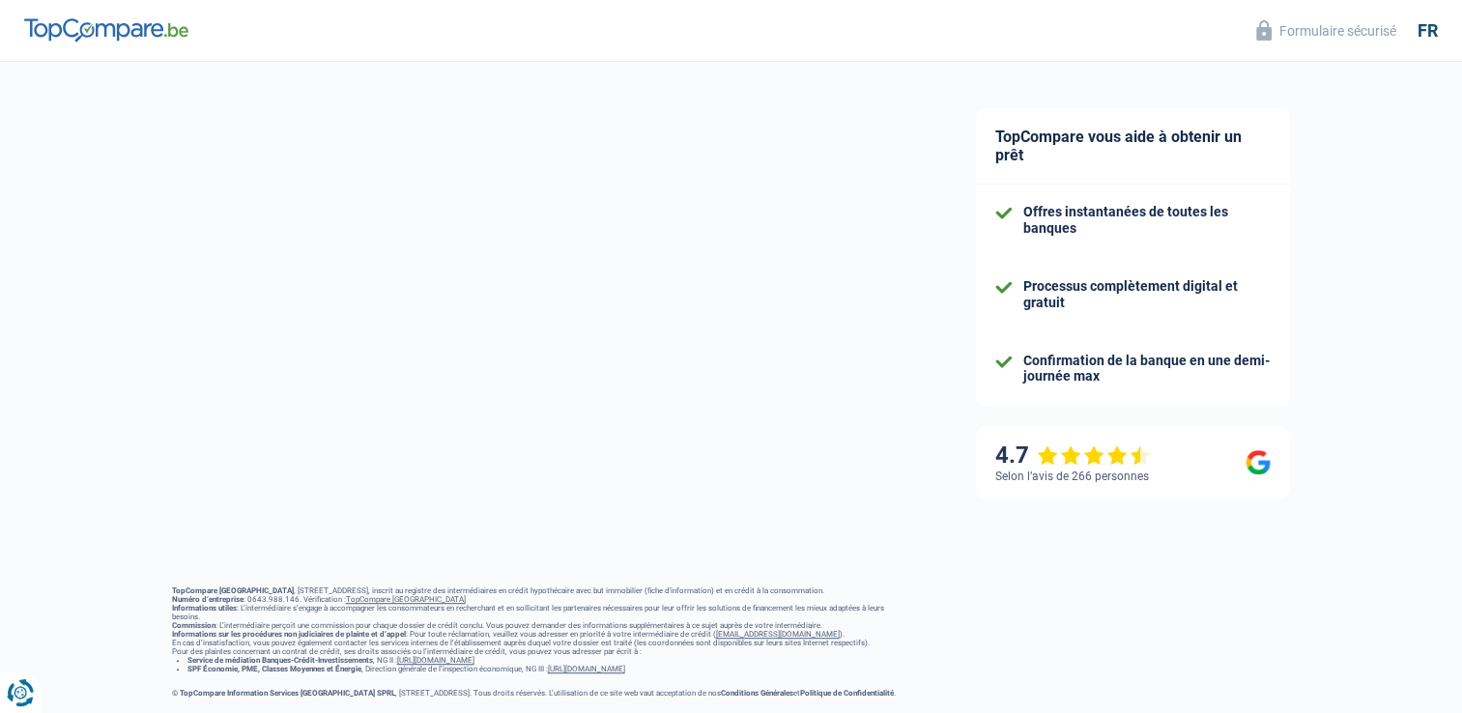
select select "familyAllowances"
select select "netSalary"
select select "mealVouchers"
select select "mortgage"
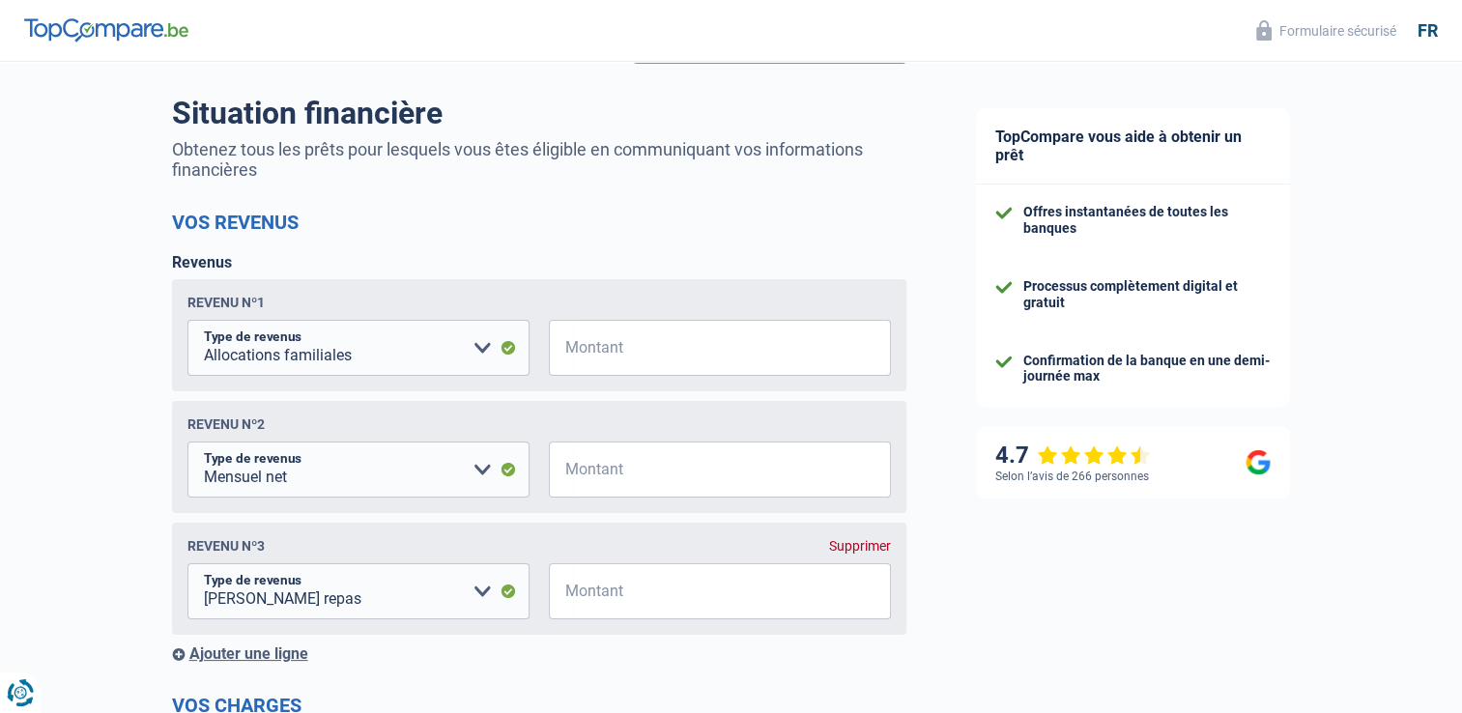
scroll to position [193, 0]
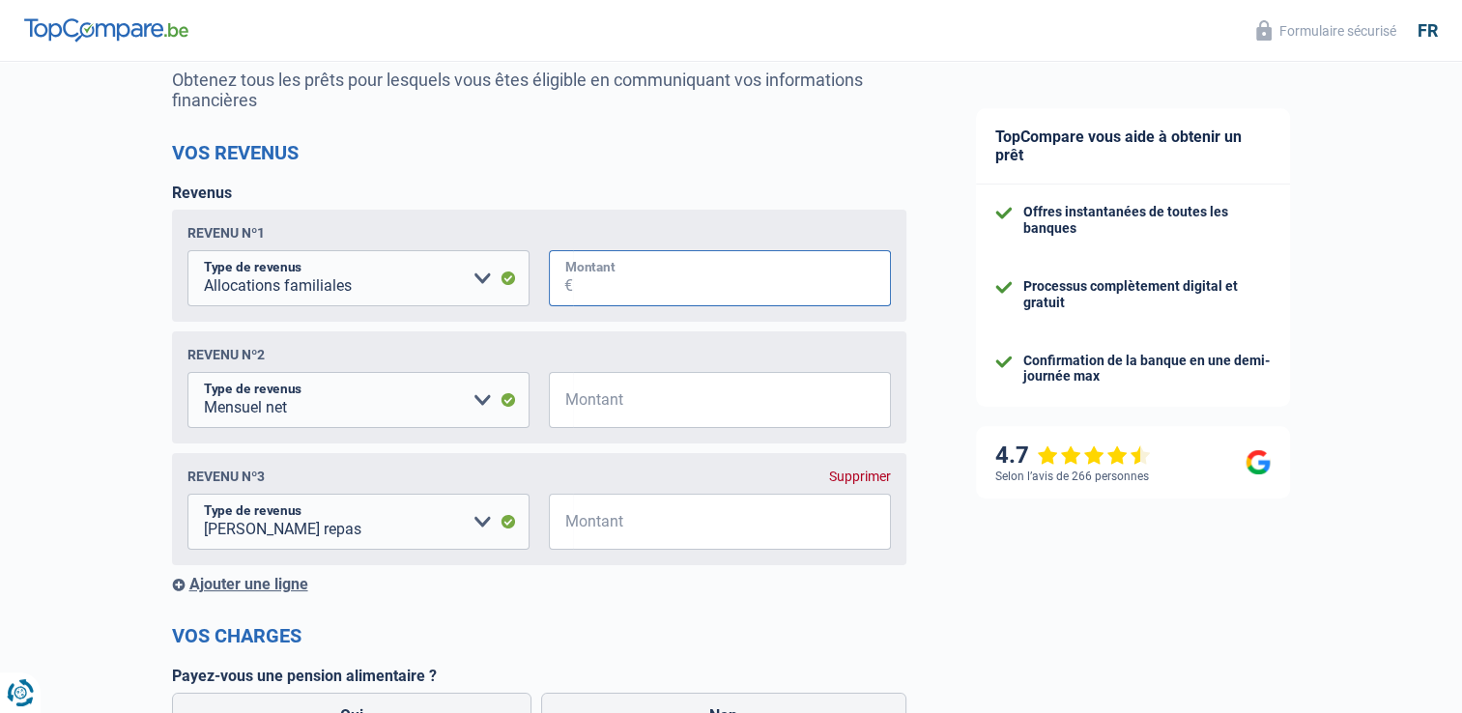
click at [594, 280] on input "Montant" at bounding box center [732, 278] width 318 height 56
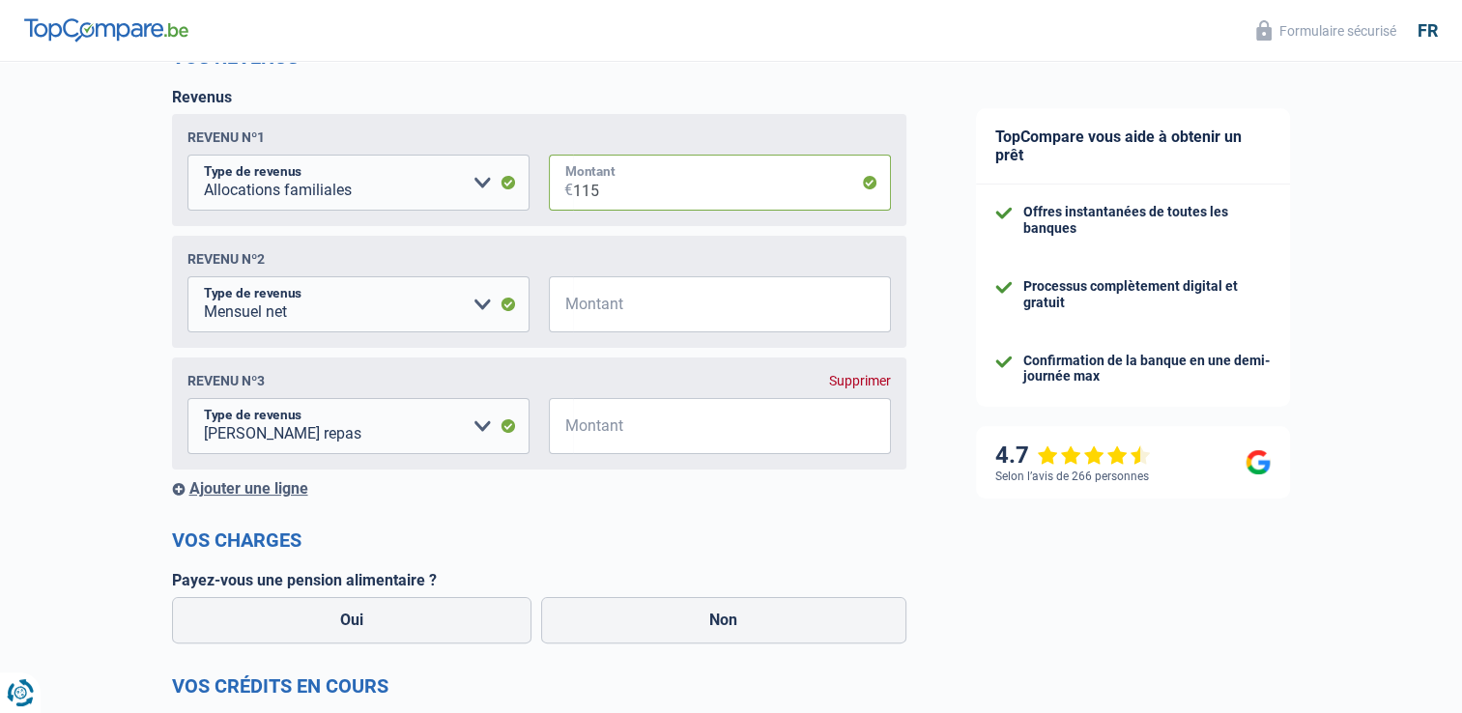
scroll to position [290, 0]
type input "115"
click at [469, 307] on select "Allocation d'handicap Allocations chômage Allocations familiales Chèques repas …" at bounding box center [358, 303] width 342 height 56
click at [131, 457] on div "Chance de réussite de votre simulation est de 80% 1 2 3 4 5 Rajoutez +10% en co…" at bounding box center [470, 664] width 941 height 1800
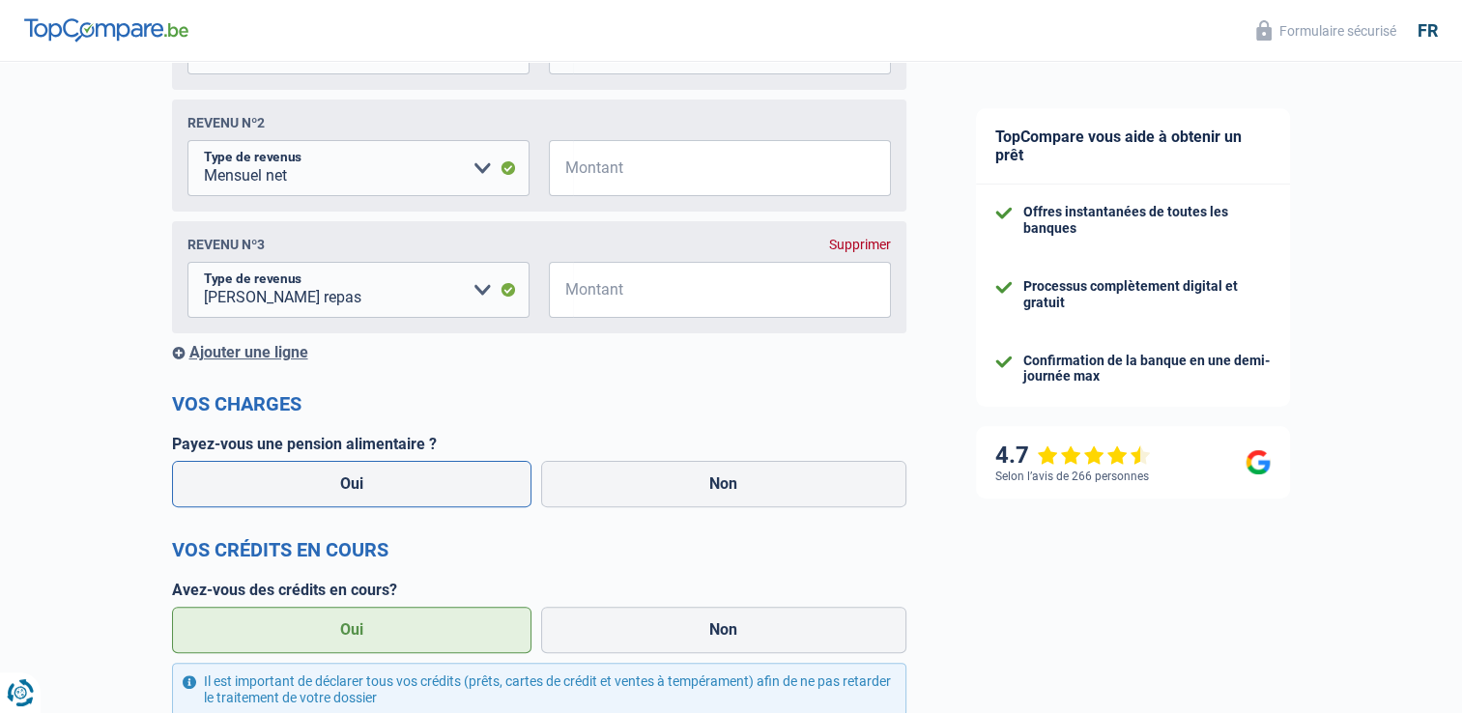
scroll to position [387, 0]
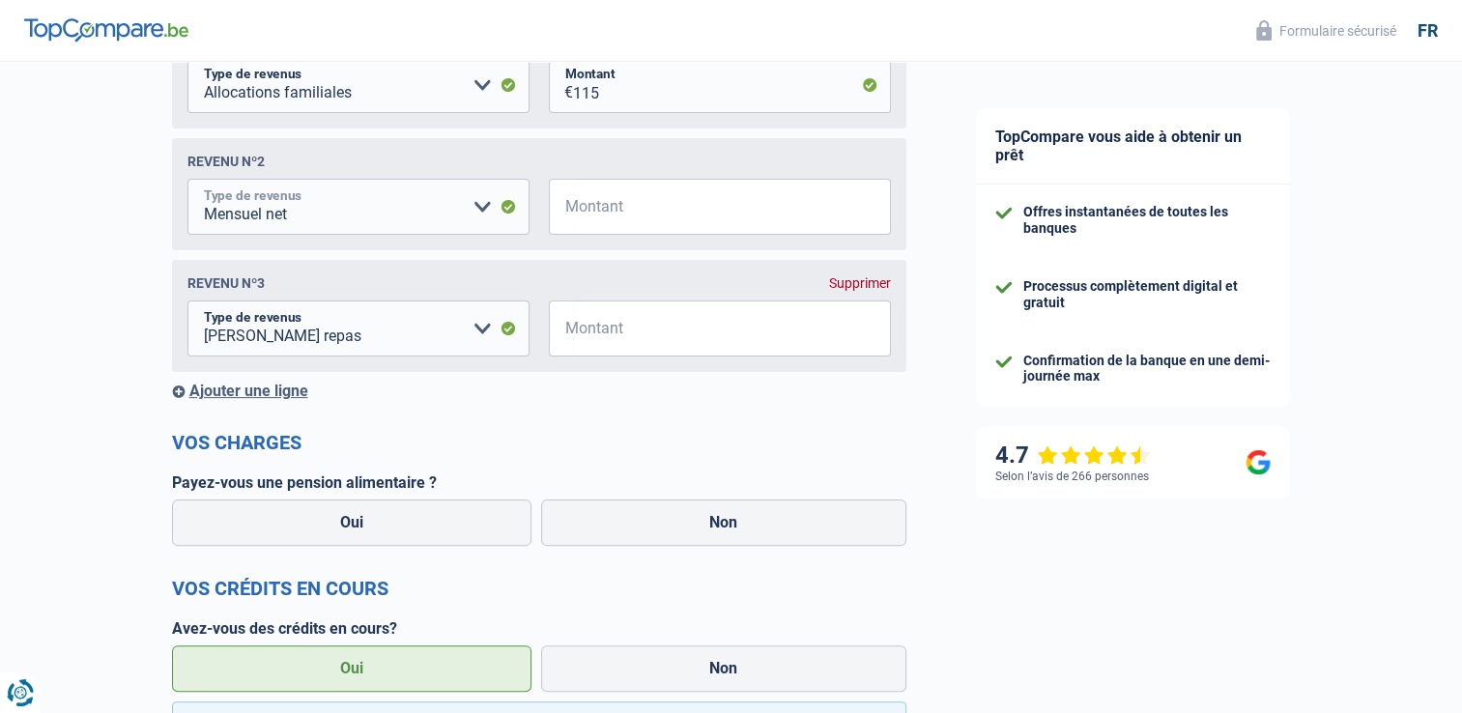
click at [360, 204] on select "Allocation d'handicap Allocations chômage Allocations familiales Chèques repas …" at bounding box center [358, 207] width 342 height 56
click at [187, 182] on select "Allocation d'handicap Allocations chômage Allocations familiales Chèques repas …" at bounding box center [358, 207] width 342 height 56
click at [646, 226] on input "Montant" at bounding box center [732, 207] width 318 height 56
type input "4.871"
click at [462, 336] on select "Allocation d'handicap Allocations chômage Allocations familiales Chèques repas …" at bounding box center [358, 329] width 342 height 56
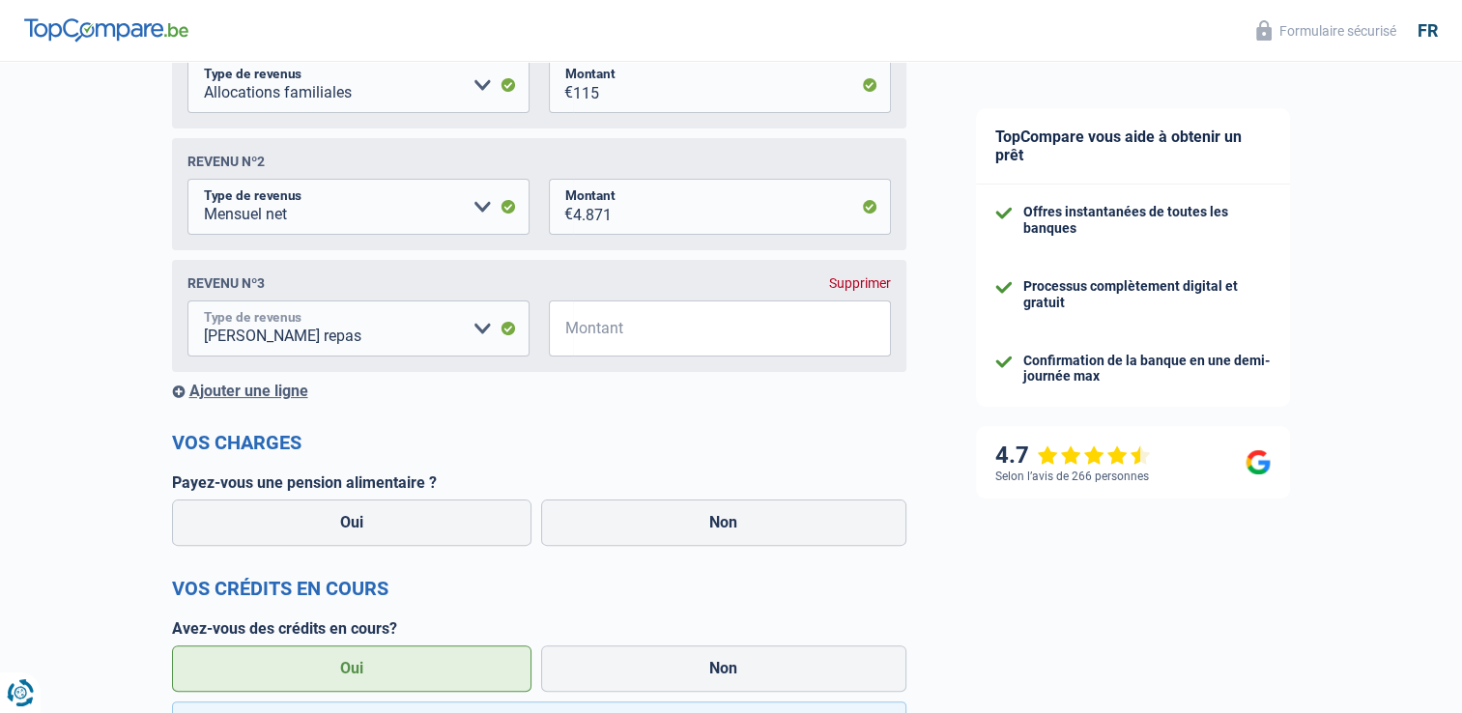
select select "netSalary"
click at [187, 304] on select "Allocation d'handicap Allocations chômage Allocations familiales Chèques repas …" at bounding box center [358, 329] width 342 height 56
click at [630, 332] on input "Montant" at bounding box center [732, 329] width 318 height 56
type input "2.080"
click at [294, 397] on div "Ajouter une ligne" at bounding box center [539, 391] width 734 height 18
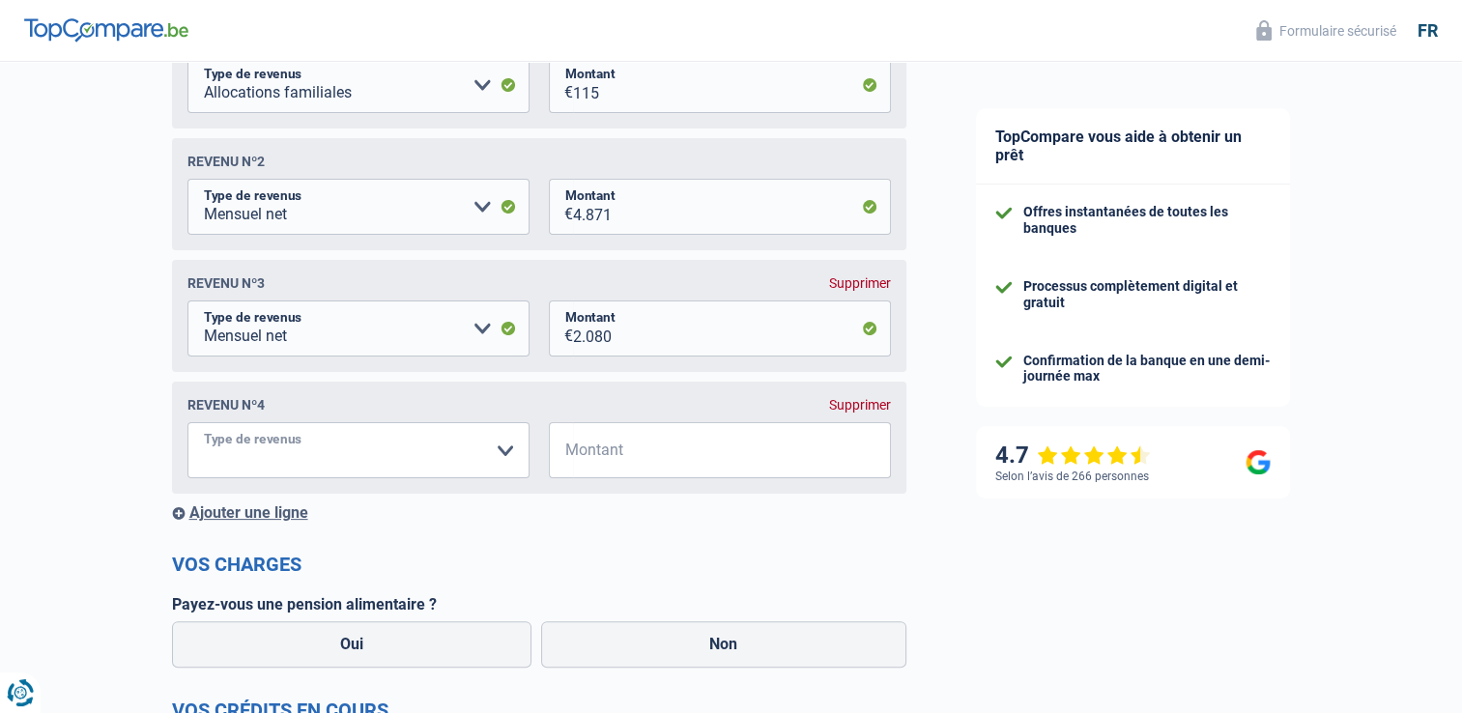
click at [376, 462] on select "Allocation d'handicap Allocations chômage Allocations familiales Chèques repas …" at bounding box center [358, 450] width 342 height 56
select select "rentalIncome"
click at [187, 426] on select "Allocation d'handicap Allocations chômage Allocations familiales Chèques repas …" at bounding box center [358, 450] width 342 height 56
click at [623, 452] on input "Montant" at bounding box center [732, 450] width 318 height 56
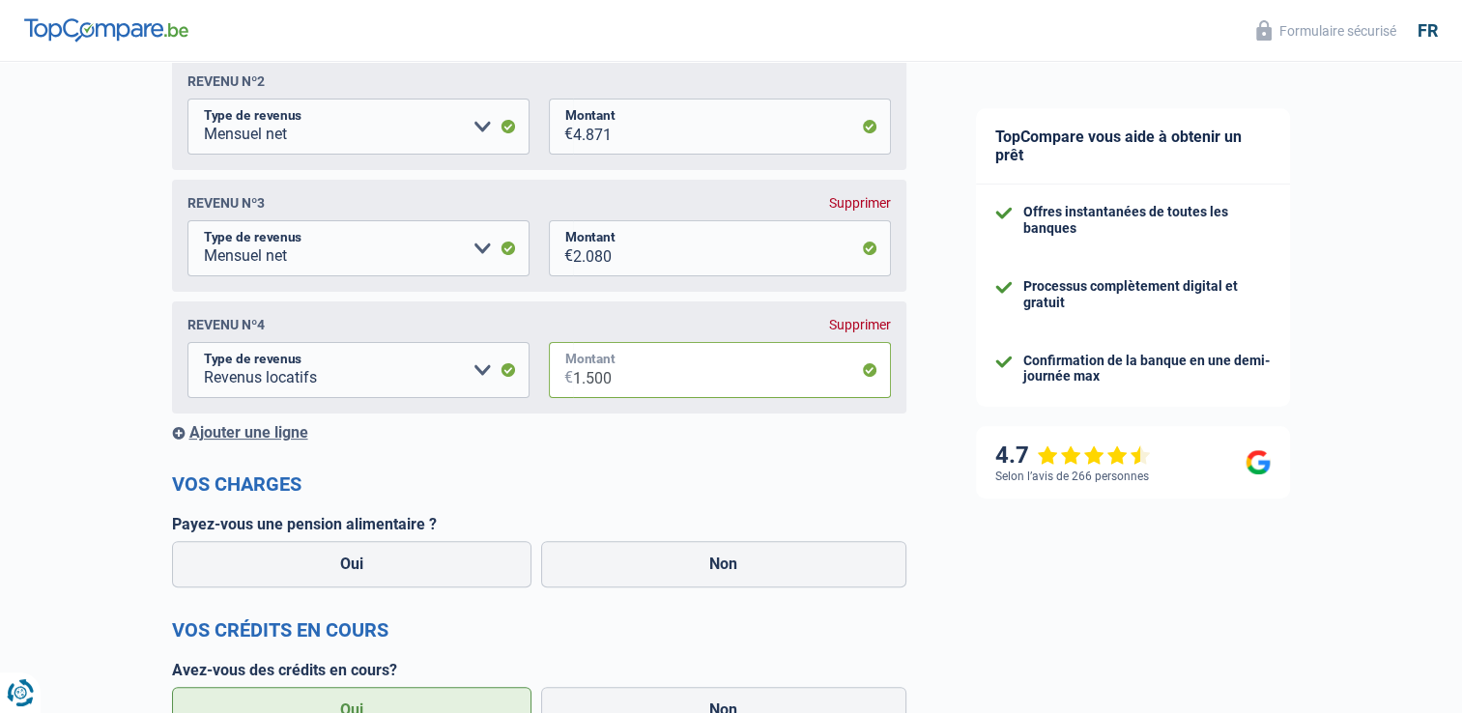
scroll to position [580, 0]
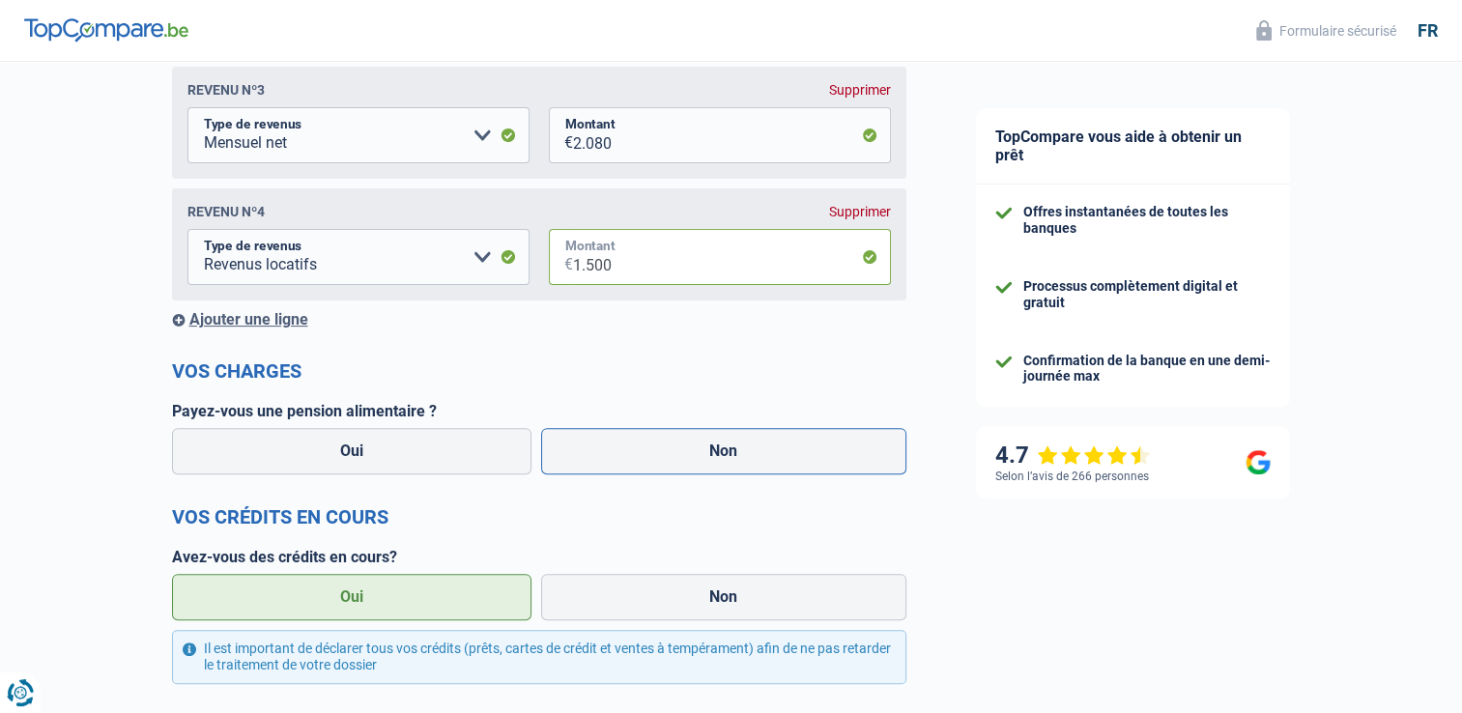
type input "1.500"
click at [650, 462] on label "Non" at bounding box center [723, 451] width 365 height 46
click at [650, 462] on input "Non" at bounding box center [723, 451] width 365 height 46
radio input "true"
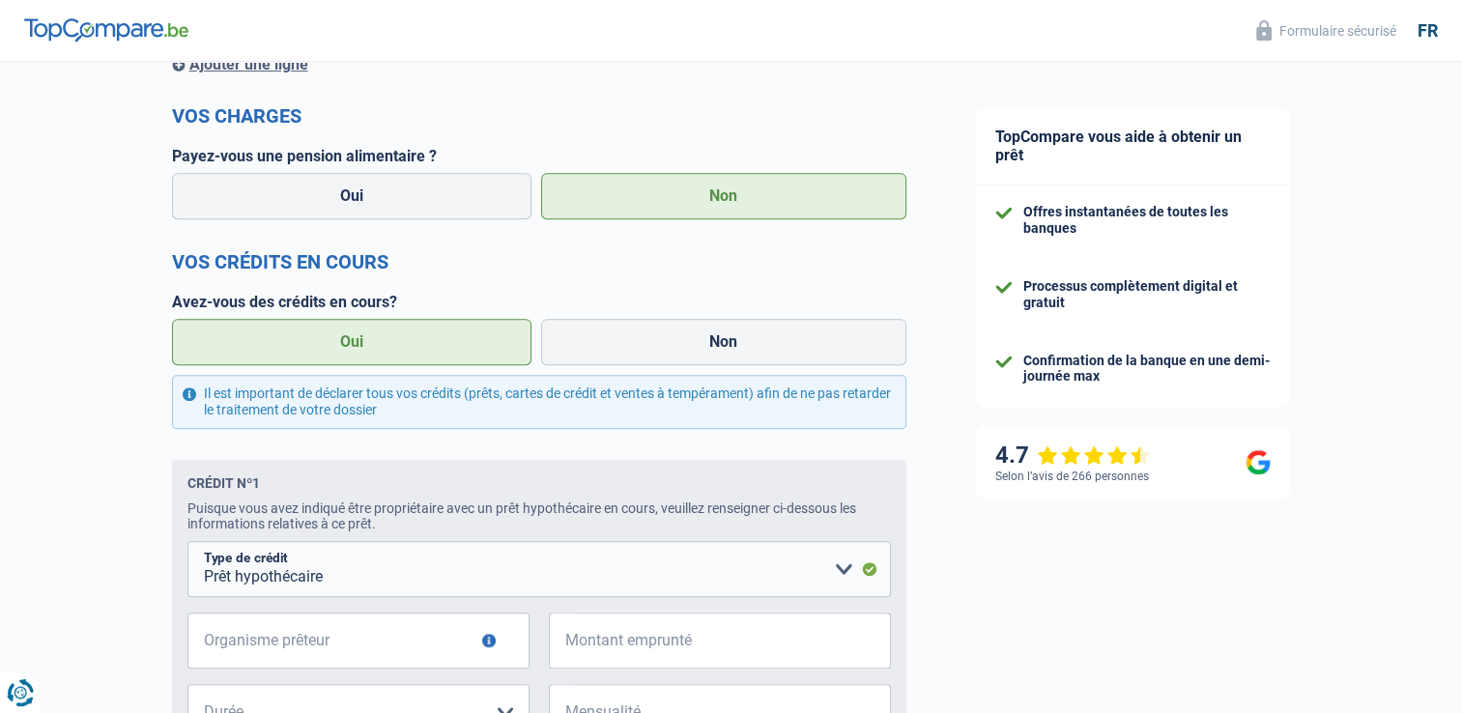
scroll to position [870, 0]
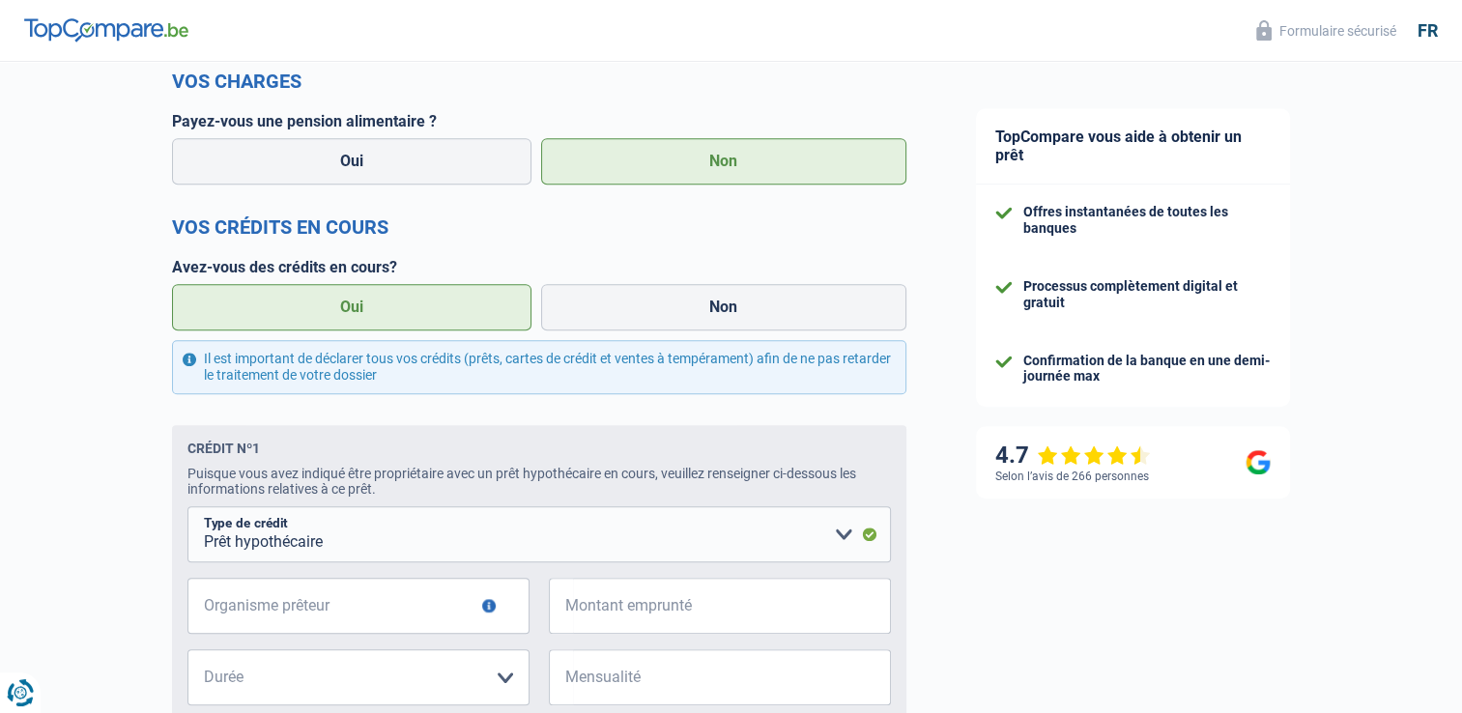
click at [348, 308] on label "Oui" at bounding box center [352, 307] width 360 height 46
click at [348, 308] on input "Oui" at bounding box center [352, 307] width 360 height 46
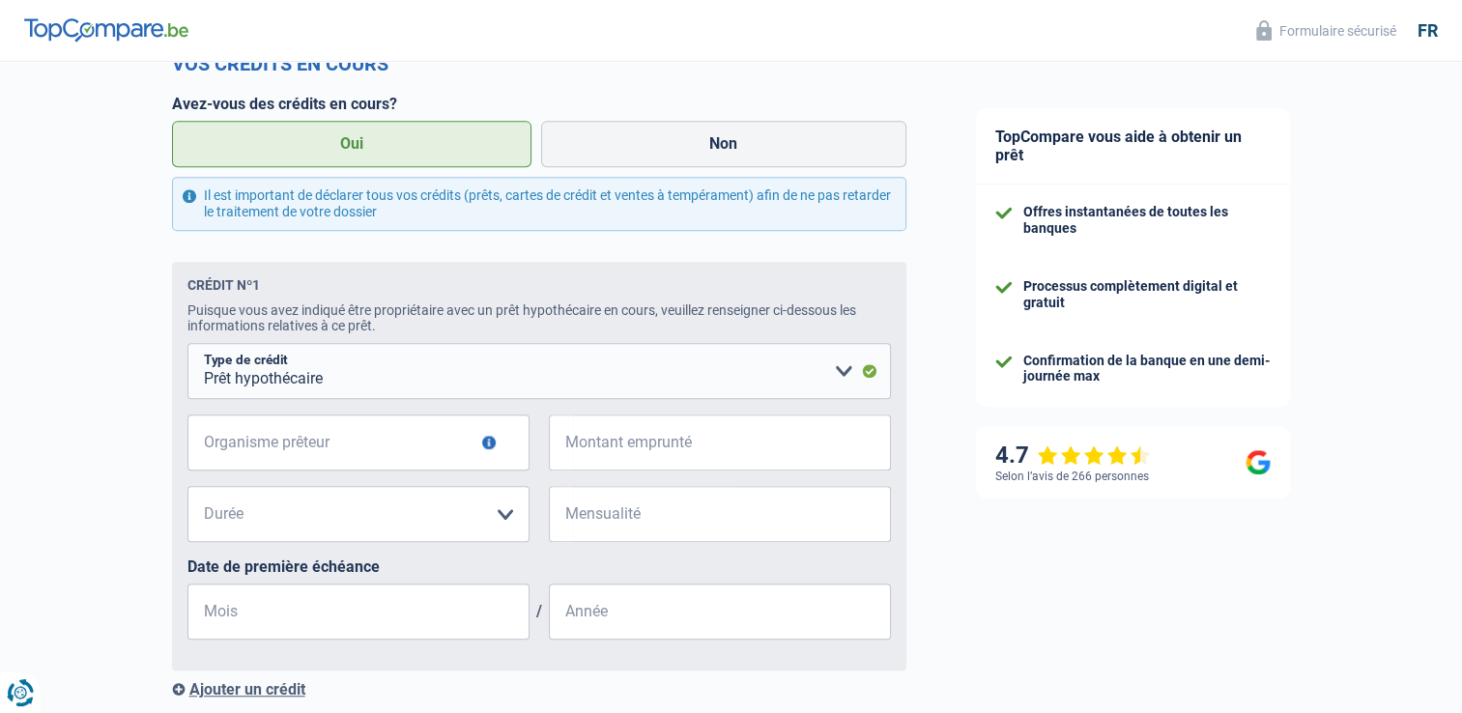
scroll to position [966, 0]
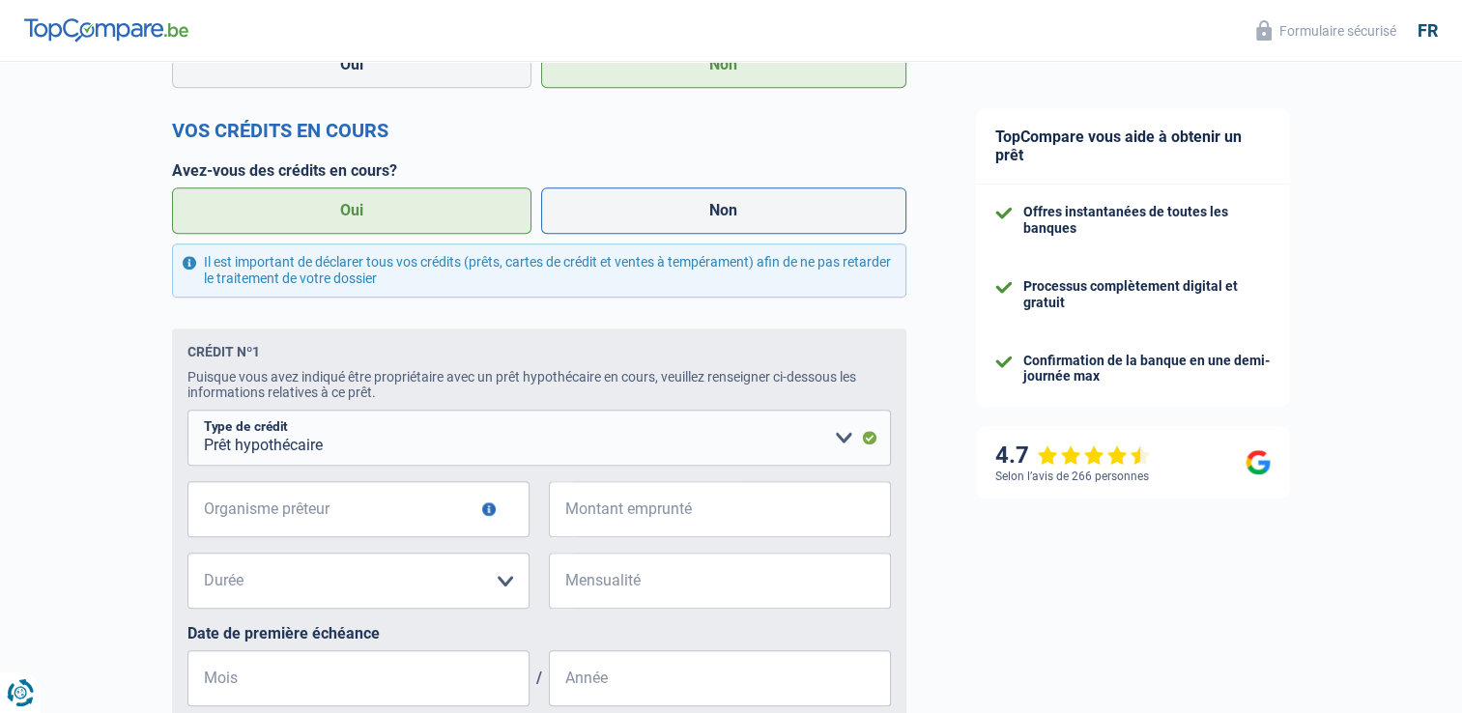
click at [662, 227] on label "Non" at bounding box center [723, 210] width 365 height 46
click at [662, 227] on input "Non" at bounding box center [723, 210] width 365 height 46
radio input "true"
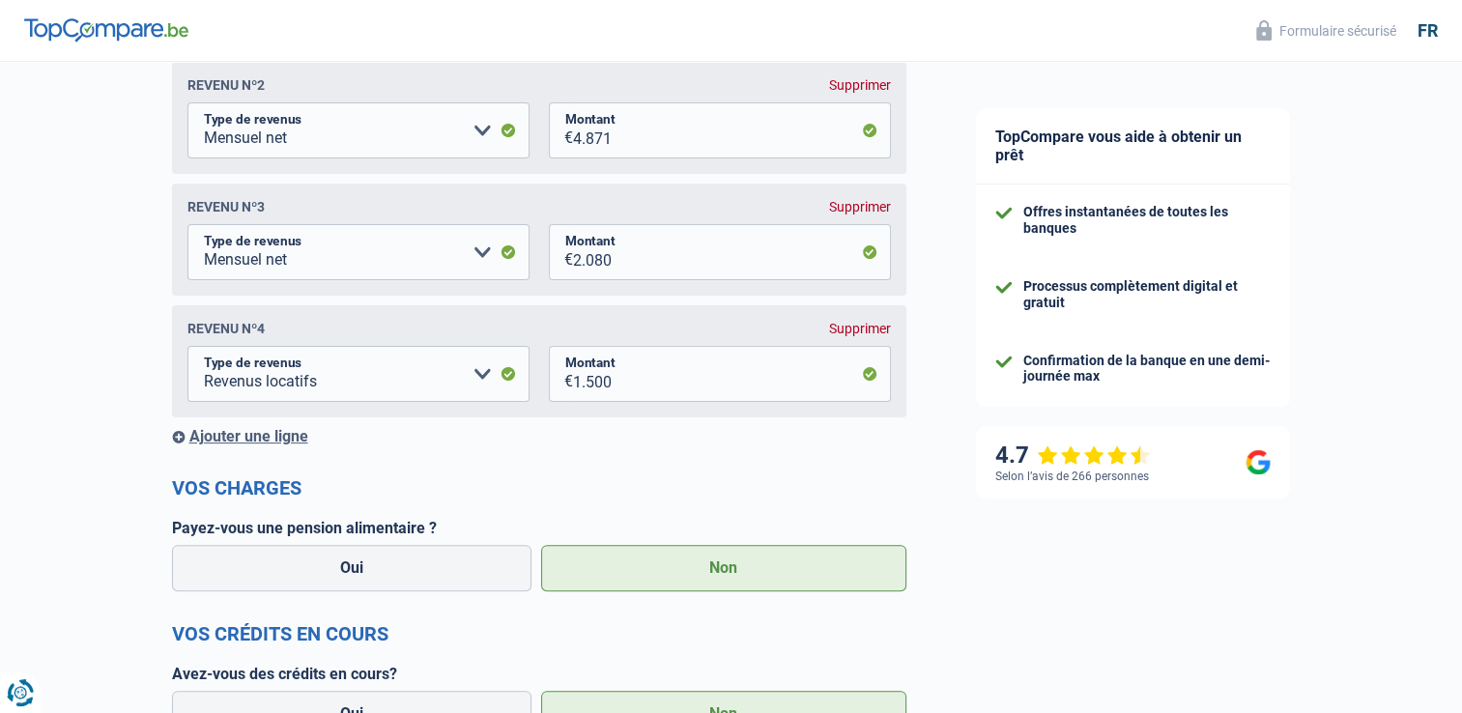
scroll to position [445, 0]
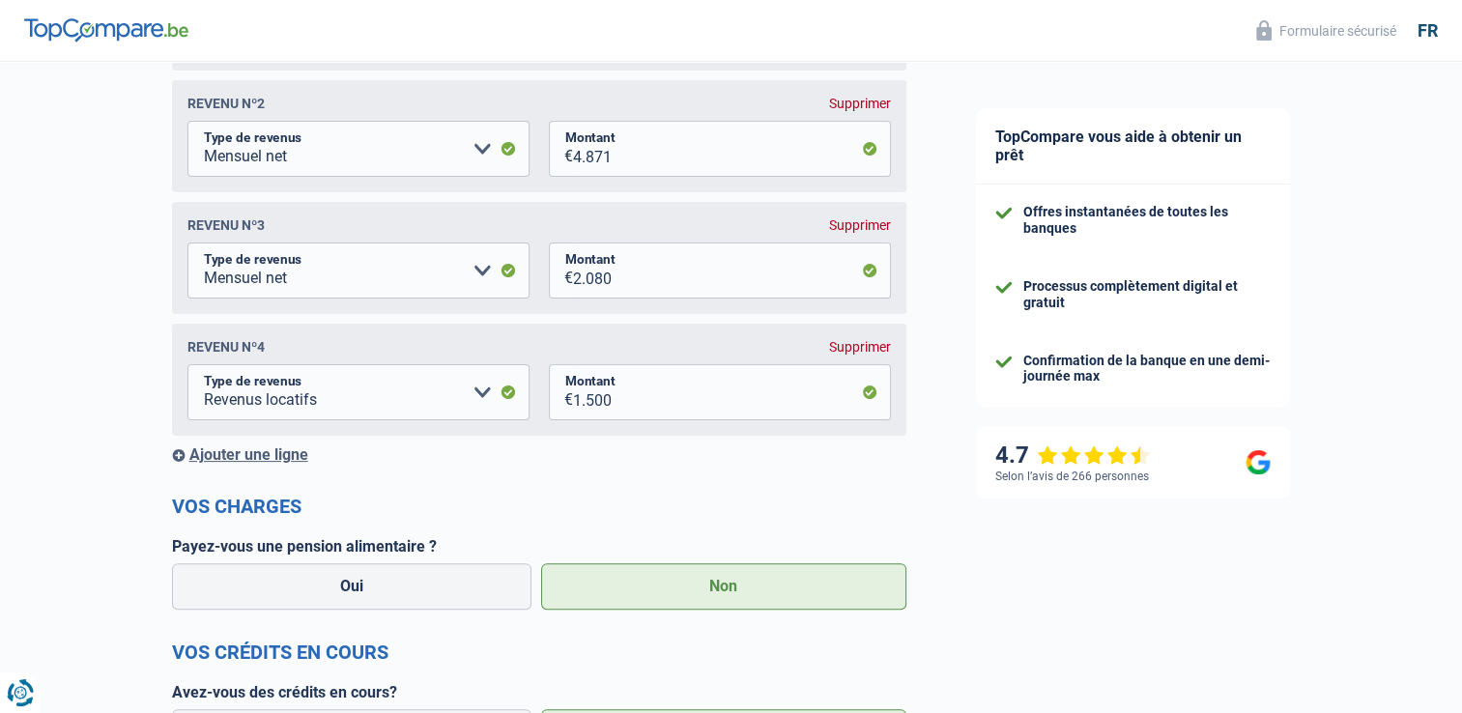
click at [288, 464] on div "Ajouter une ligne" at bounding box center [539, 455] width 734 height 18
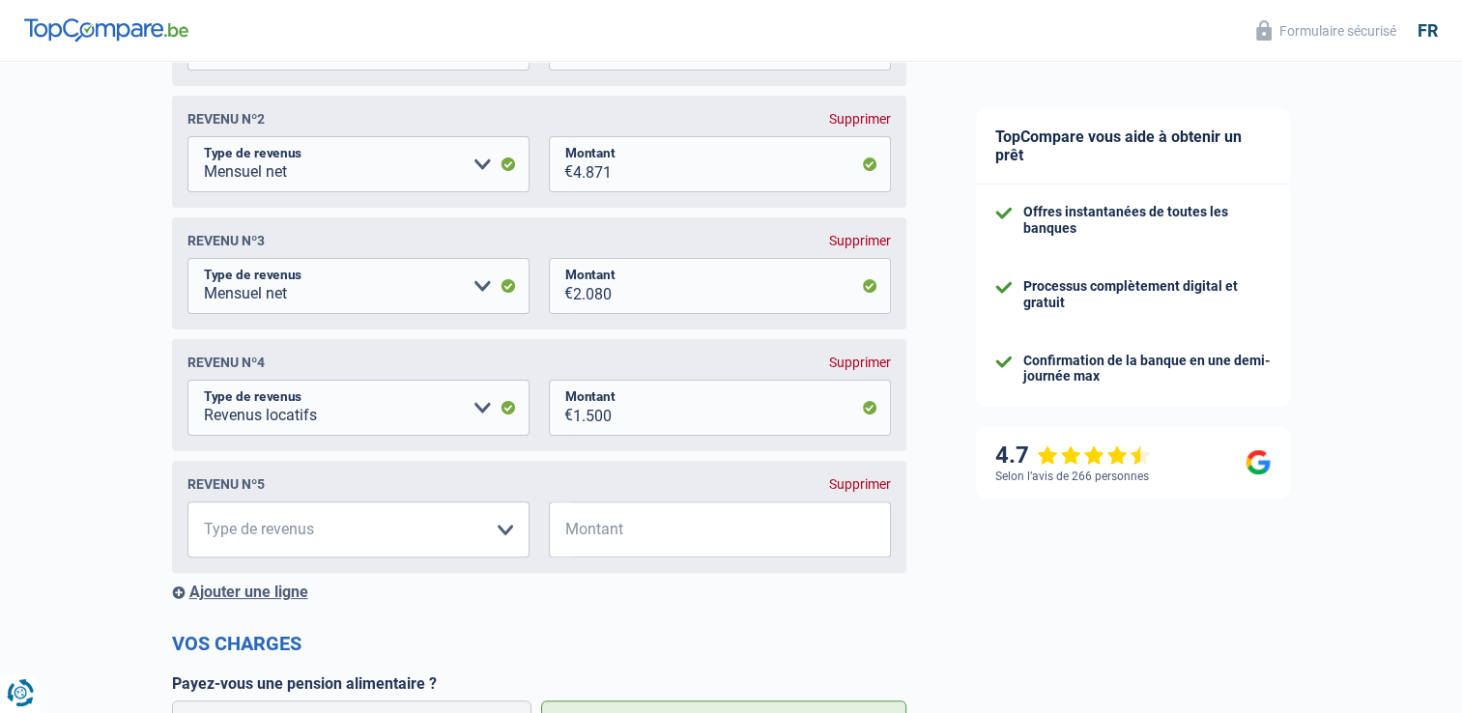
scroll to position [348, 0]
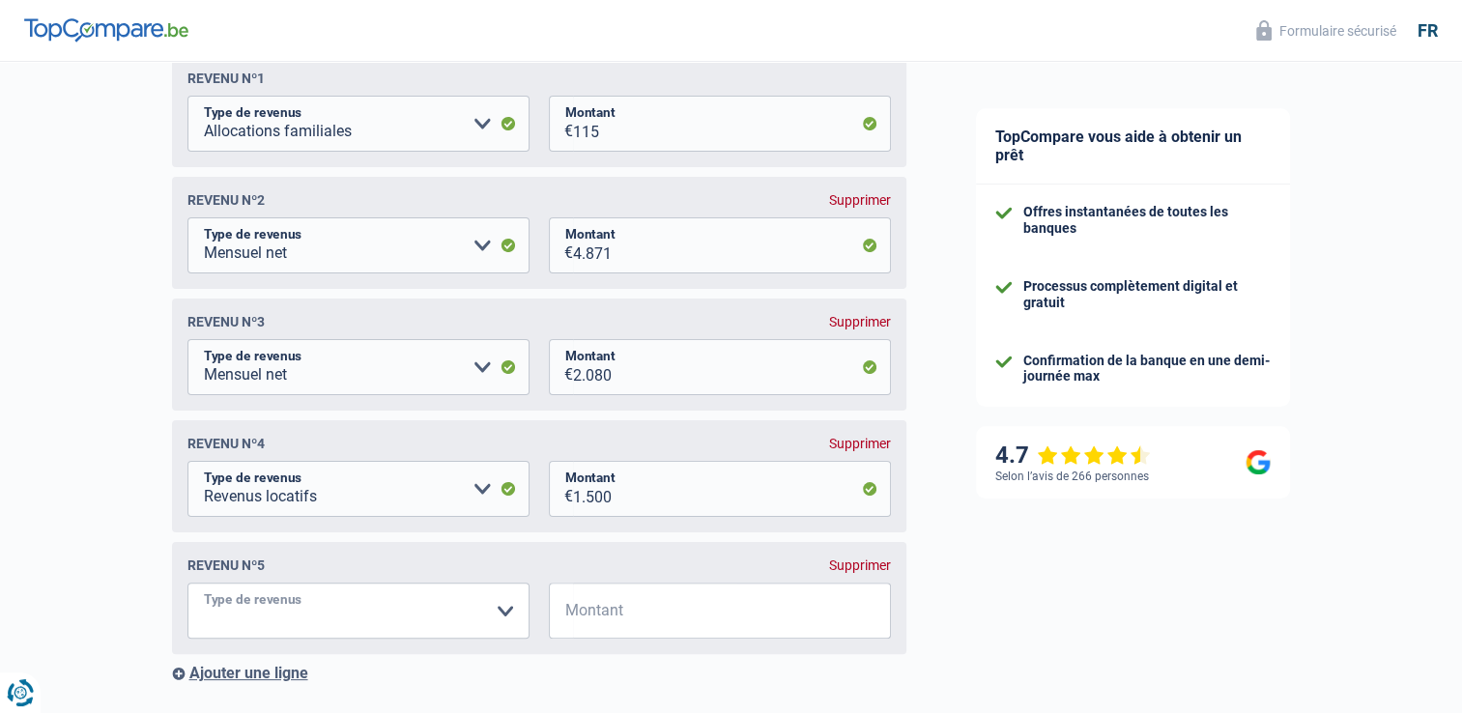
click at [503, 609] on select "Allocation d'handicap Allocations chômage Allocations familiales Chèques repas …" at bounding box center [358, 611] width 342 height 56
click at [93, 341] on div "Chance de réussite de votre simulation est de 80% 1 2 3 4 5 Rajoutez +10% en co…" at bounding box center [470, 494] width 941 height 1576
click at [851, 572] on div "Supprimer" at bounding box center [860, 565] width 62 height 15
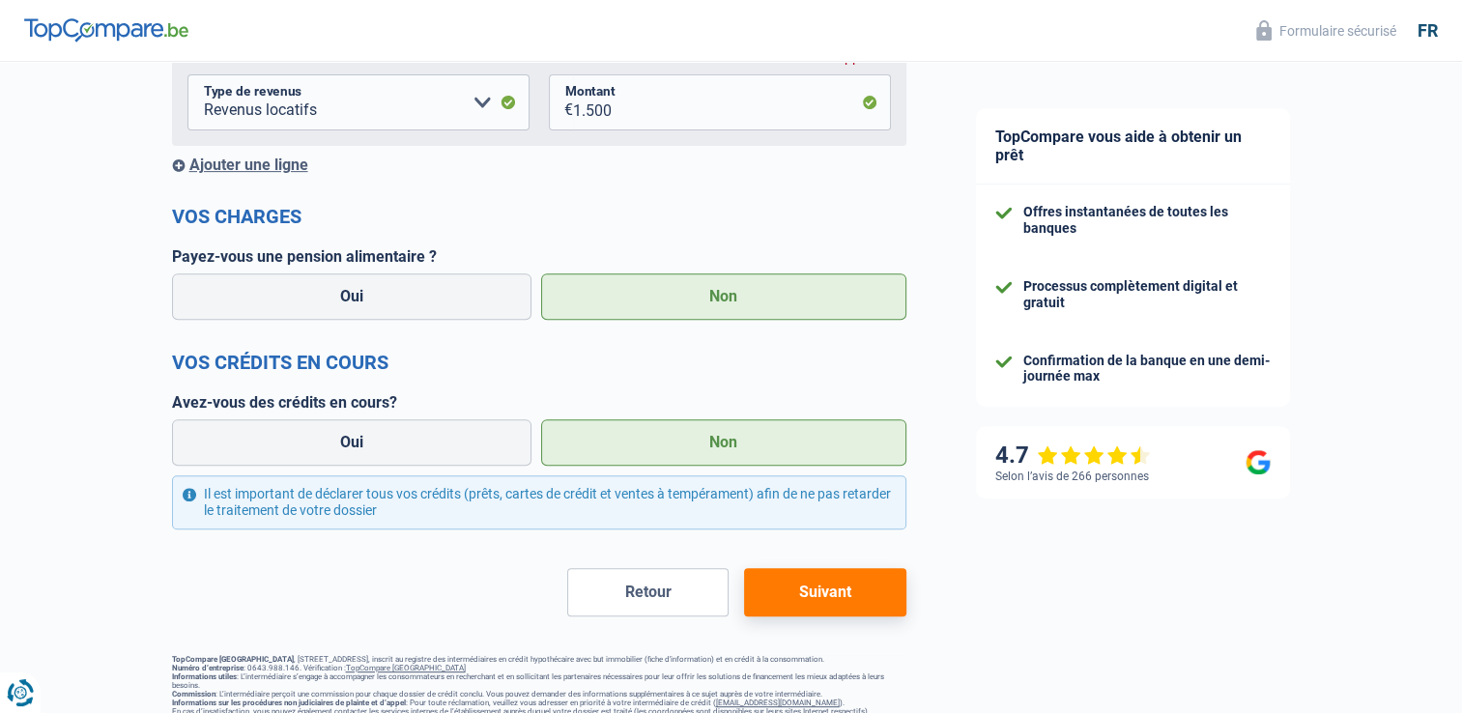
scroll to position [831, 0]
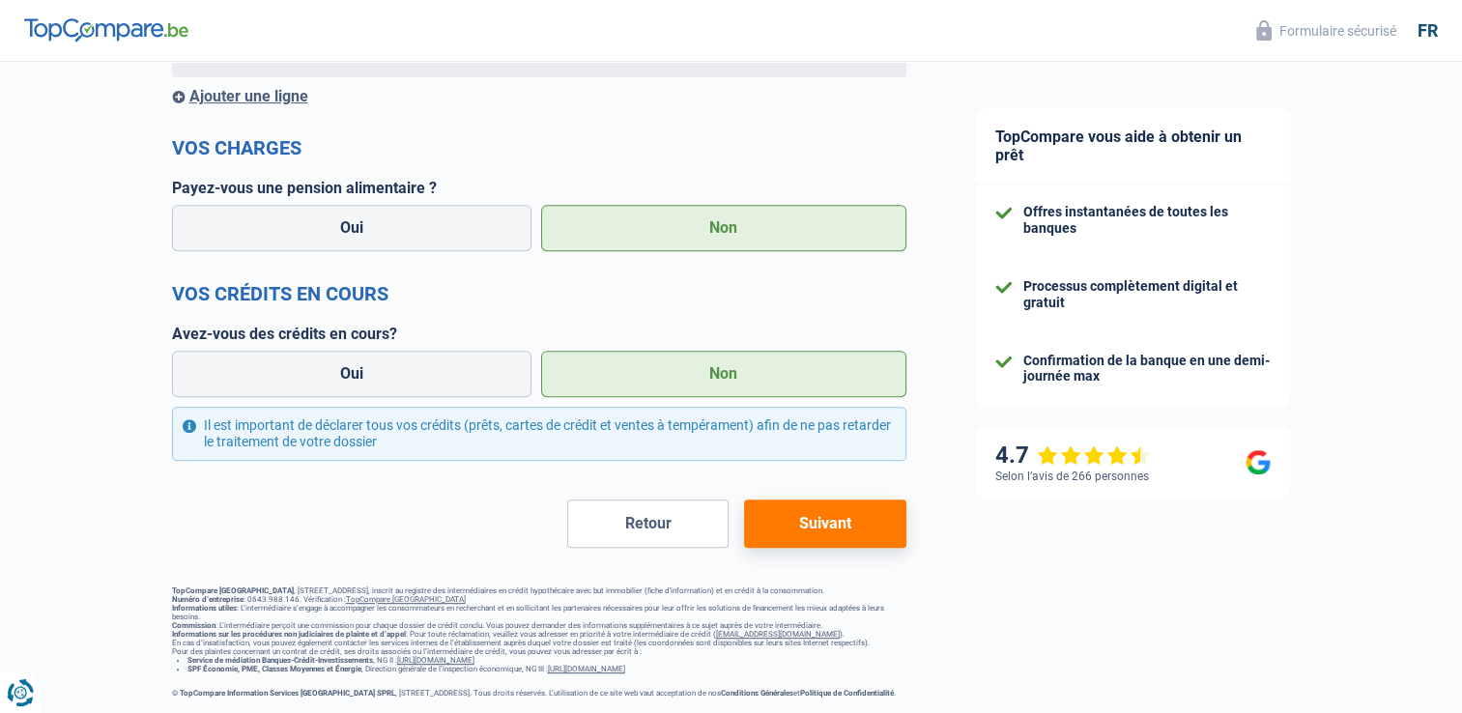
click at [813, 500] on button "Suivant" at bounding box center [824, 524] width 161 height 48
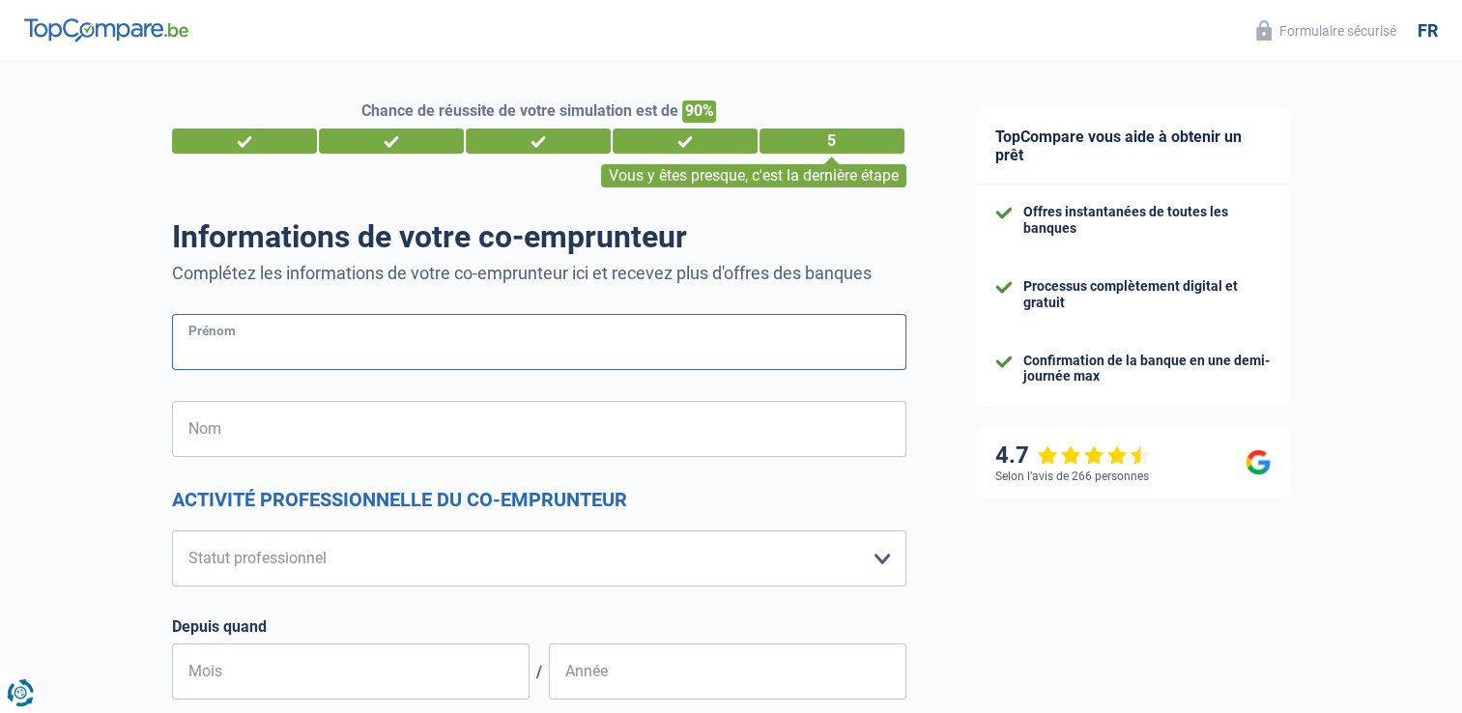
click at [404, 341] on input "Prénom" at bounding box center [539, 342] width 734 height 56
type input "cccv"
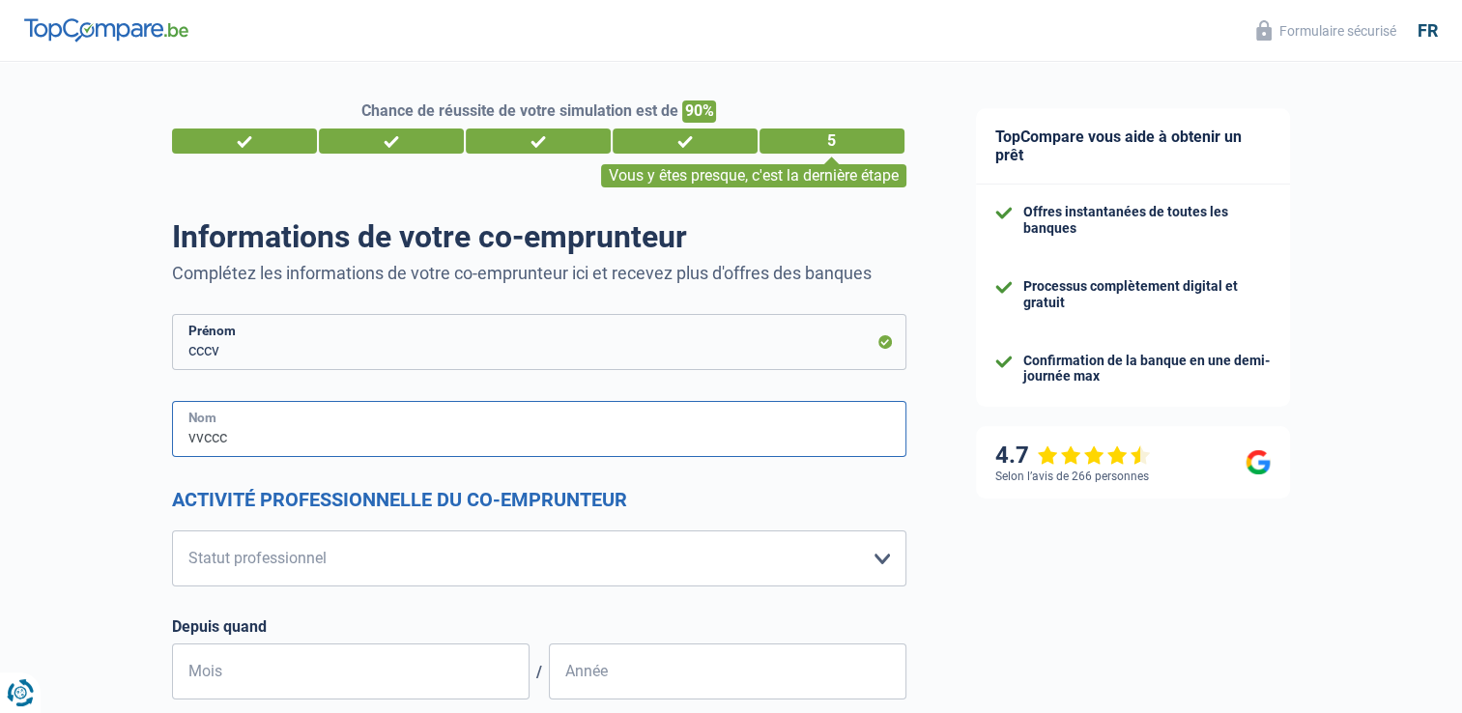
type input "vvccc"
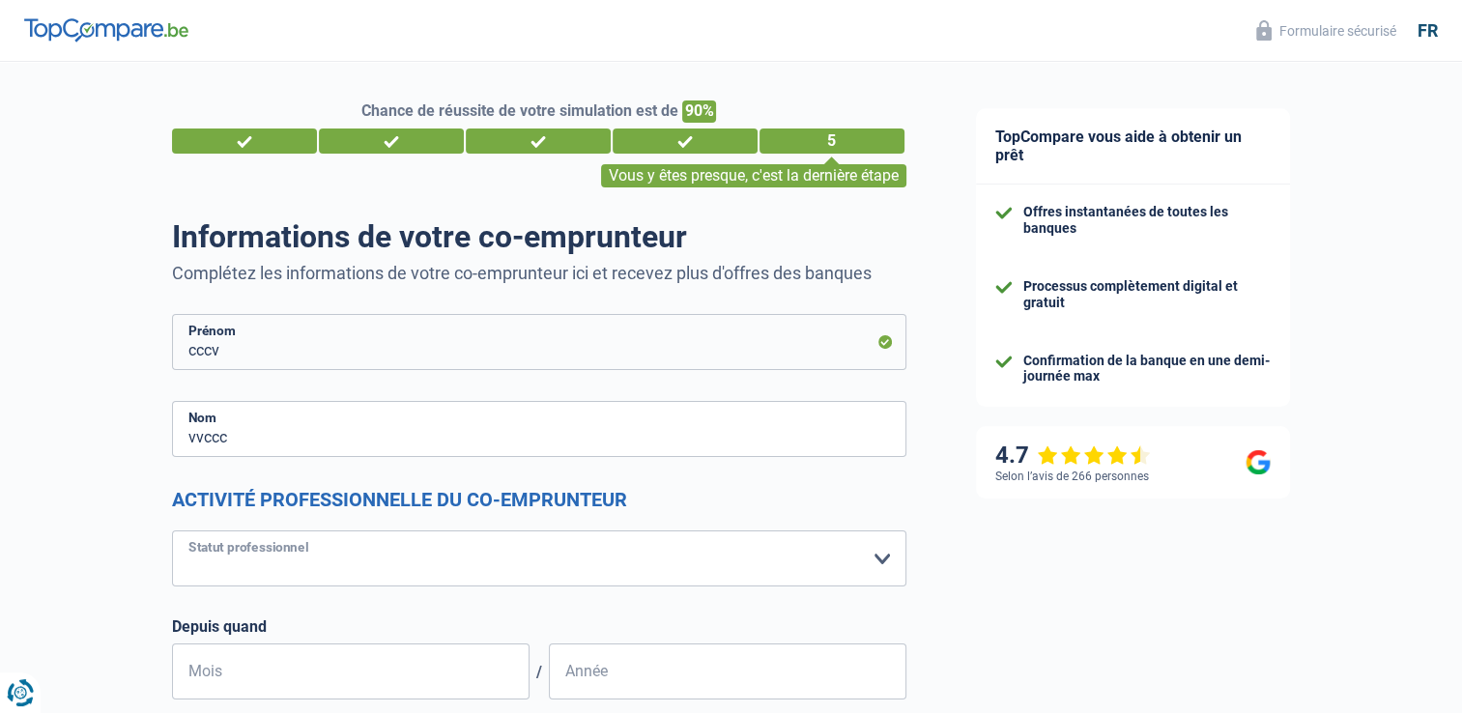
click at [282, 552] on select "Ouvrier Employé privé Employé public Invalide Indépendant Pensionné Chômeur Mut…" at bounding box center [539, 559] width 734 height 56
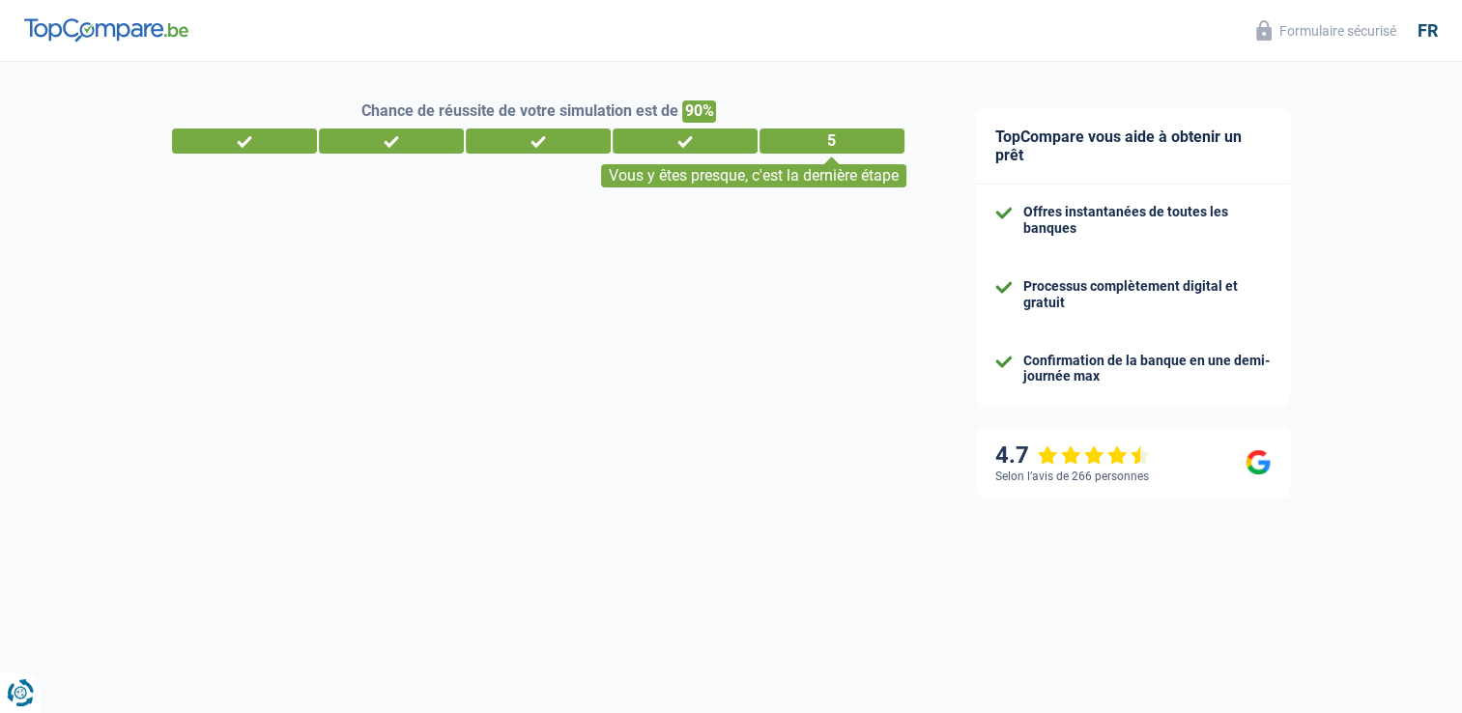
select select "familyAllowances"
select select "netSalary"
select select "rentalIncome"
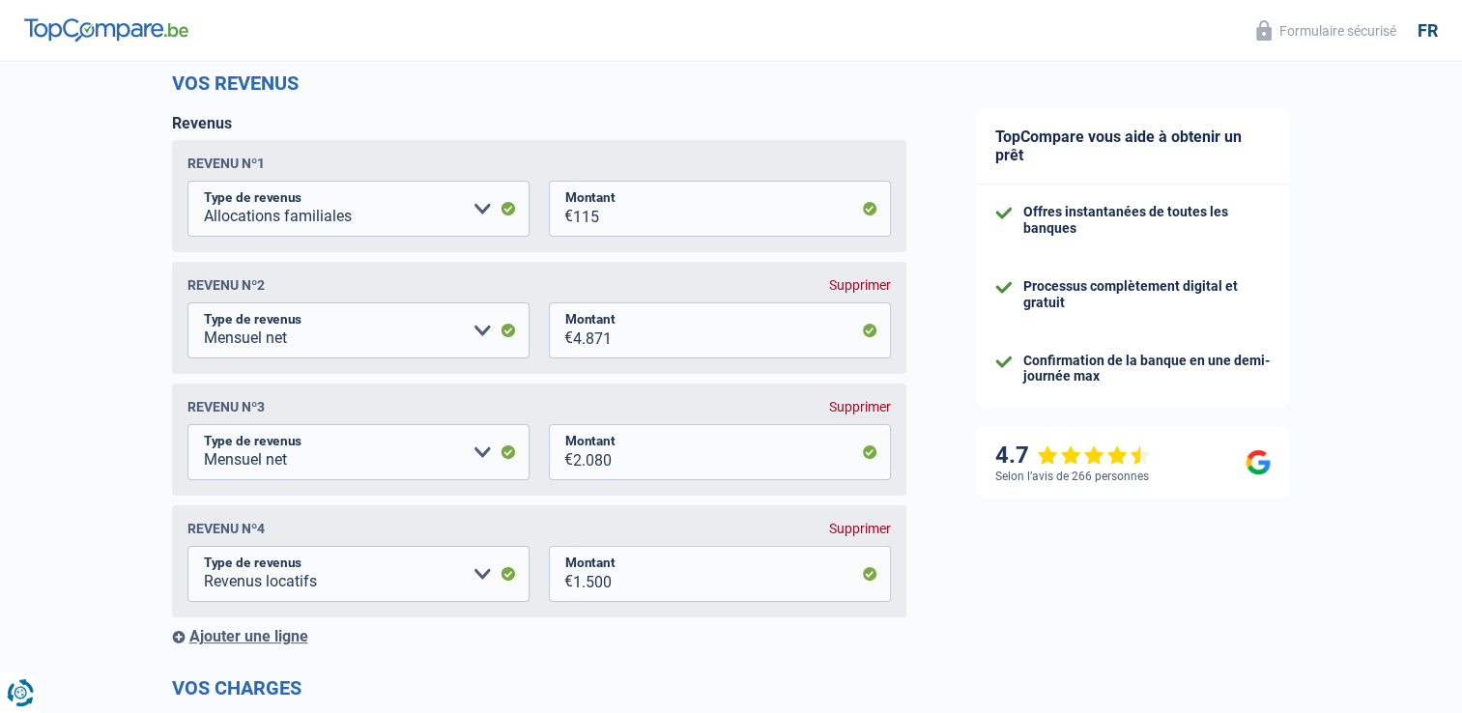
scroll to position [290, 0]
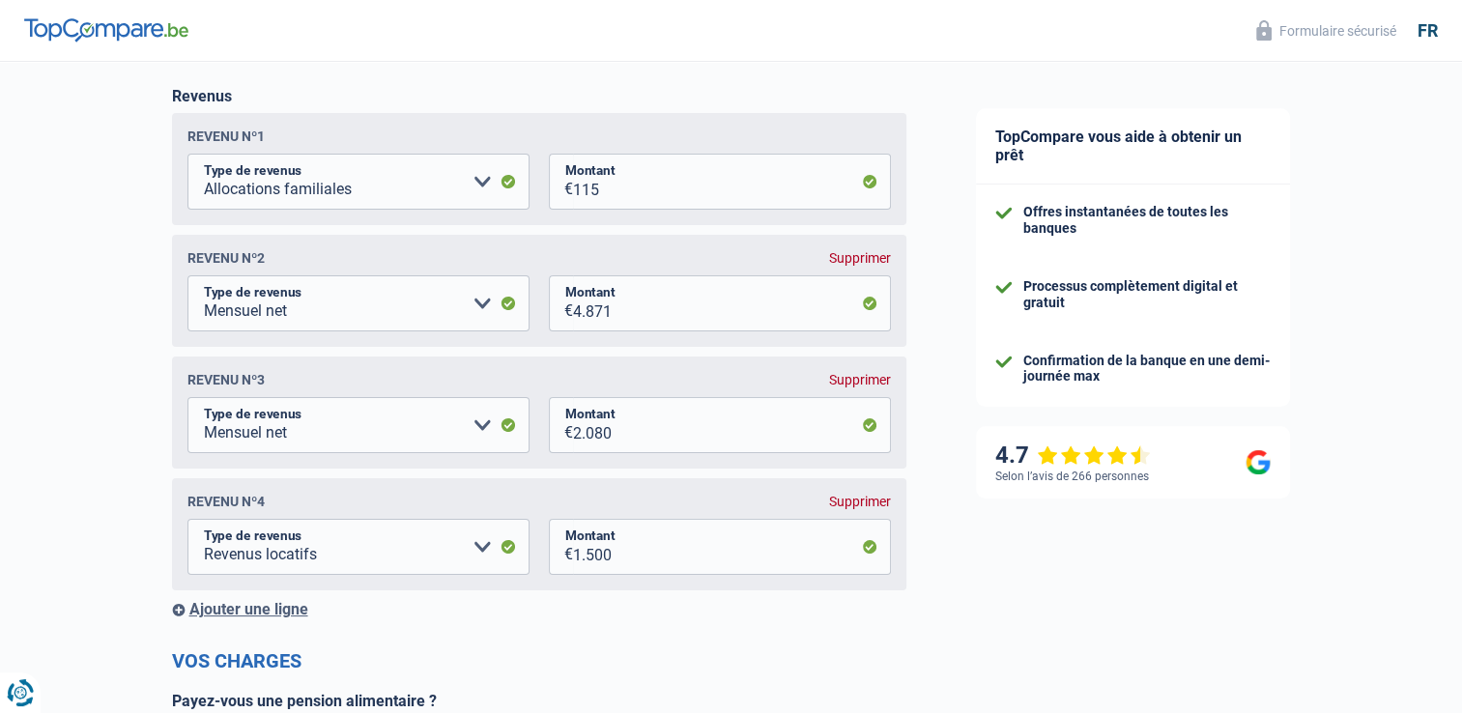
click at [867, 385] on div "Supprimer" at bounding box center [860, 379] width 62 height 15
select select "rentalIncome"
type input "1.500"
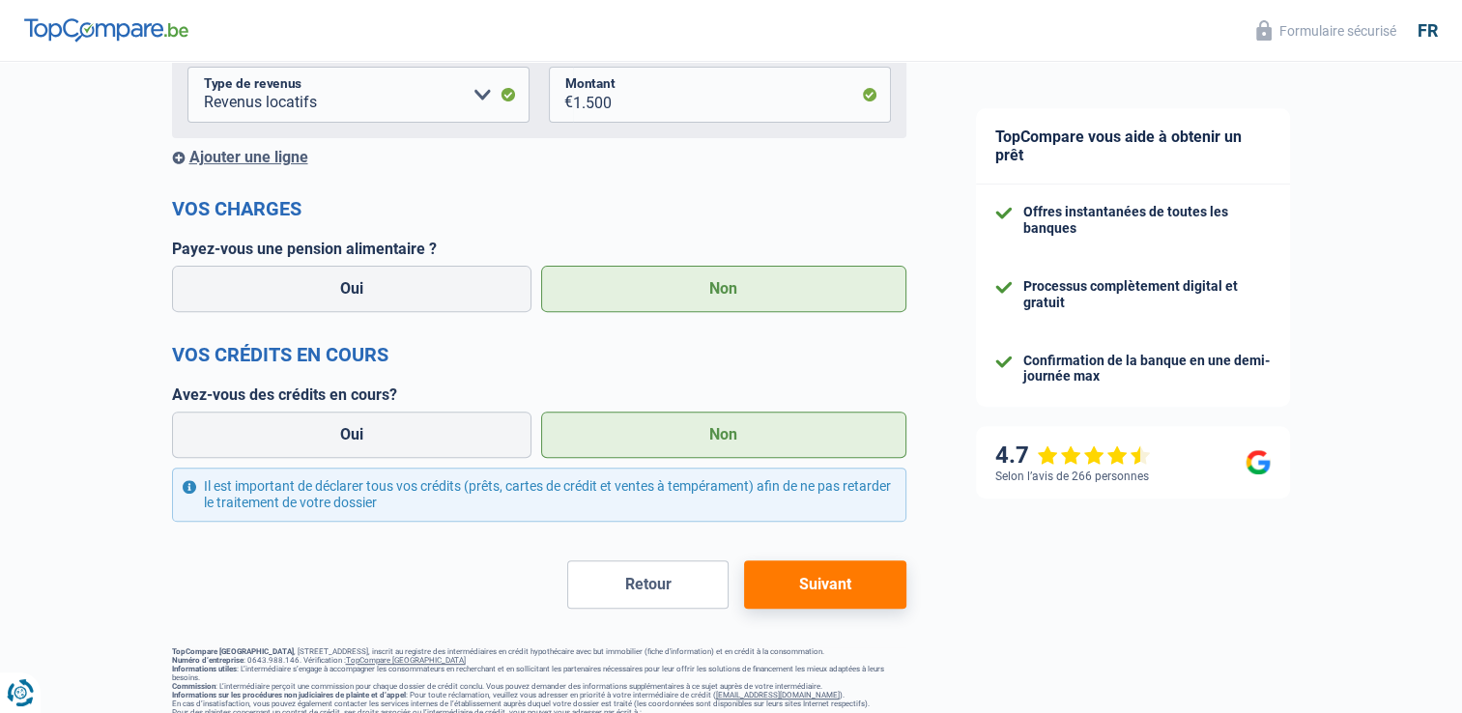
scroll to position [676, 0]
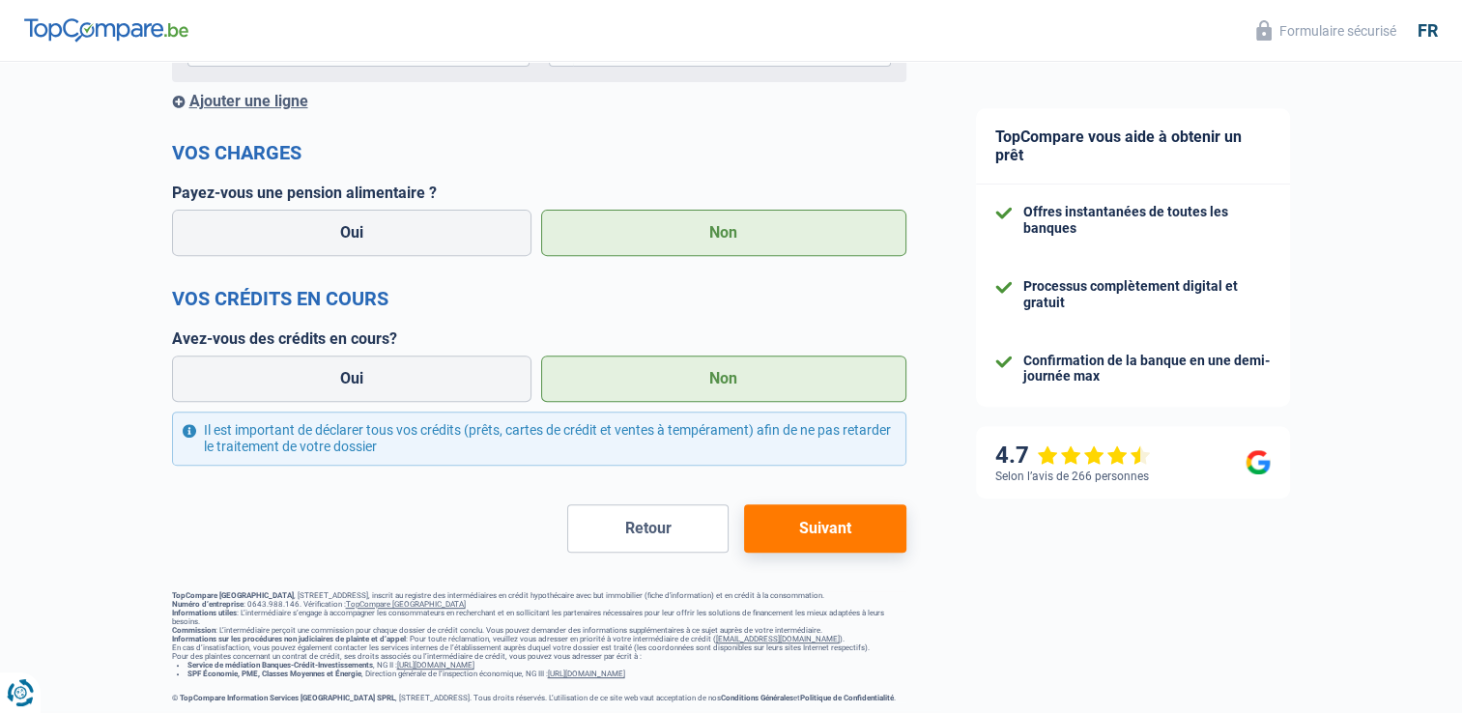
click at [849, 516] on button "Suivant" at bounding box center [824, 528] width 161 height 48
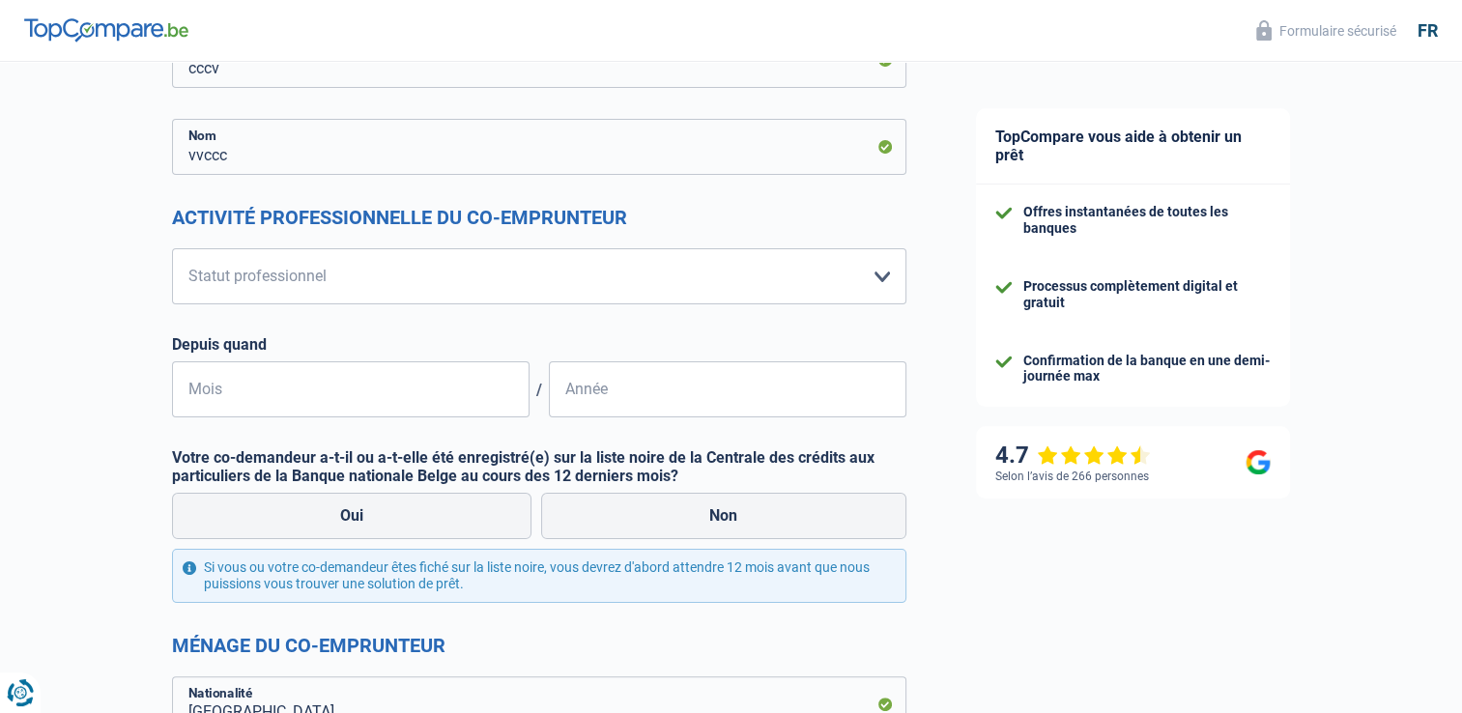
scroll to position [290, 0]
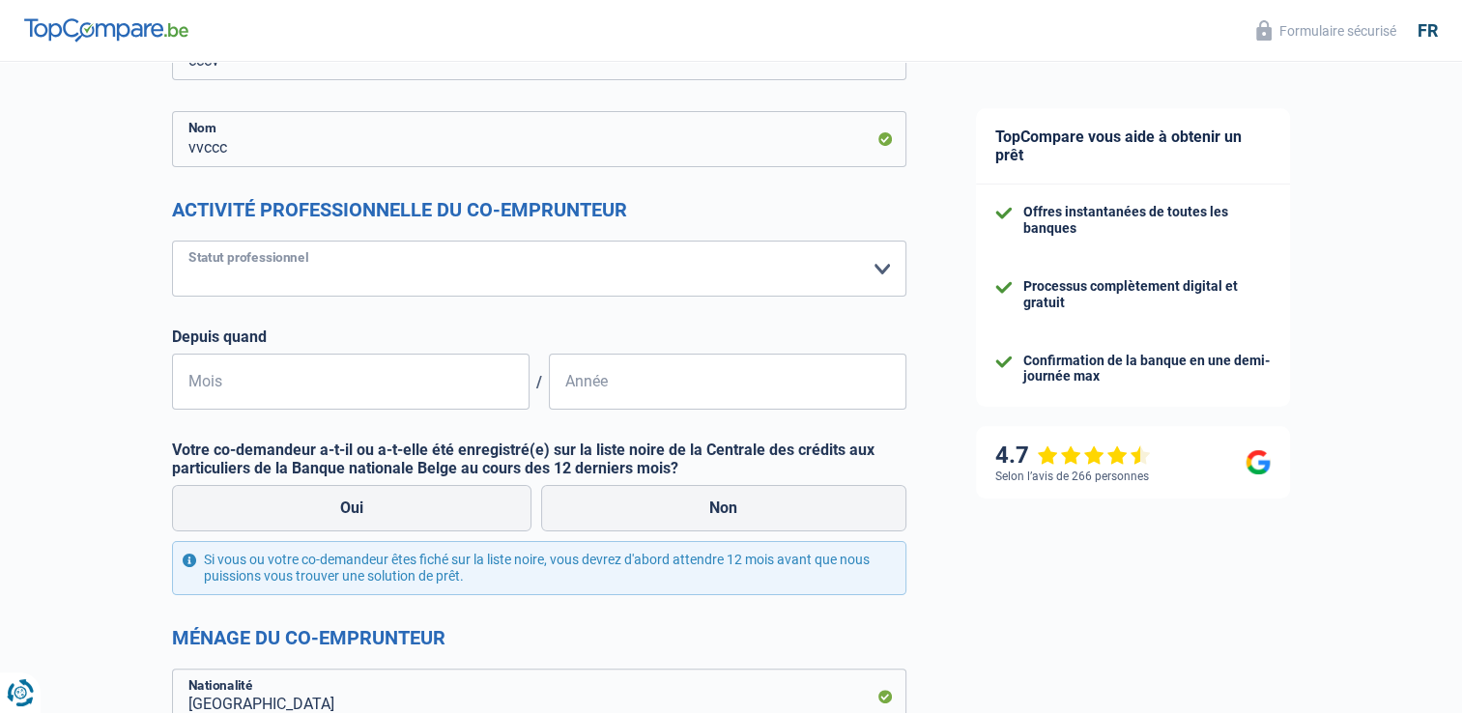
click at [426, 266] on select "Ouvrier Employé privé Employé public Invalide Indépendant Pensionné Chômeur Mut…" at bounding box center [539, 269] width 734 height 56
select select "publicEmployee"
click at [172, 241] on select "Ouvrier Employé privé Employé public Invalide Indépendant Pensionné Chômeur Mut…" at bounding box center [539, 269] width 734 height 56
select select "netSalary"
select select "mealVouchers"
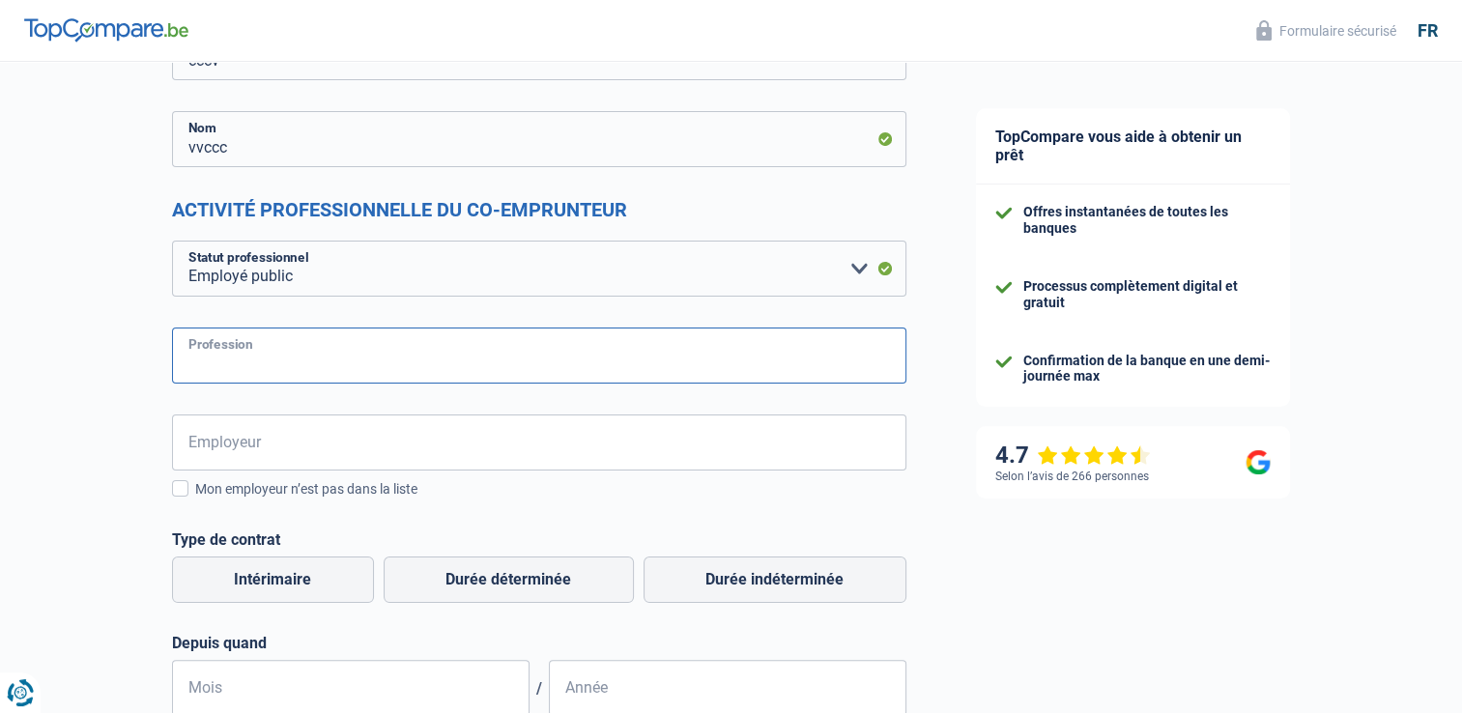
click at [360, 359] on input "Profession" at bounding box center [539, 356] width 734 height 56
type input "fonctionnaire"
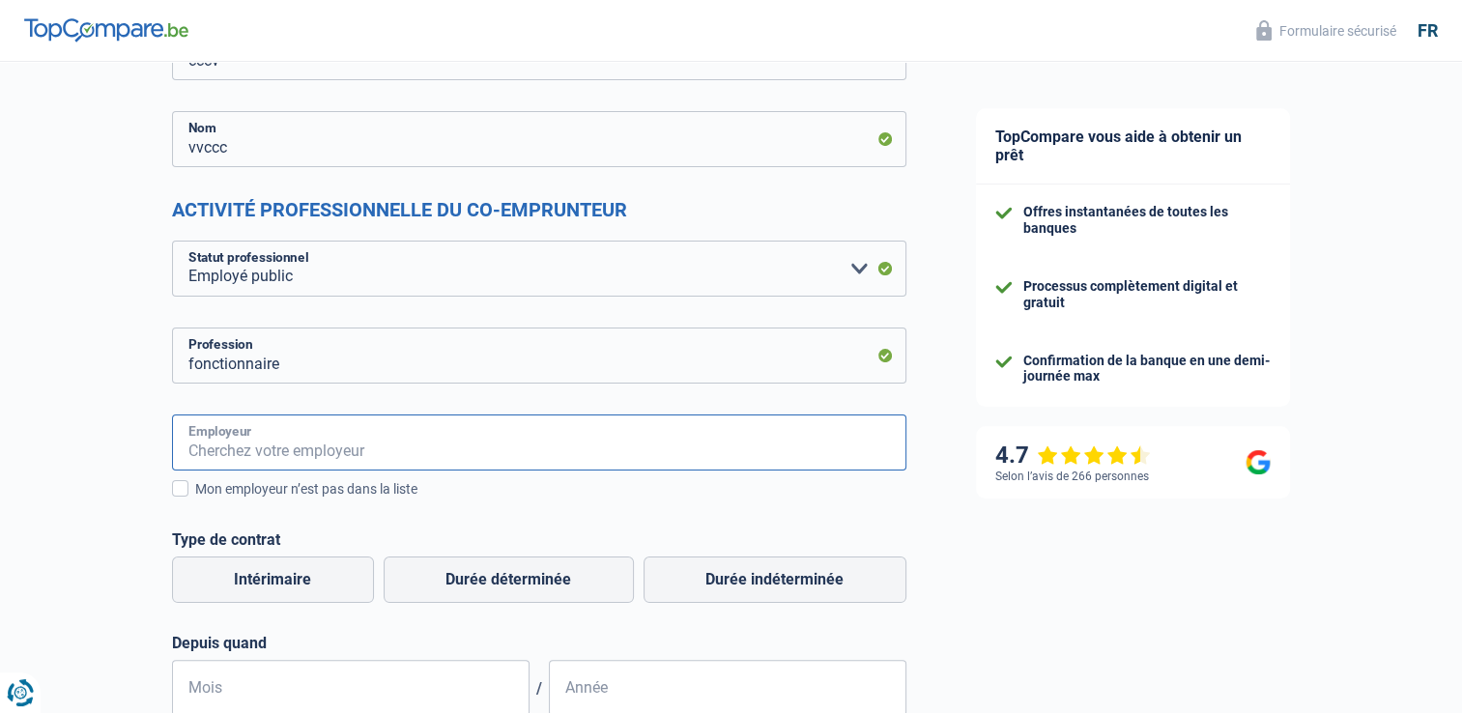
click at [266, 446] on input "Employeur" at bounding box center [539, 443] width 734 height 56
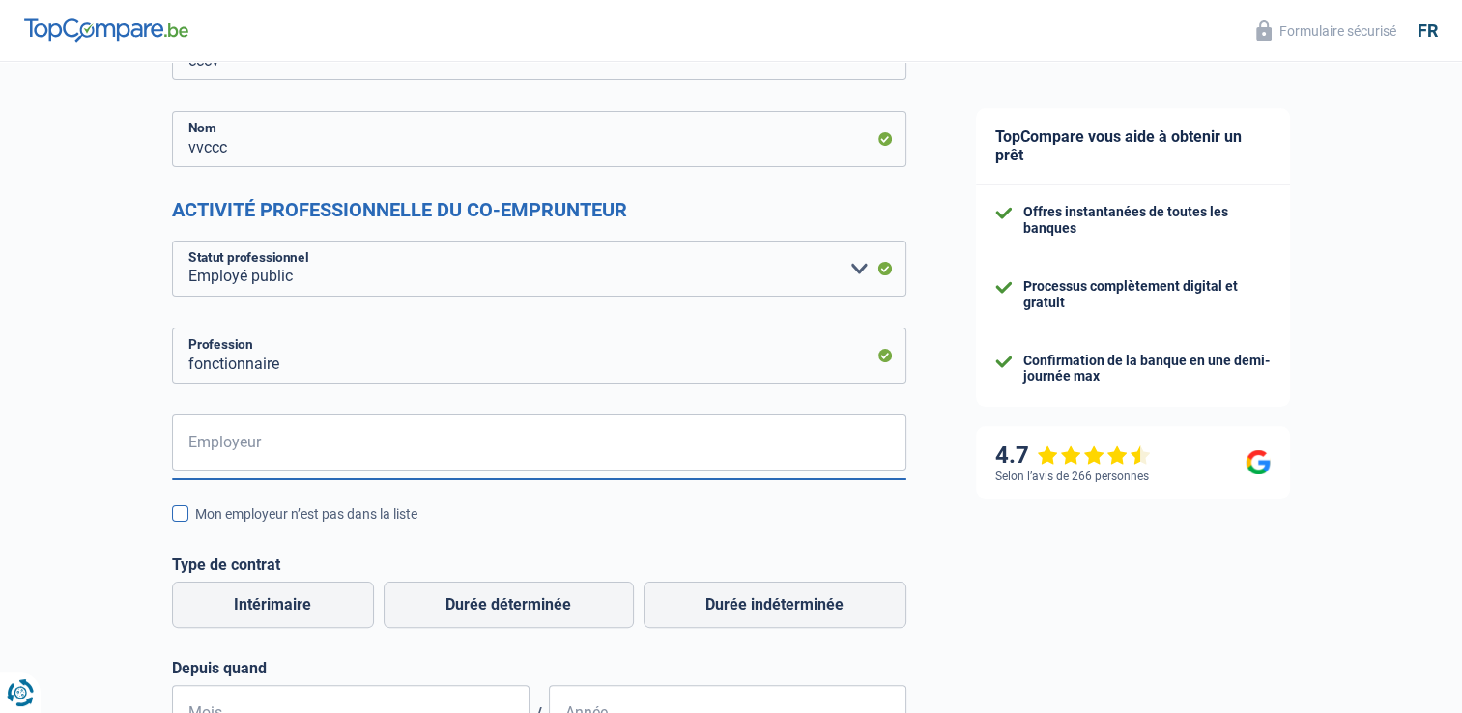
click at [256, 520] on div "Mon employeur n’est pas dans la liste" at bounding box center [550, 514] width 711 height 20
click at [195, 525] on input "Mon employeur n’est pas dans la liste" at bounding box center [195, 525] width 0 height 0
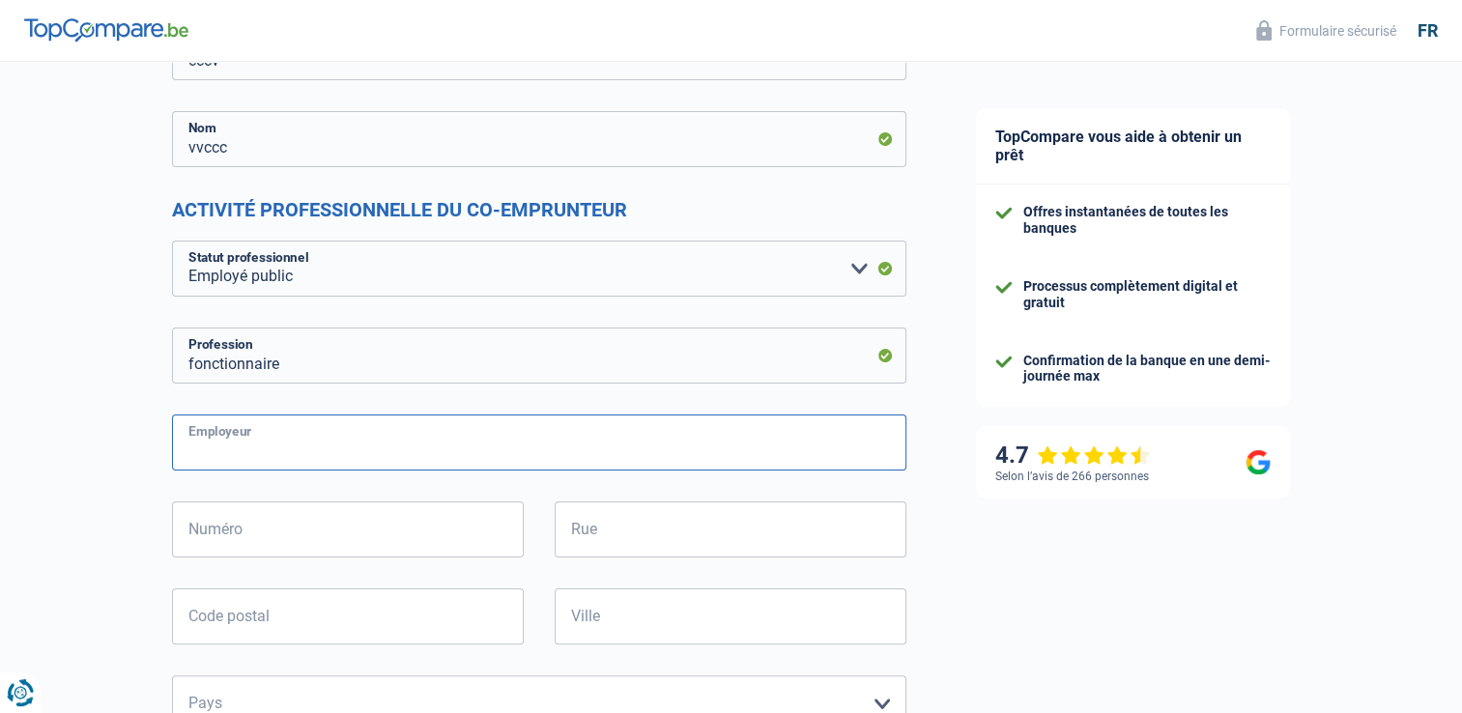
click at [296, 454] on input "Employeur" at bounding box center [539, 443] width 734 height 56
click at [254, 451] on input "Employeur" at bounding box center [539, 443] width 734 height 56
type input "societe"
click at [330, 532] on input "Numéro" at bounding box center [348, 530] width 352 height 56
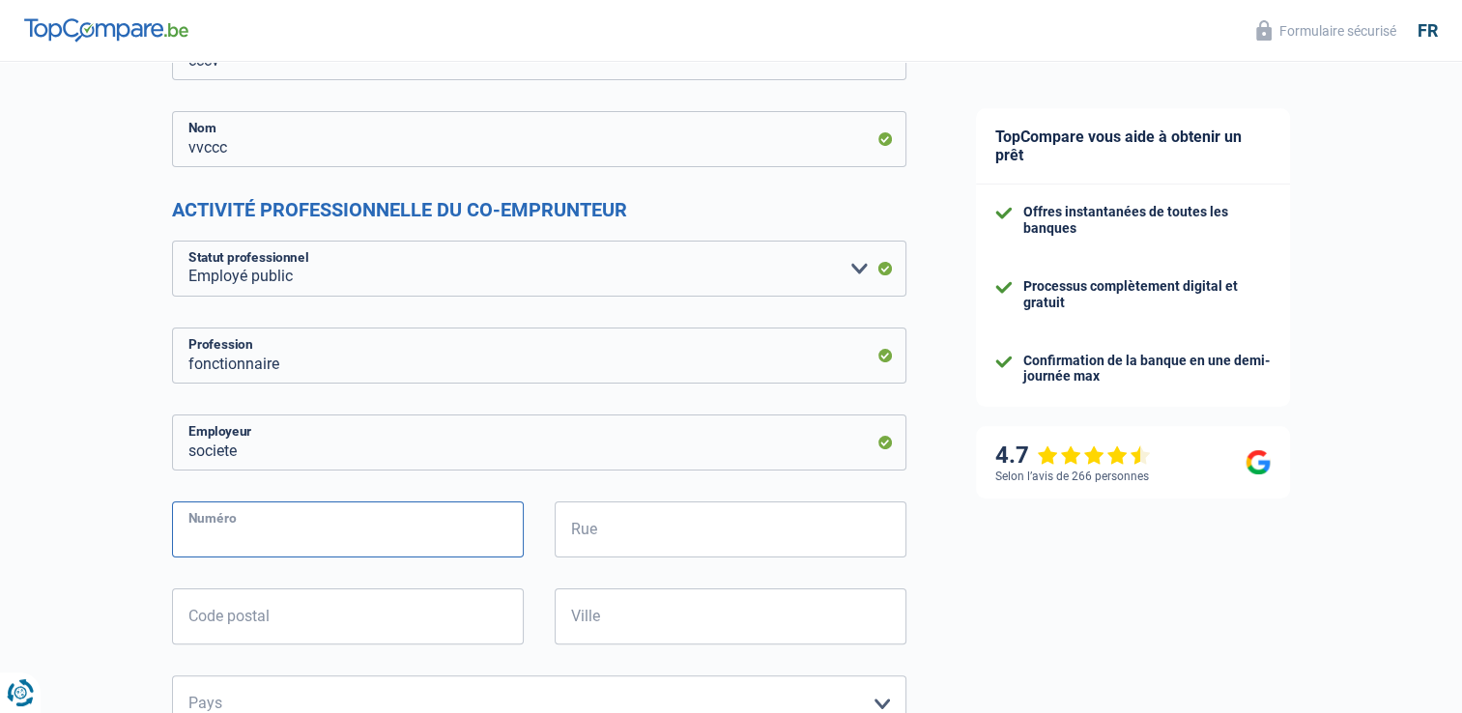
scroll to position [483, 0]
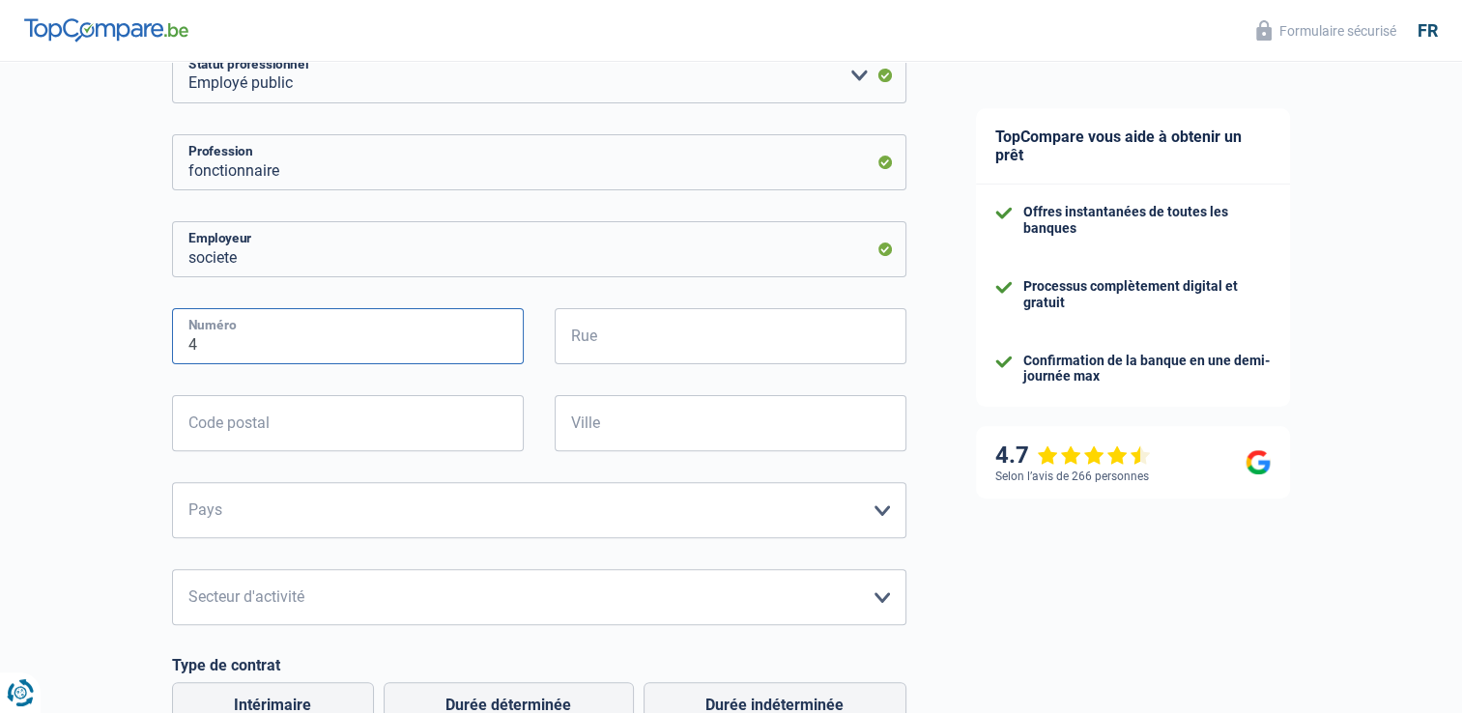
type input "4"
type input "vindictive"
type input "1040"
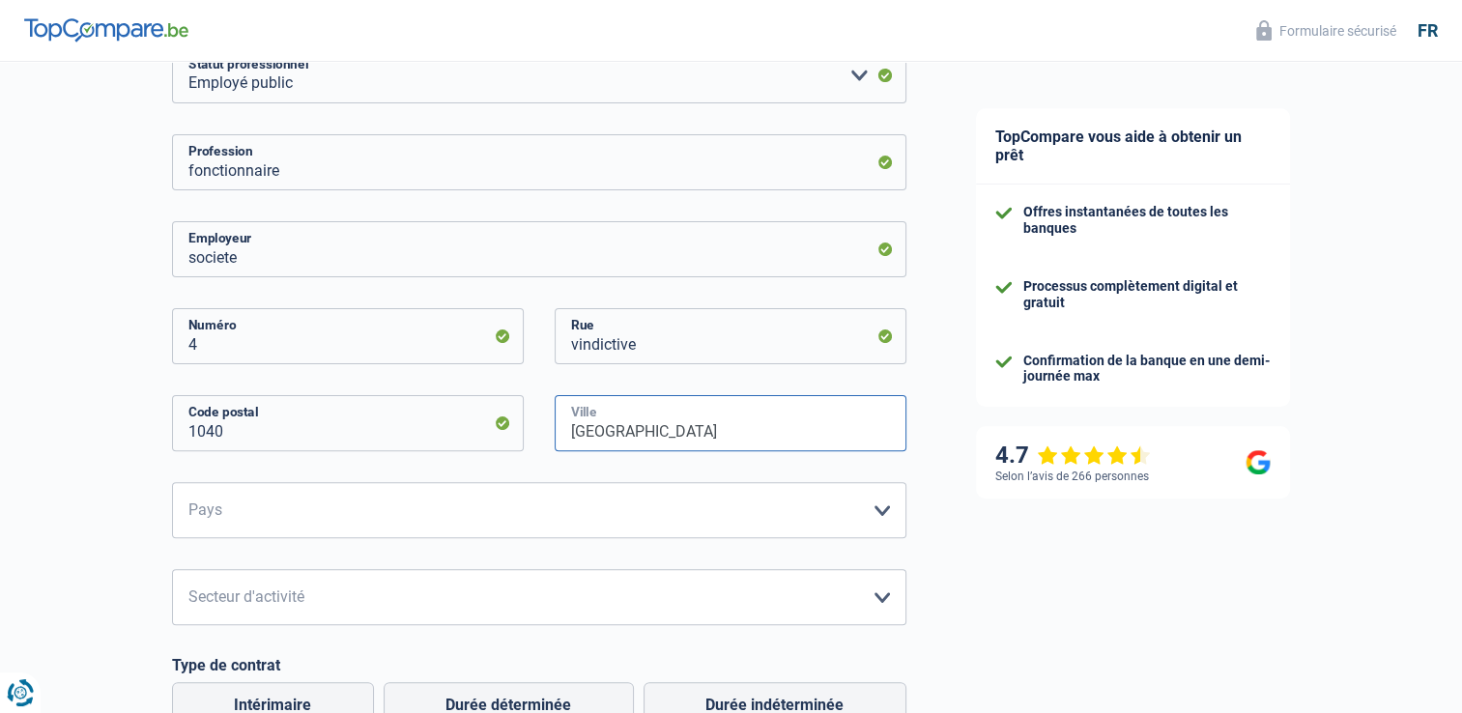
type input "[GEOGRAPHIC_DATA]"
click at [619, 497] on select "[GEOGRAPHIC_DATA] [GEOGRAPHIC_DATA] [GEOGRAPHIC_DATA] [GEOGRAPHIC_DATA] [GEOGRA…" at bounding box center [539, 510] width 734 height 56
select select "BE"
click at [172, 482] on select "[GEOGRAPHIC_DATA] [GEOGRAPHIC_DATA] [GEOGRAPHIC_DATA] [GEOGRAPHIC_DATA] [GEOGRA…" at bounding box center [539, 510] width 734 height 56
click at [320, 590] on select "Agriculture/Pêche Industrie Horeca Courier/Fitness/Taxi Construction Banques/As…" at bounding box center [539, 597] width 734 height 56
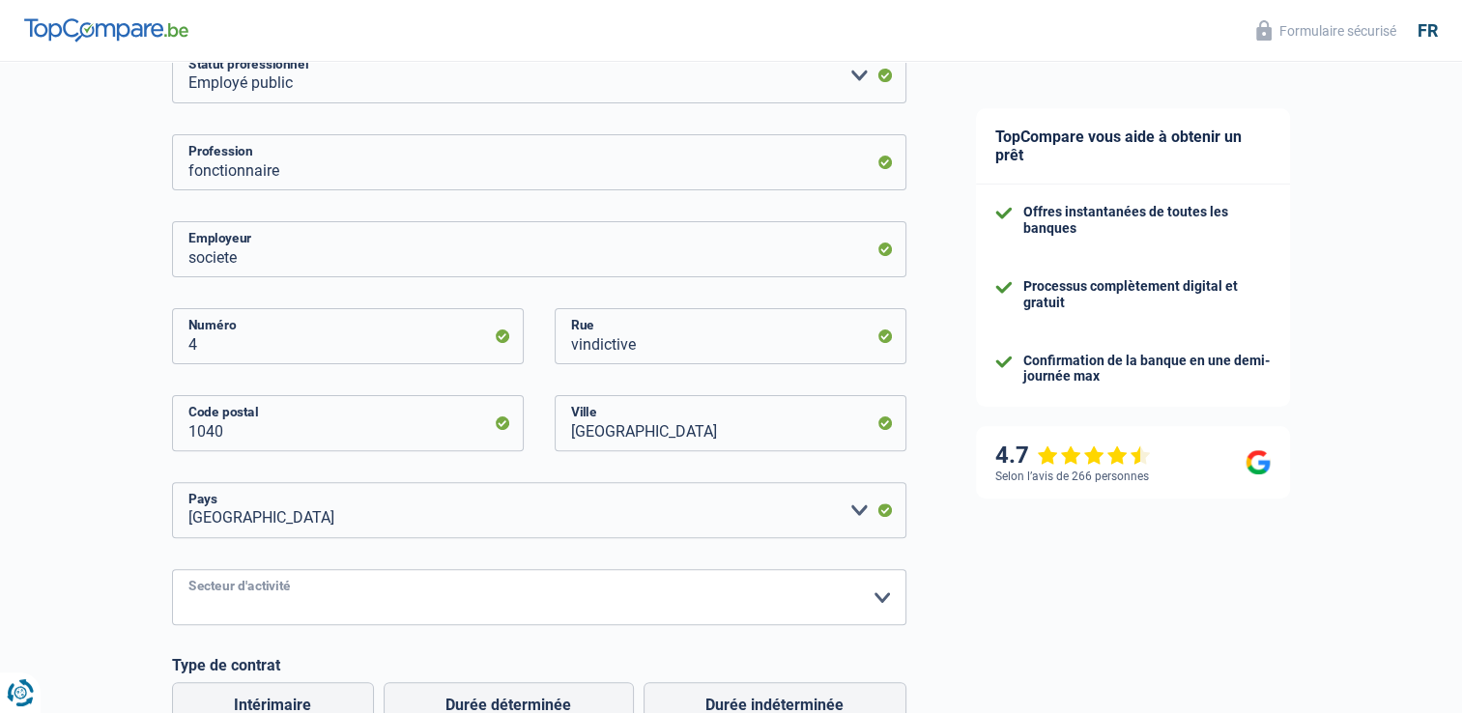
select select "otherInstitutions"
click at [172, 569] on select "Agriculture/Pêche Industrie Horeca Courier/Fitness/Taxi Construction Banques/As…" at bounding box center [539, 597] width 734 height 56
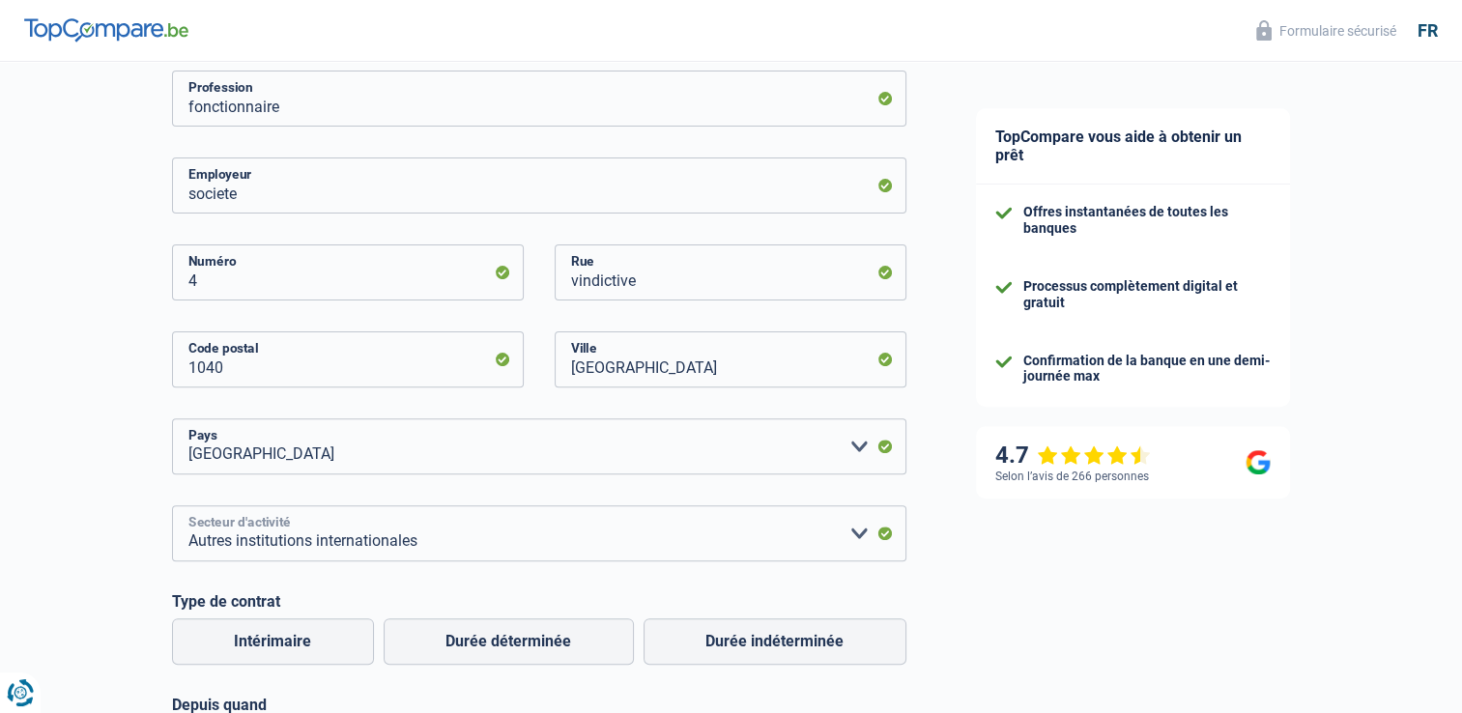
scroll to position [773, 0]
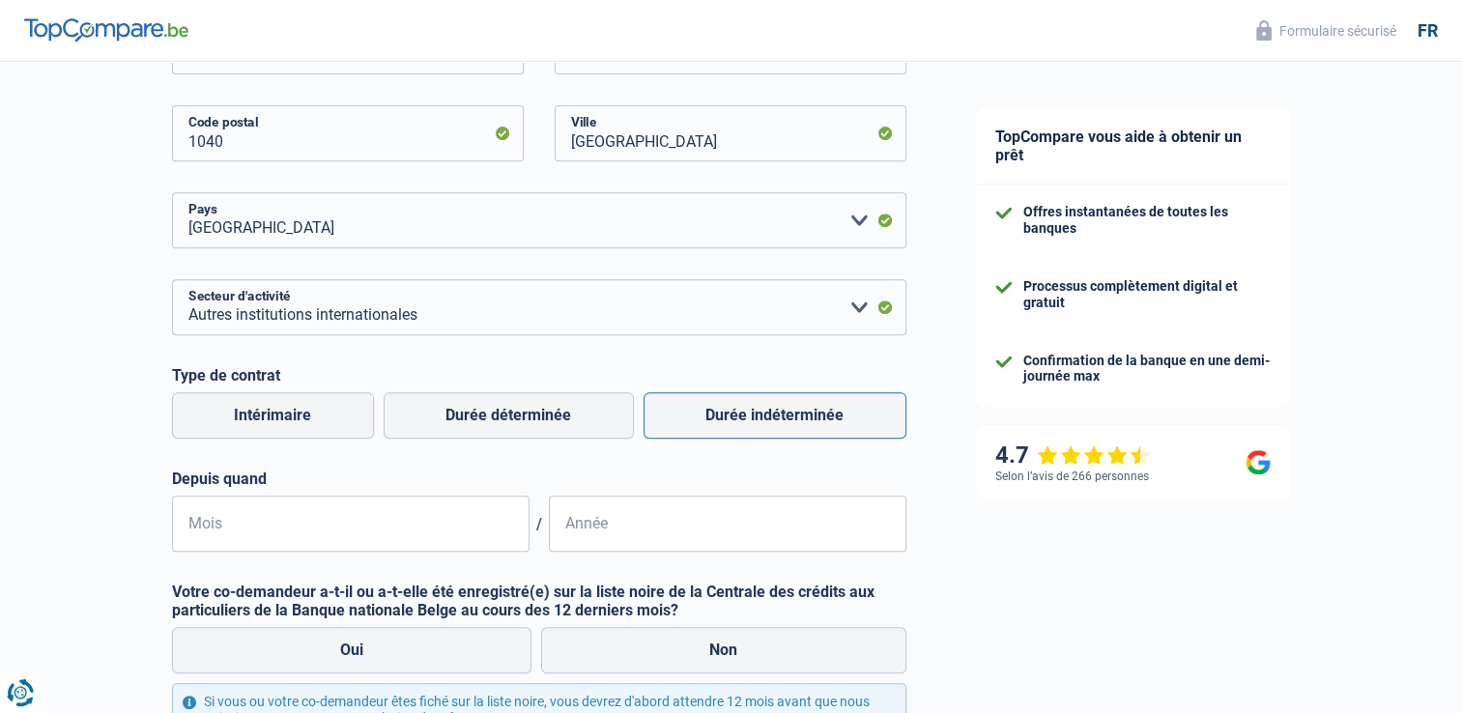
click at [721, 427] on label "Durée indéterminée" at bounding box center [775, 415] width 263 height 46
click at [721, 427] on input "Durée indéterminée" at bounding box center [775, 415] width 263 height 46
radio input "true"
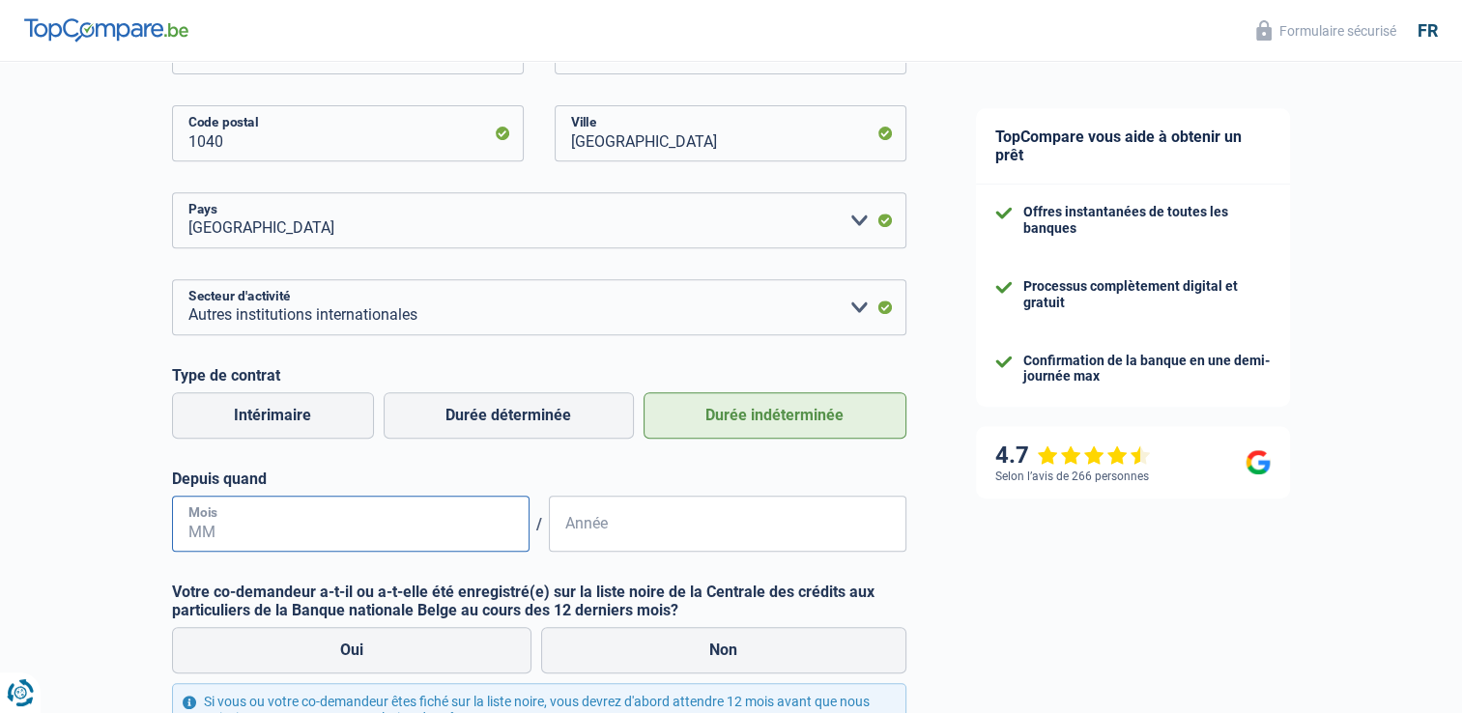
click at [429, 524] on input "Mois" at bounding box center [351, 524] width 358 height 56
type input "09"
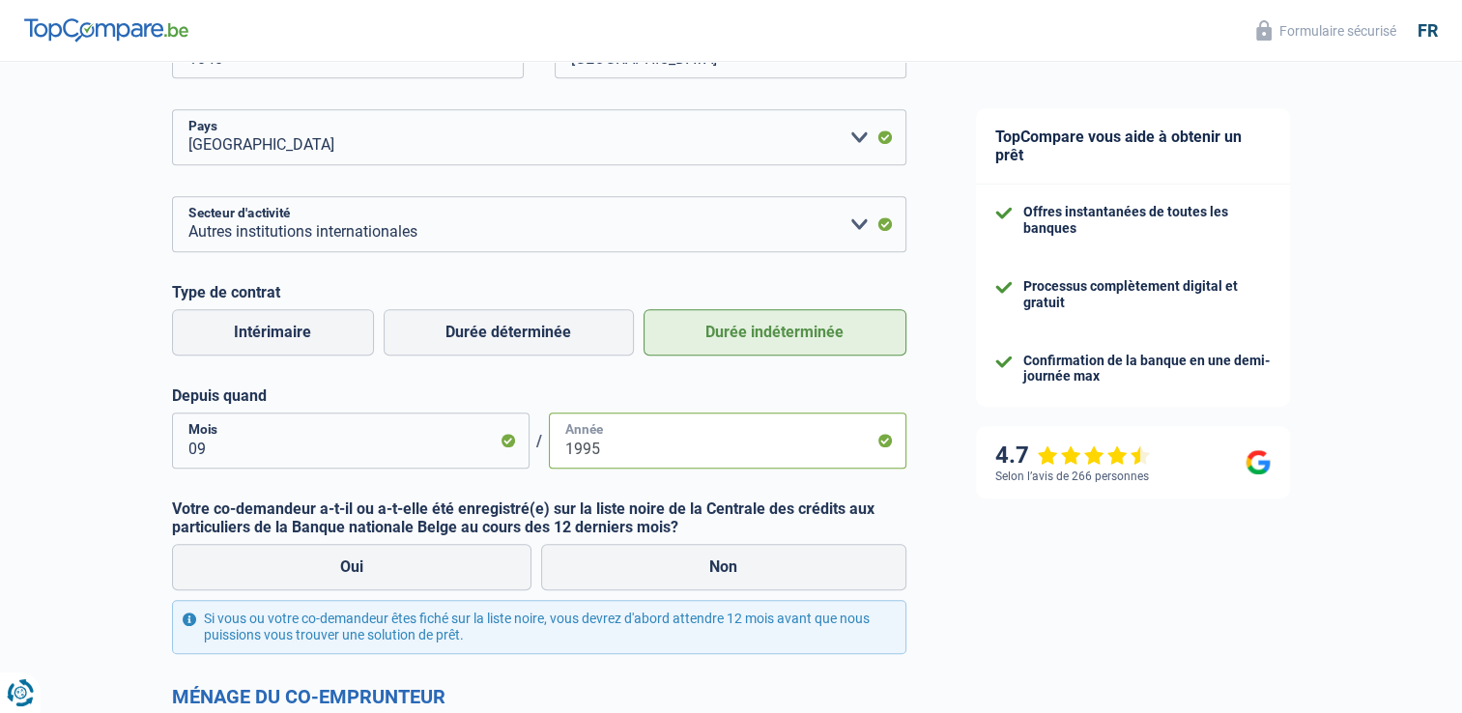
scroll to position [870, 0]
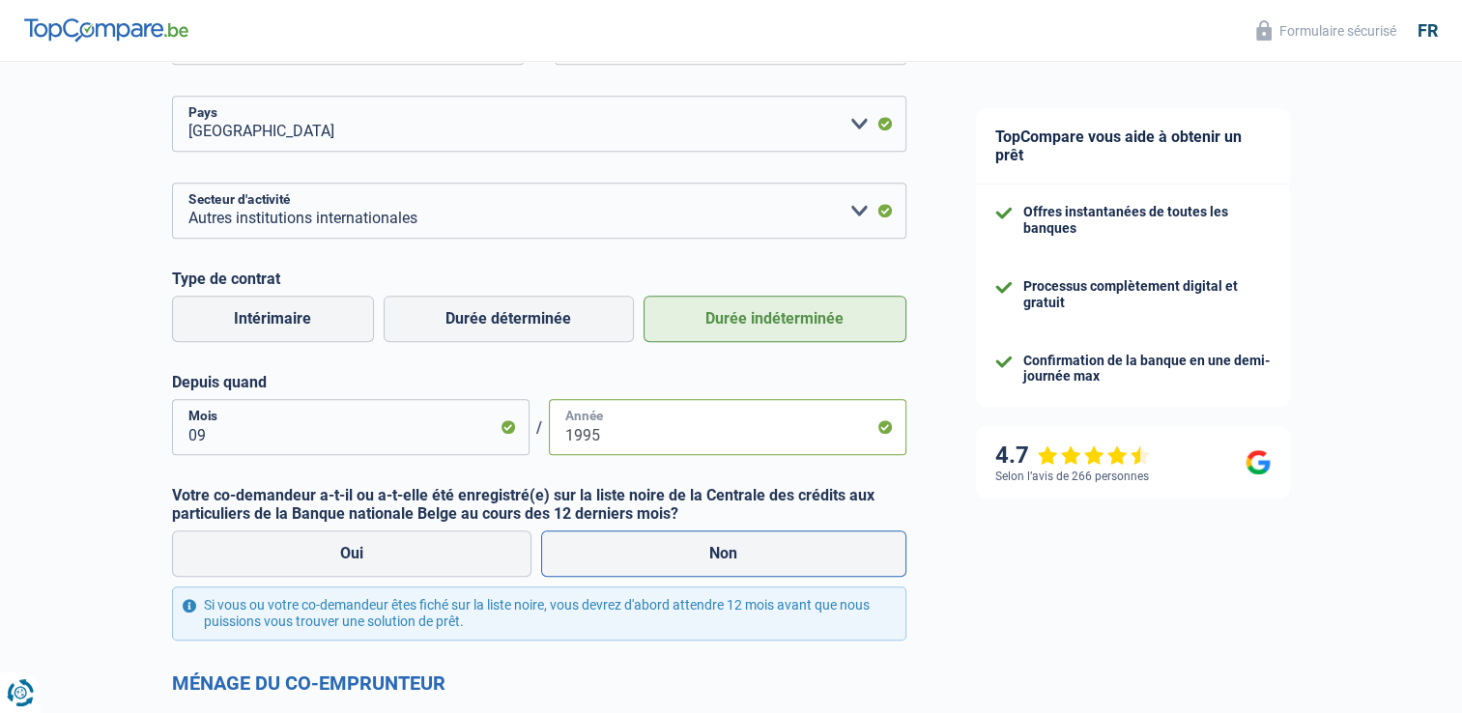
type input "1995"
click at [683, 550] on label "Non" at bounding box center [723, 554] width 365 height 46
click at [683, 550] on input "Non" at bounding box center [723, 554] width 365 height 46
radio input "true"
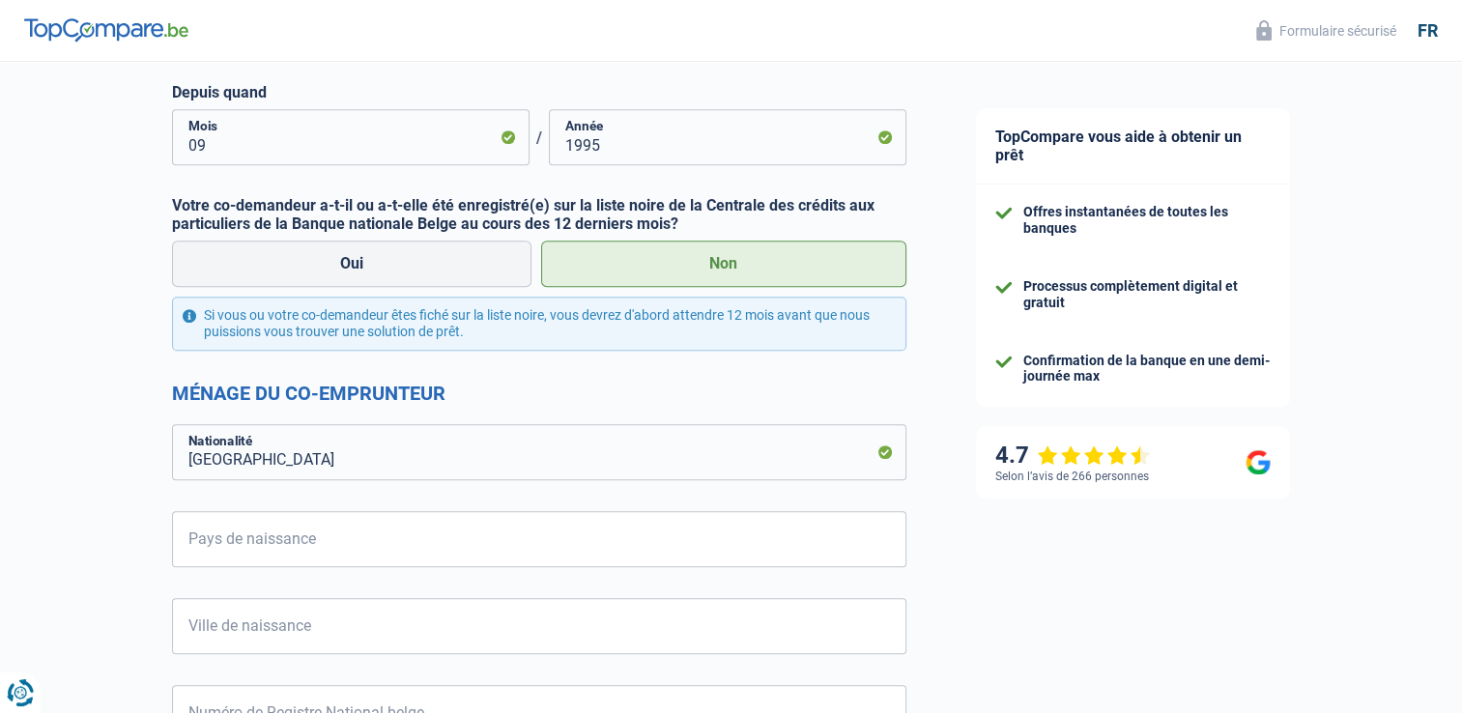
scroll to position [1256, 0]
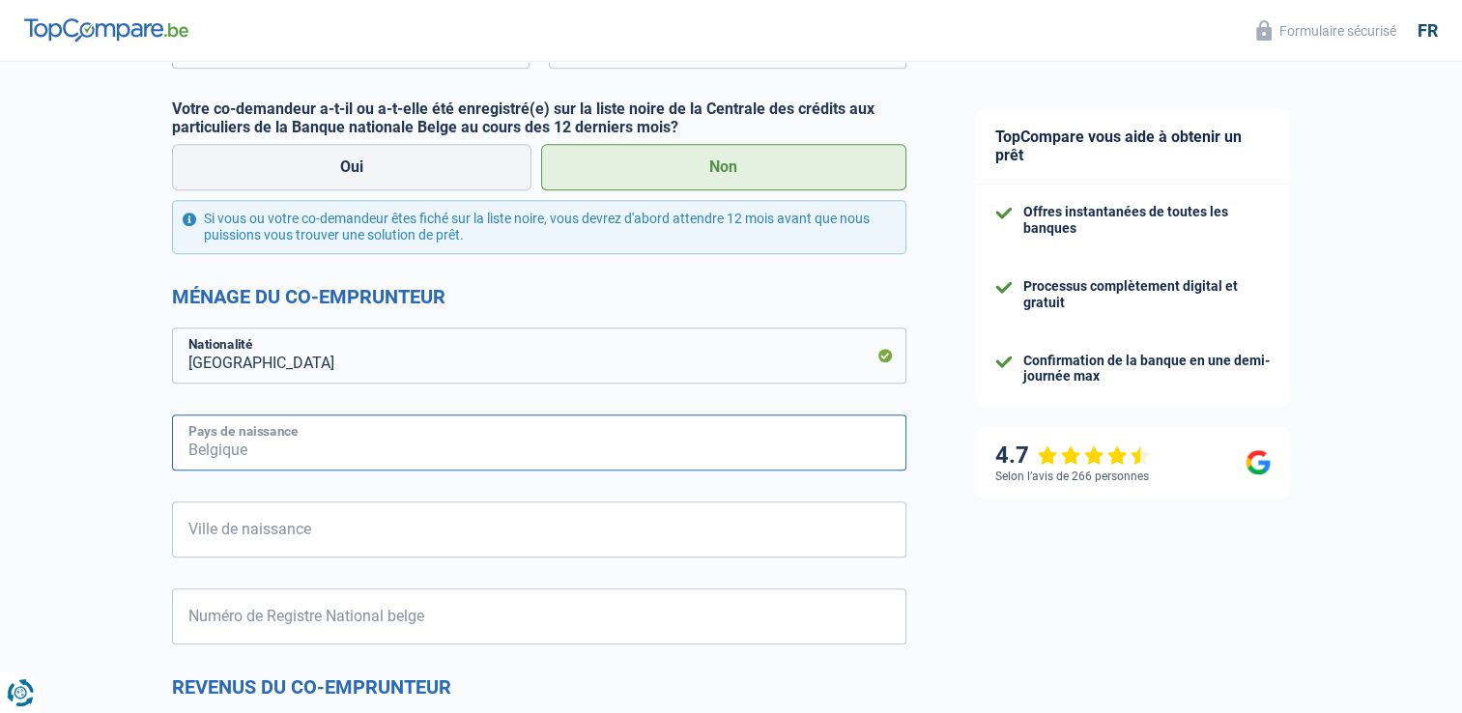
click at [428, 436] on input "Pays de naissance" at bounding box center [539, 443] width 734 height 56
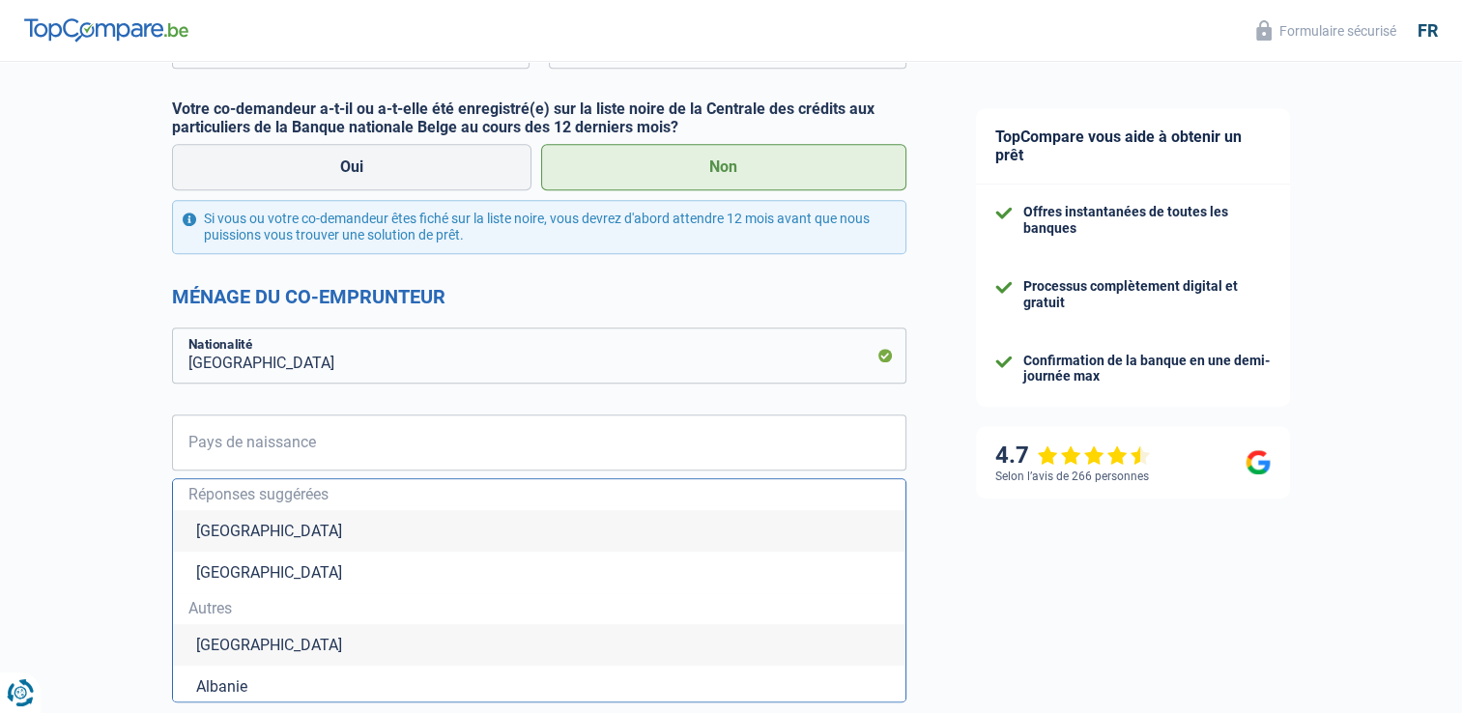
click at [64, 444] on div "Chance de réussite de votre simulation est de 90% 1 2 3 4 5 Vous y êtes presque…" at bounding box center [470, 325] width 941 height 3055
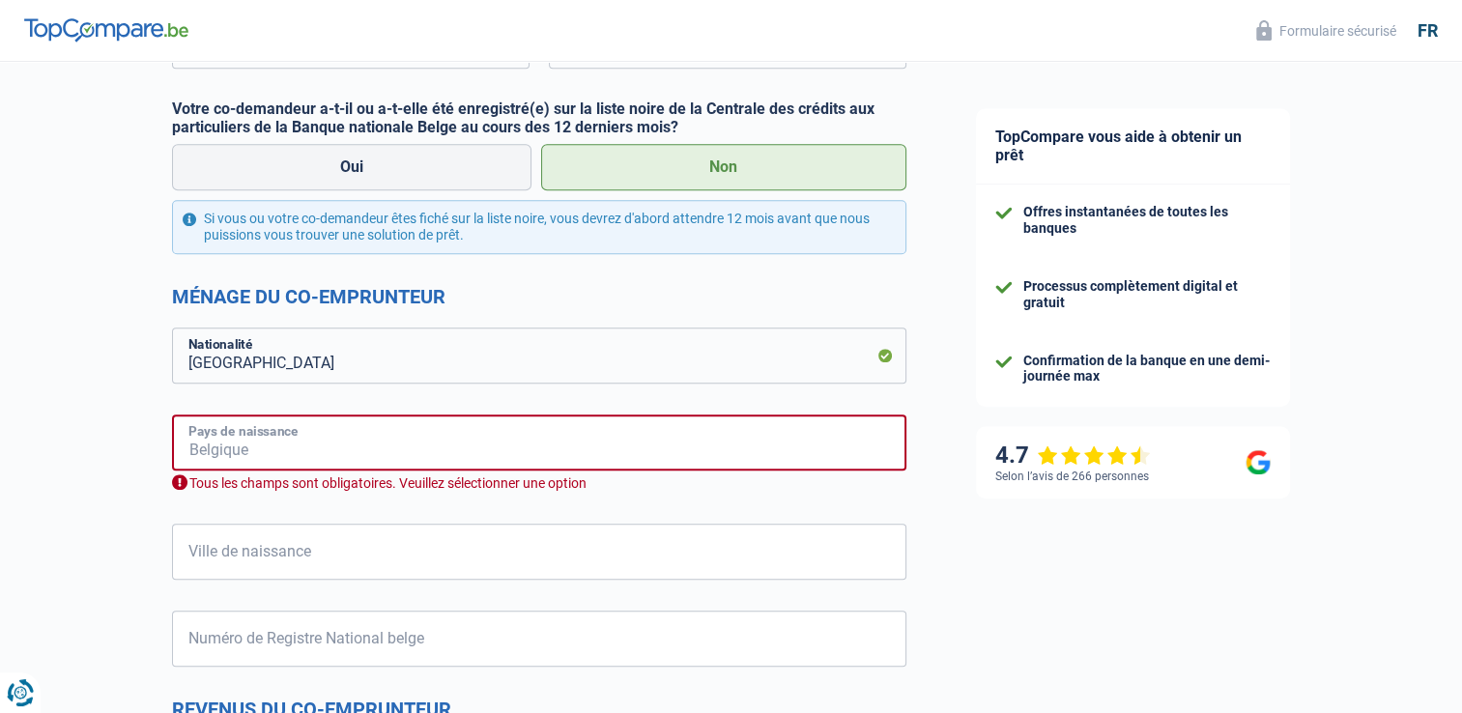
click at [234, 435] on input "Pays de naissance" at bounding box center [539, 443] width 734 height 56
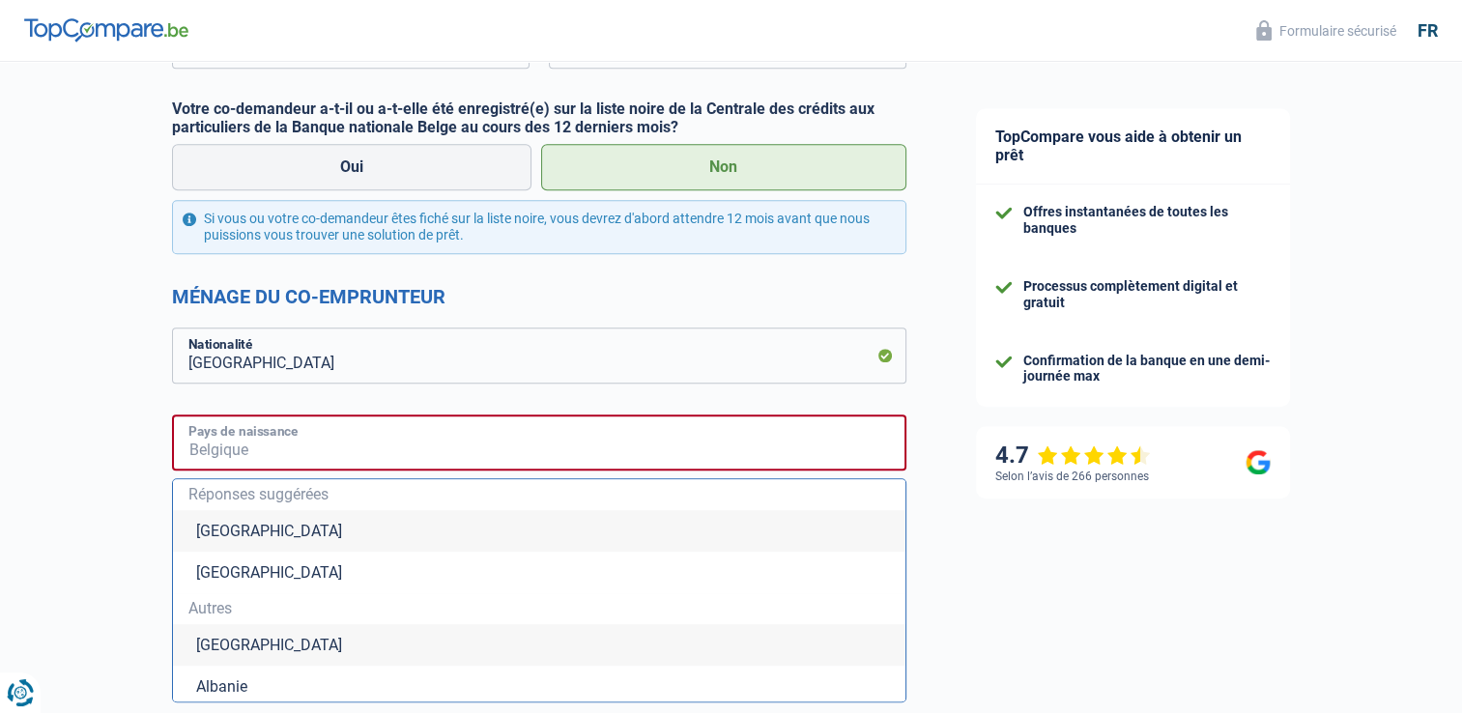
type input "b"
click at [225, 528] on li "[GEOGRAPHIC_DATA]" at bounding box center [539, 531] width 733 height 42
type input "[GEOGRAPHIC_DATA]"
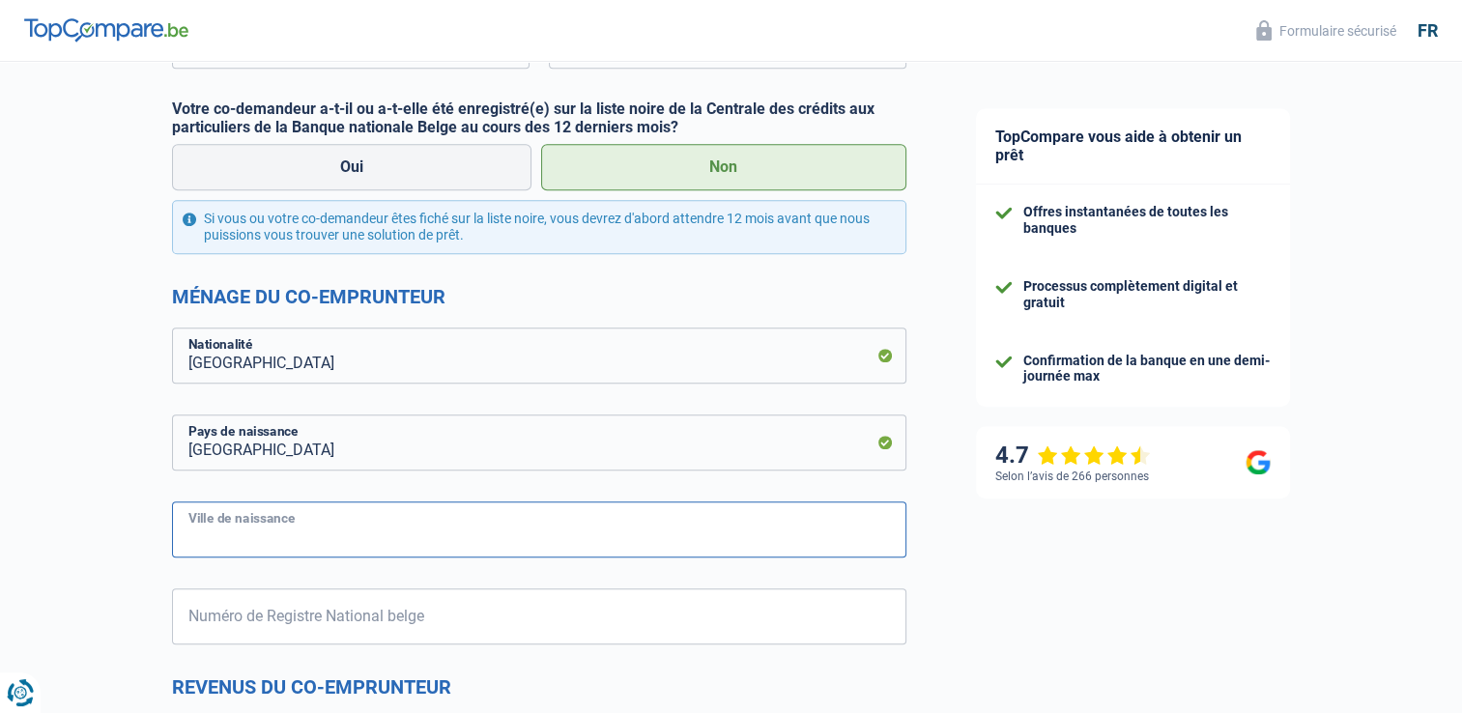
click at [313, 532] on input "Ville de naissance" at bounding box center [539, 530] width 734 height 56
type input "[GEOGRAPHIC_DATA]"
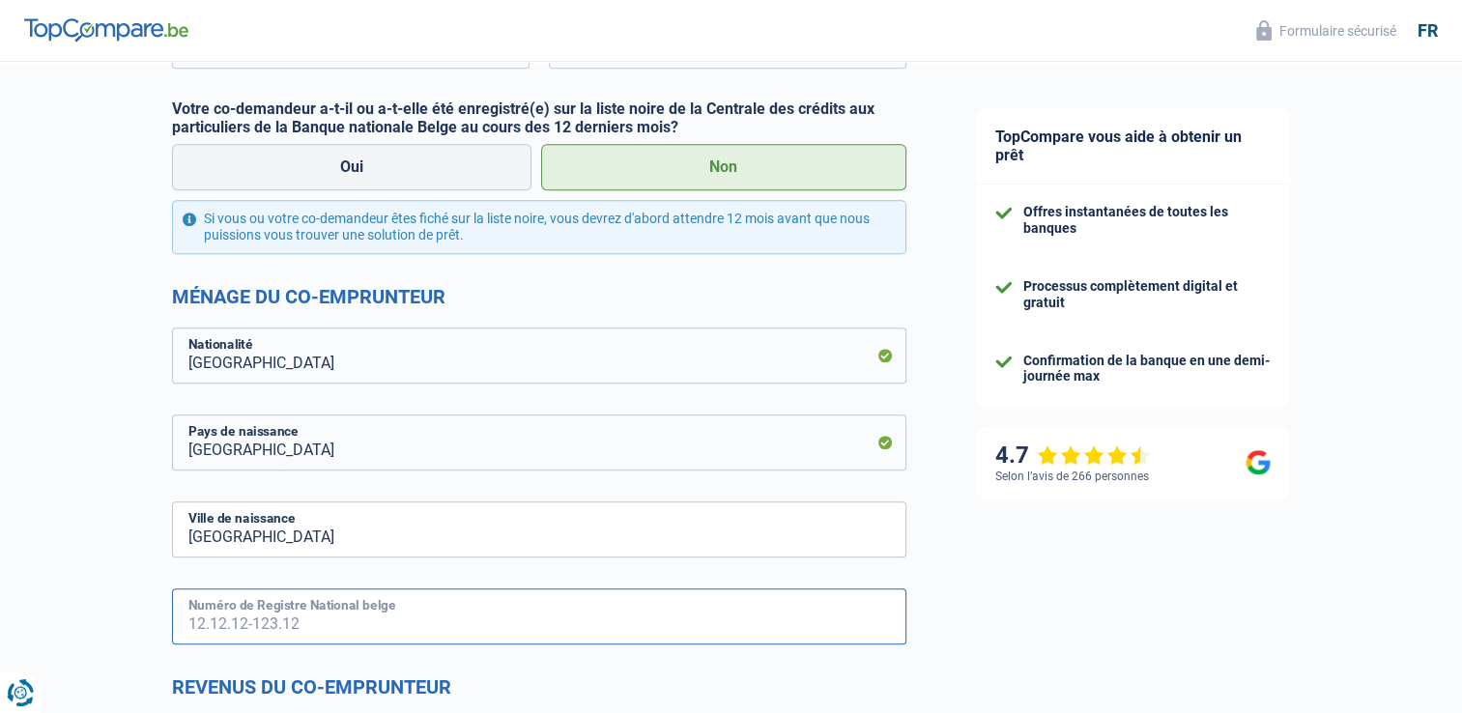
click at [441, 624] on input "Numéro de Registre National belge" at bounding box center [539, 617] width 734 height 56
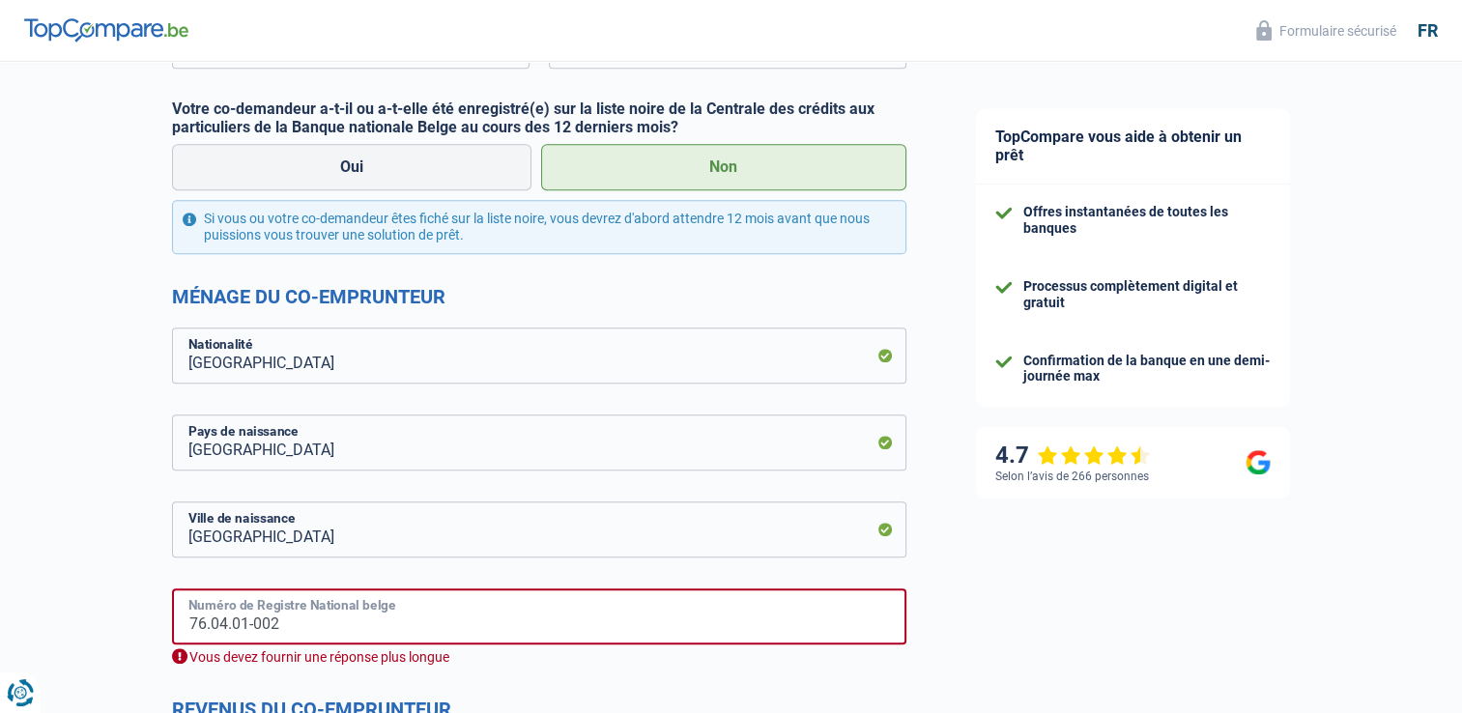
click at [417, 627] on input "76.04.01-002" at bounding box center [539, 617] width 734 height 56
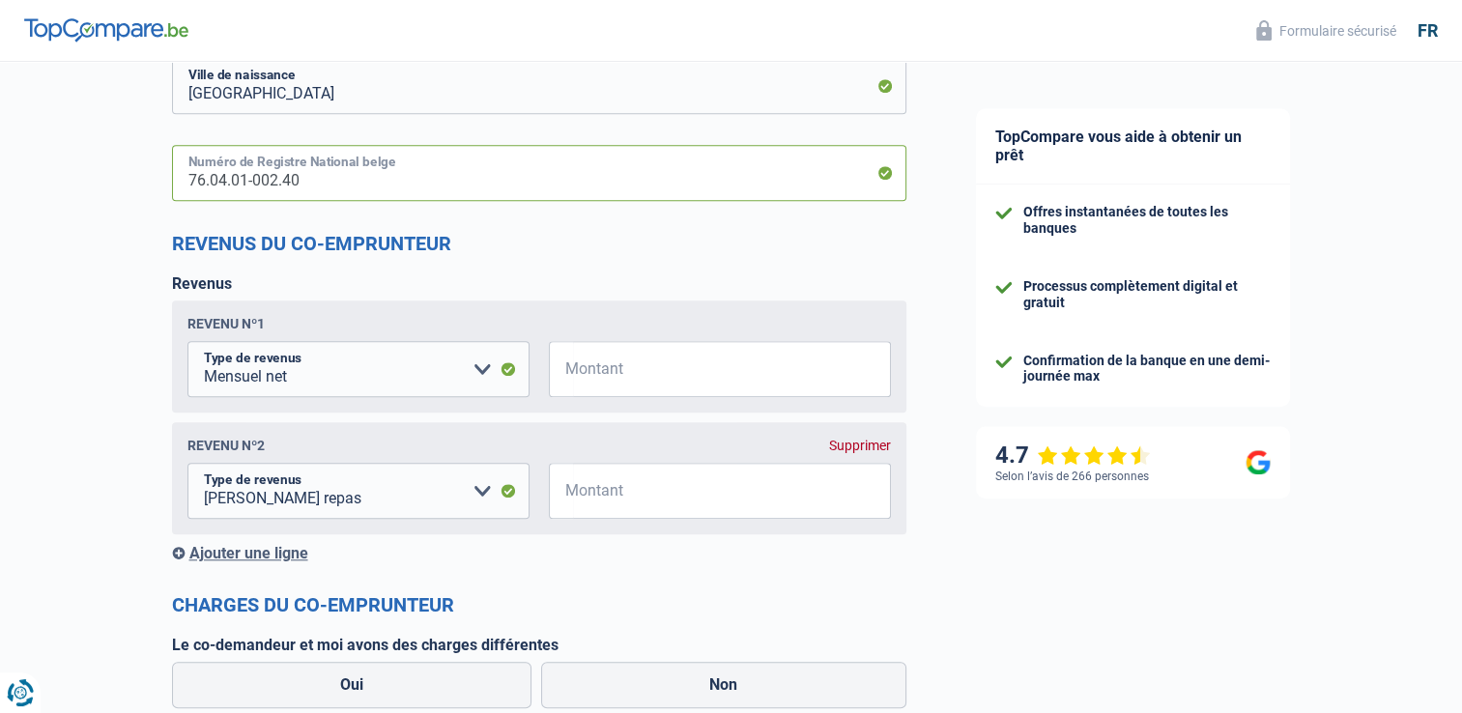
scroll to position [1740, 0]
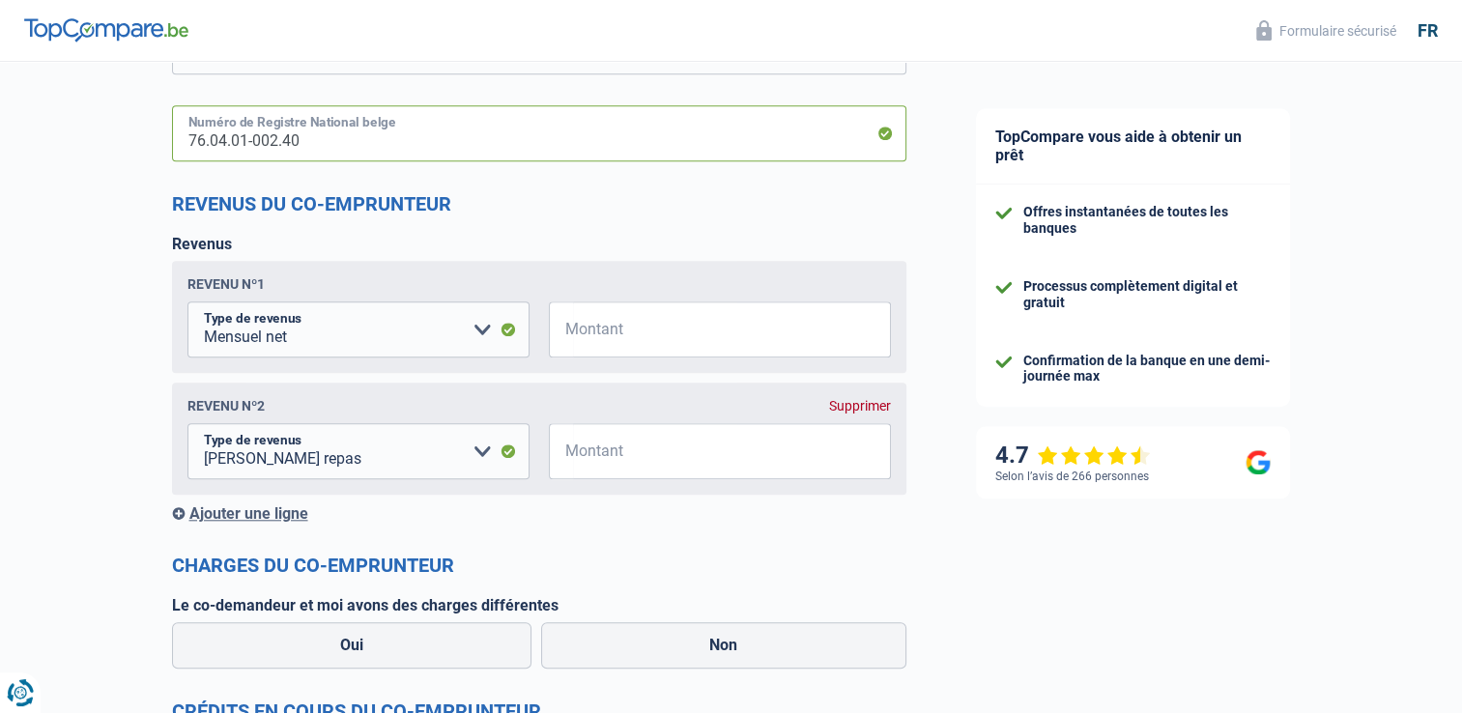
type input "76.04.01-002.40"
click at [692, 334] on input "Montant" at bounding box center [732, 330] width 318 height 56
type input "2.080"
click at [850, 405] on div "Supprimer" at bounding box center [860, 405] width 62 height 15
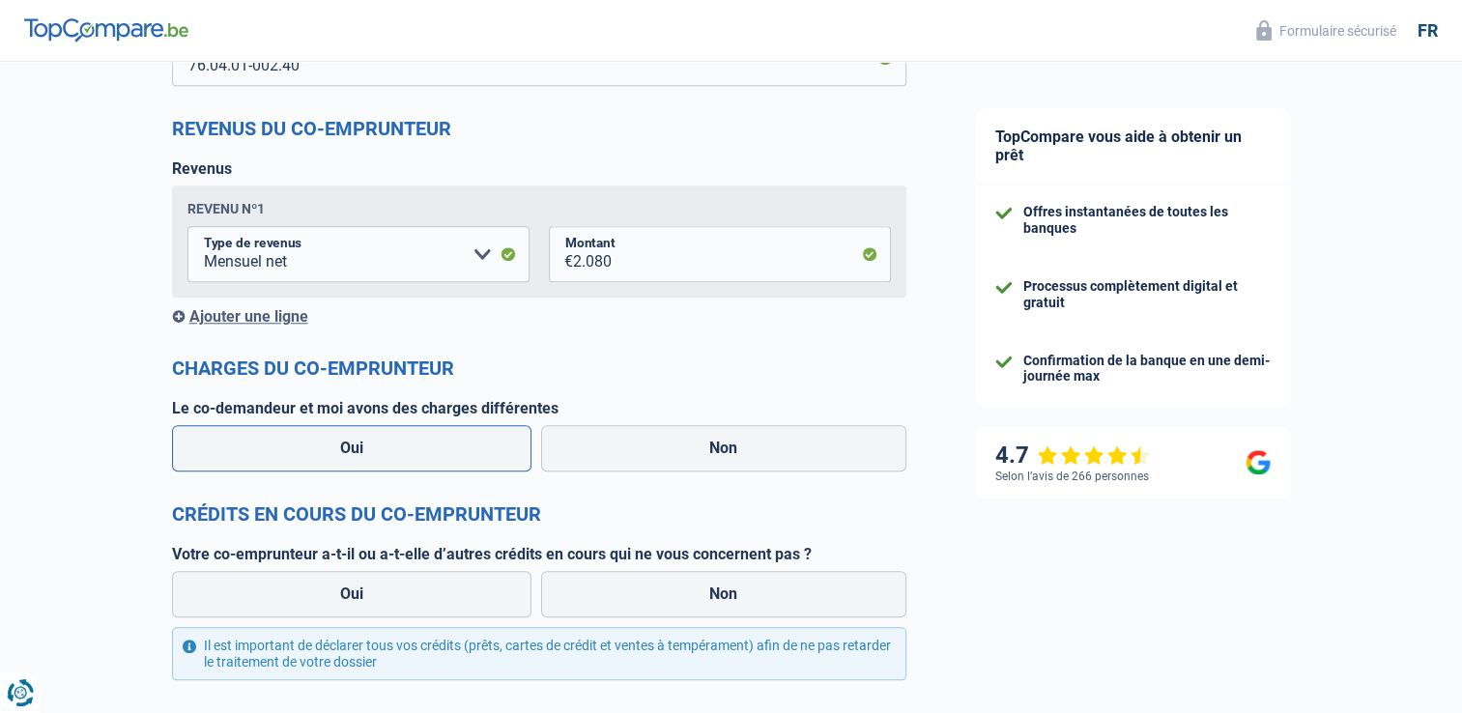
scroll to position [1836, 0]
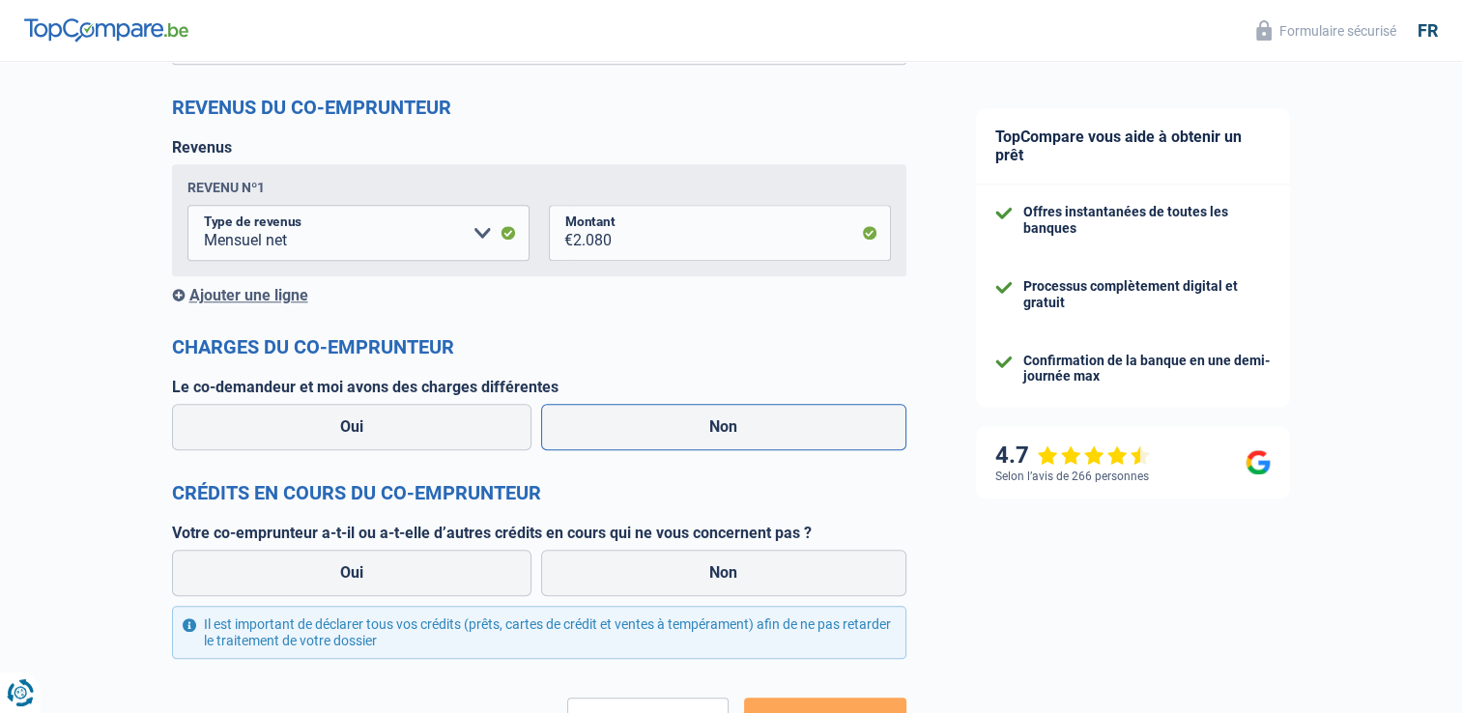
click at [681, 427] on label "Non" at bounding box center [723, 427] width 365 height 46
click at [681, 427] on input "Non" at bounding box center [723, 427] width 365 height 46
radio input "true"
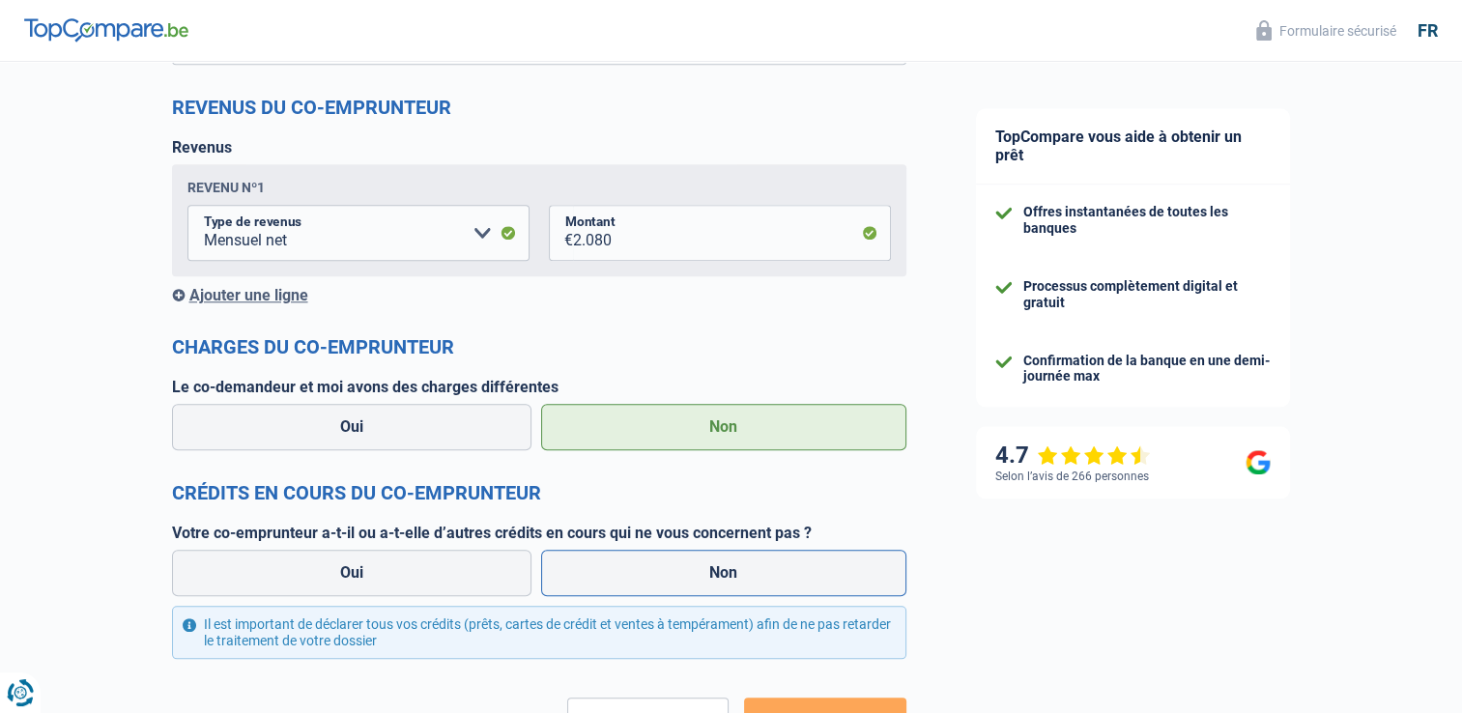
click at [699, 589] on label "Non" at bounding box center [723, 573] width 365 height 46
click at [699, 589] on input "Non" at bounding box center [723, 573] width 365 height 46
radio input "true"
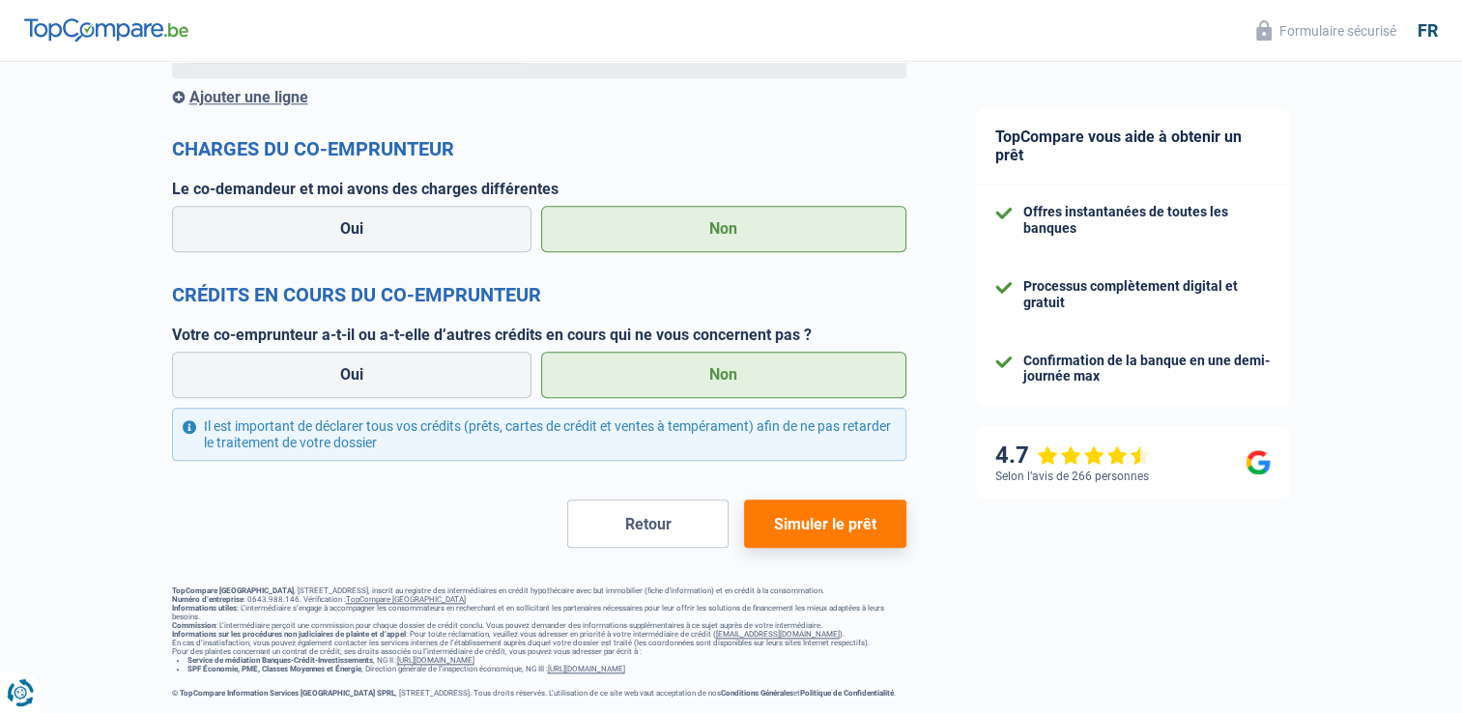
scroll to position [2060, 0]
click at [835, 515] on span "Simuler le prêt" at bounding box center [825, 524] width 102 height 18
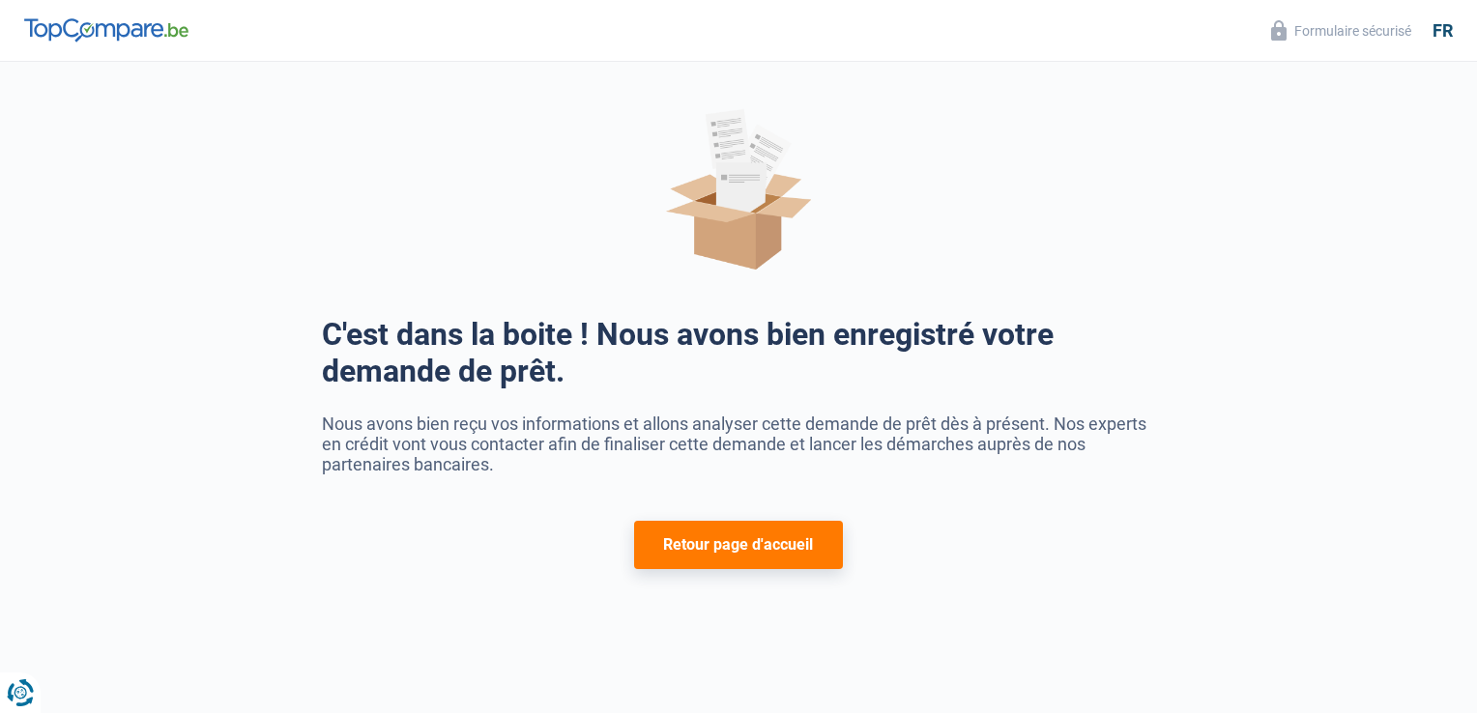
click at [754, 547] on button "Retour page d'accueil" at bounding box center [738, 545] width 208 height 48
